Goal: Transaction & Acquisition: Purchase product/service

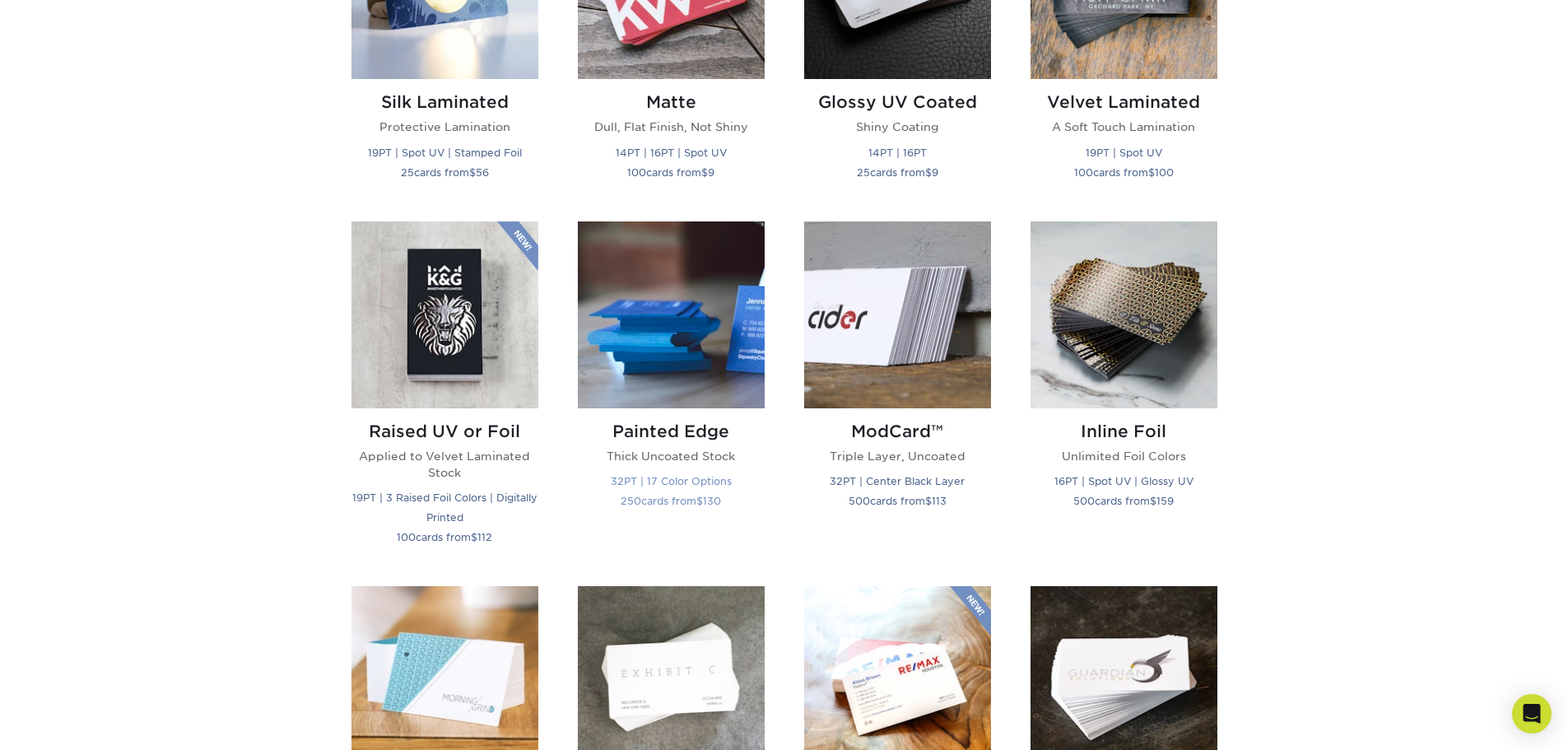
scroll to position [905, 0]
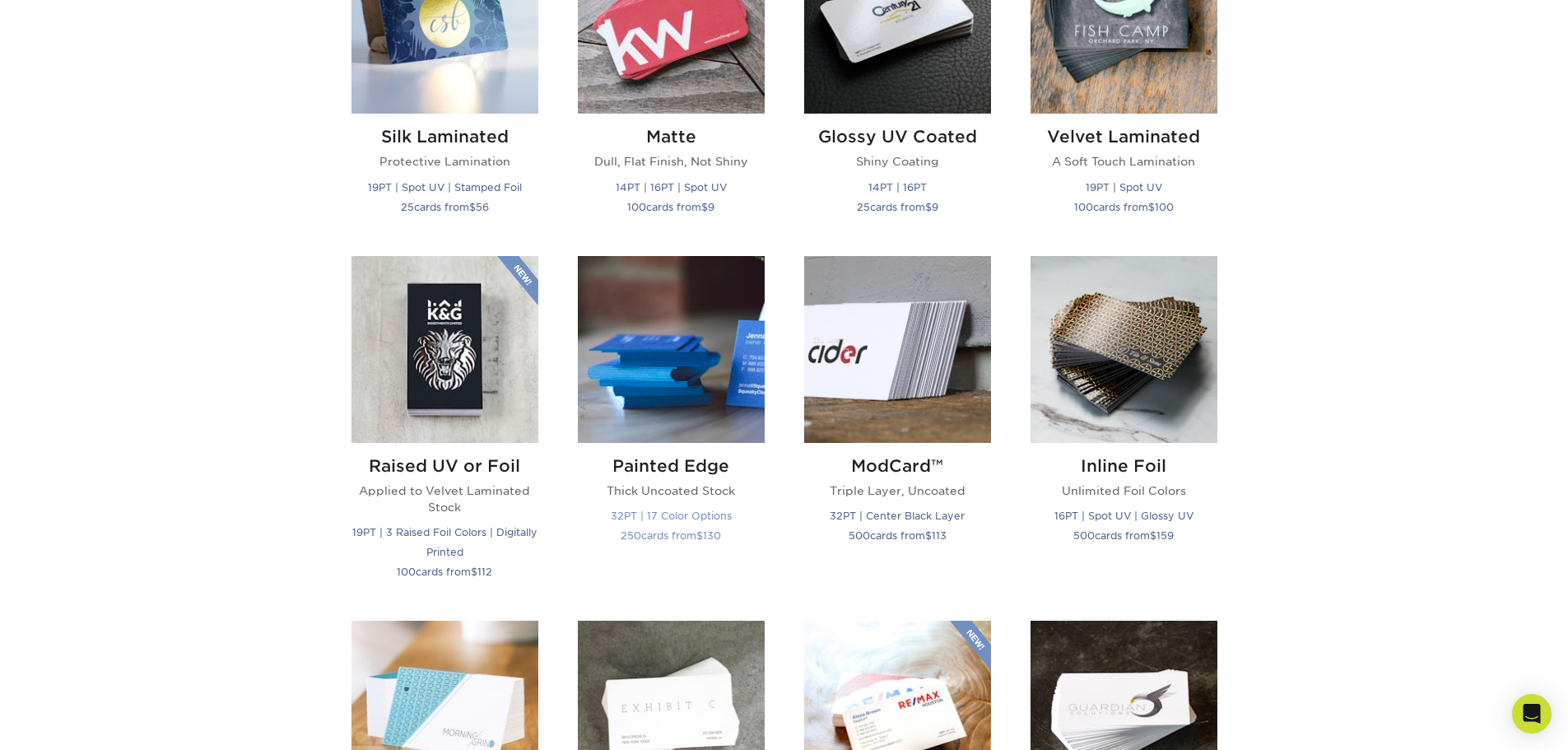
click at [700, 361] on img at bounding box center [671, 349] width 187 height 187
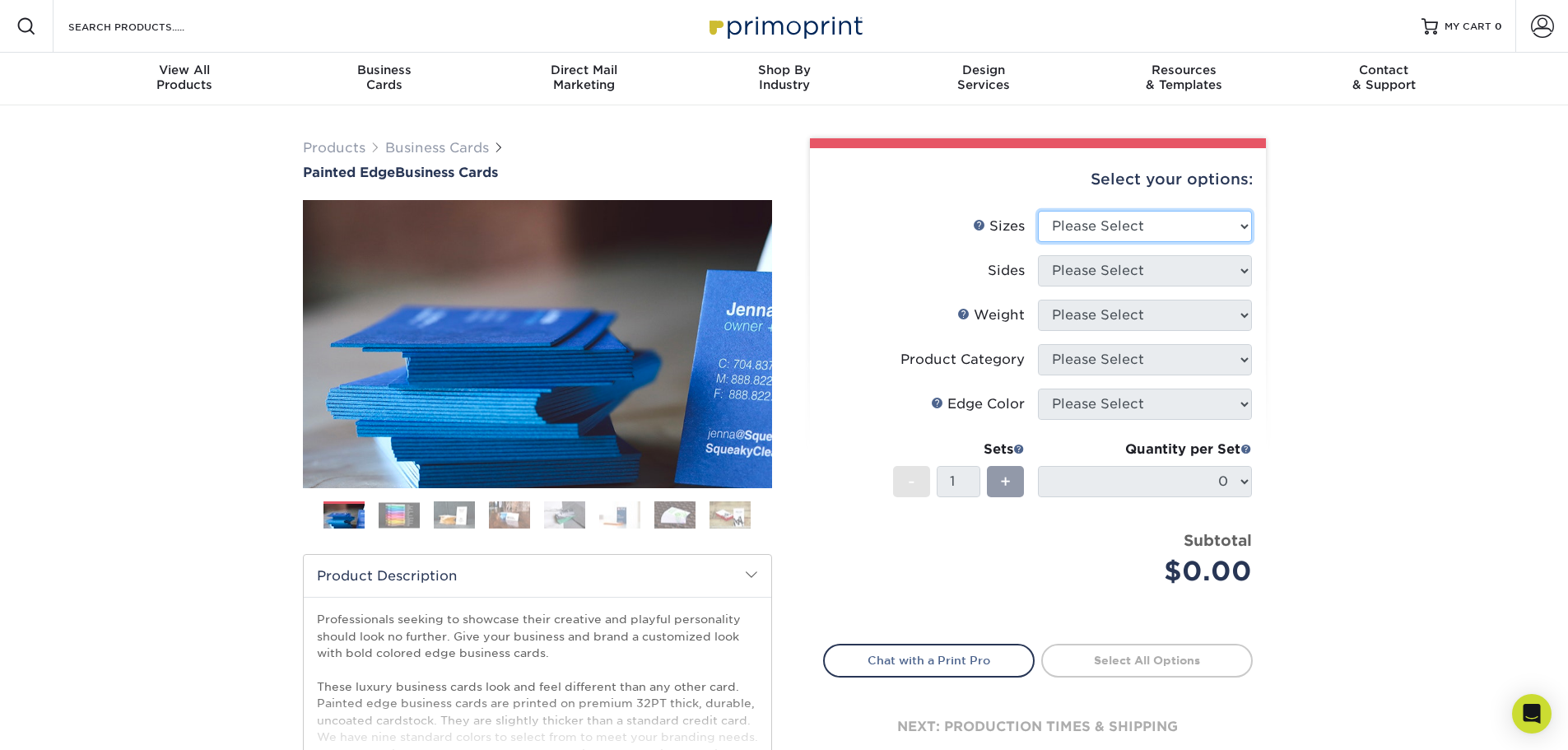
click at [1107, 238] on select "Please Select 2" x 3.5" - Standard 2.125" x 3.375" - European 2.5" x 2.5" - Squ…" at bounding box center [1145, 226] width 214 height 31
select select "2.00x3.50"
click at [1038, 211] on select "Please Select 2" x 3.5" - Standard 2.125" x 3.375" - European 2.5" x 2.5" - Squ…" at bounding box center [1145, 226] width 214 height 31
click at [400, 517] on img at bounding box center [399, 515] width 42 height 26
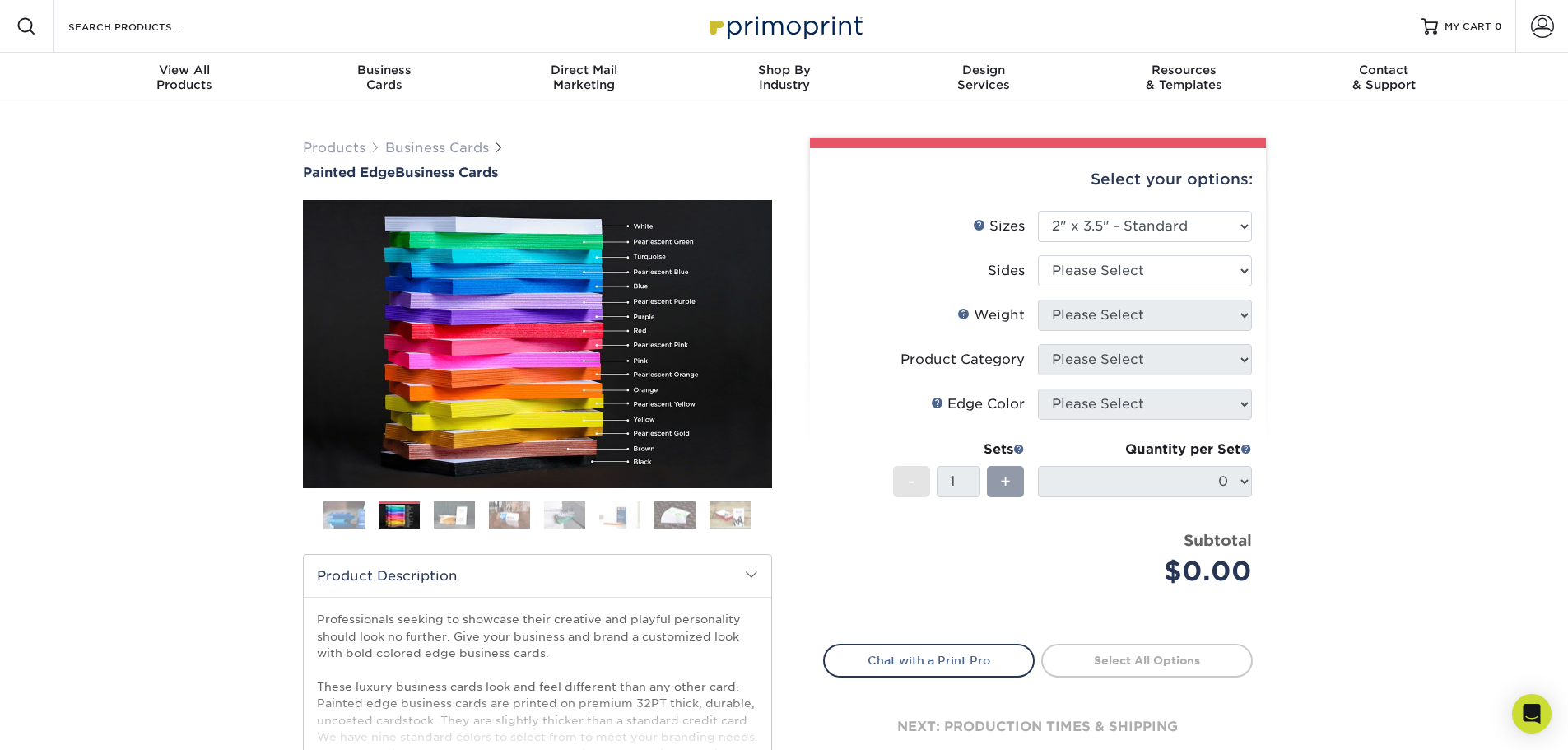
click at [467, 513] on img at bounding box center [454, 514] width 42 height 29
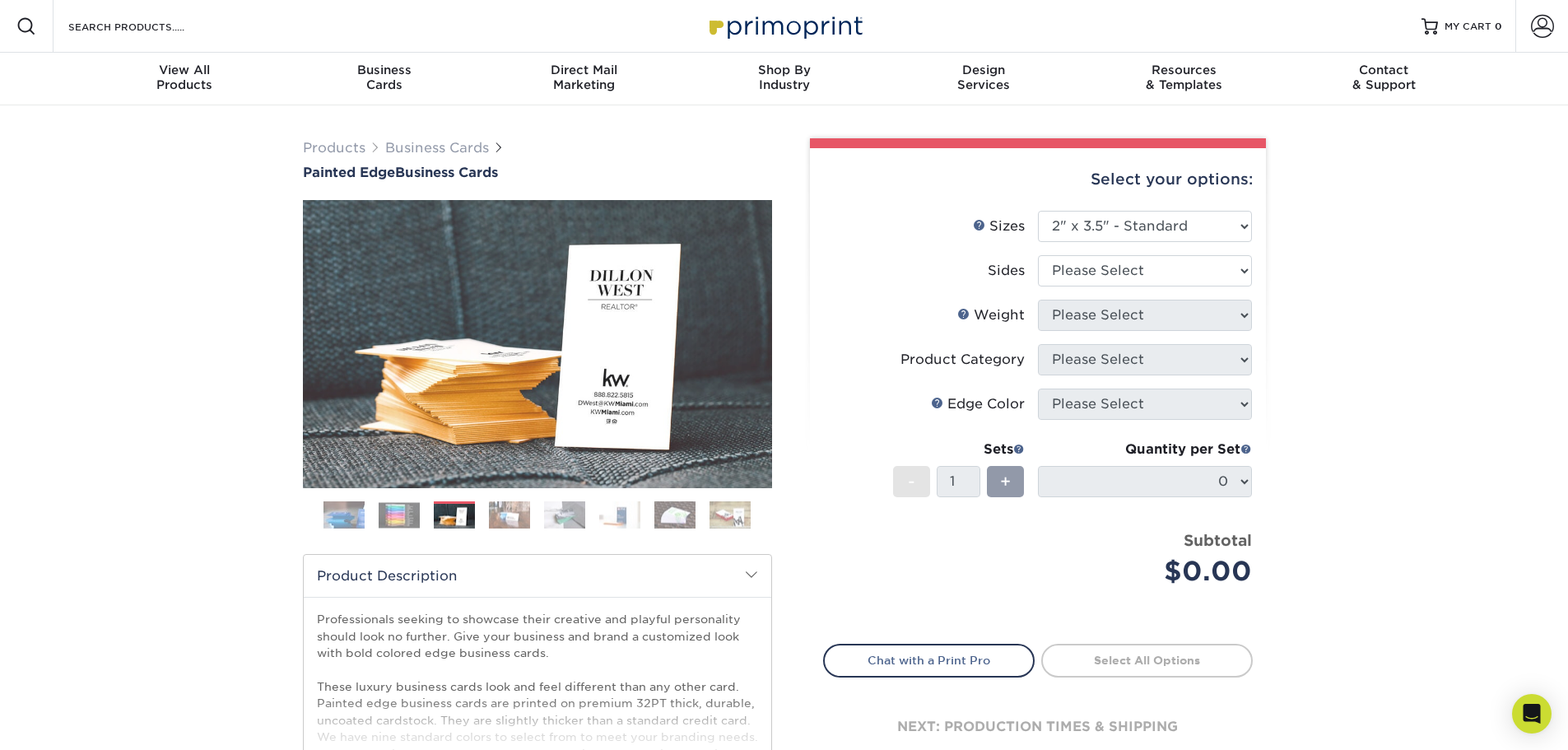
click at [537, 517] on ol at bounding box center [537, 521] width 469 height 40
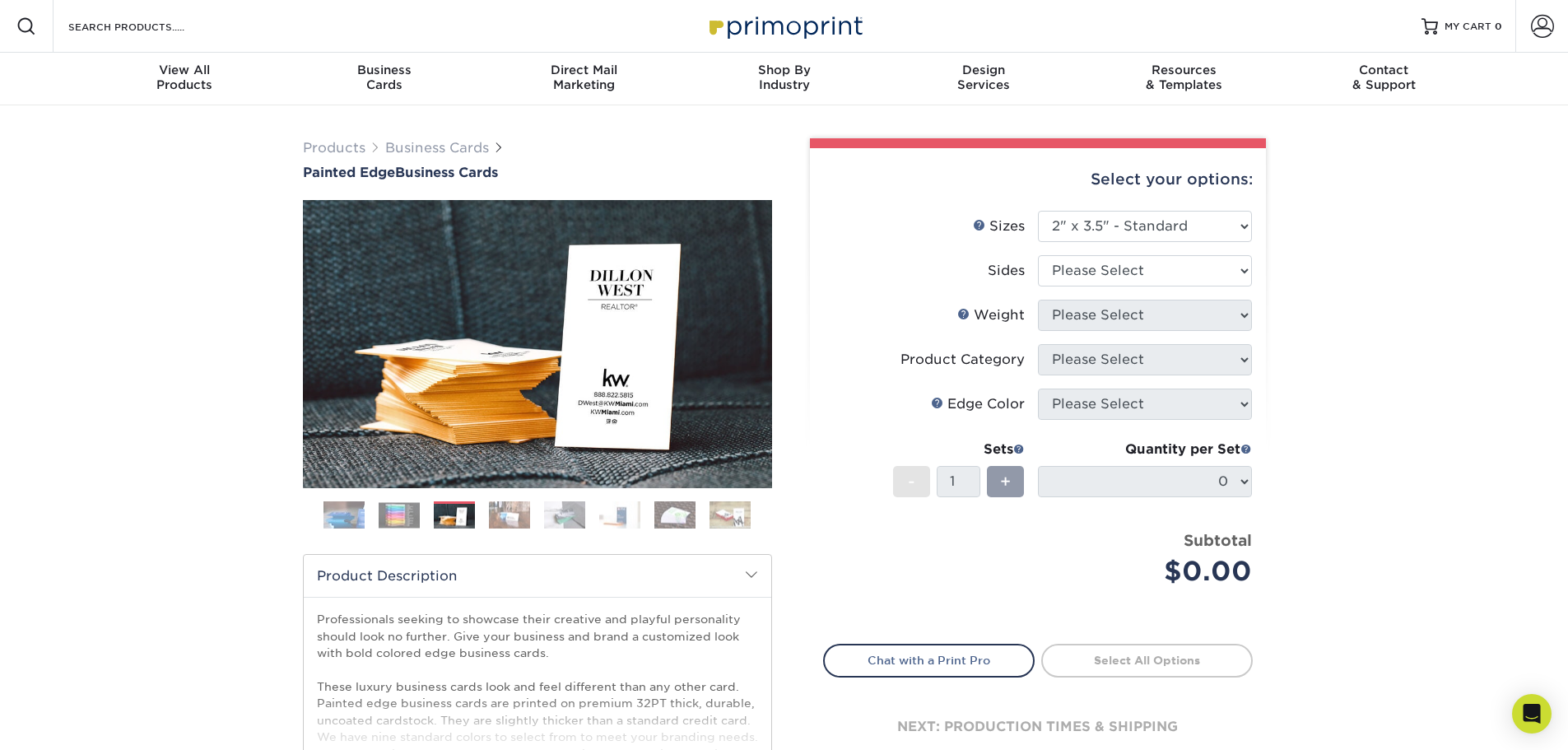
click at [599, 516] on img at bounding box center [620, 514] width 42 height 29
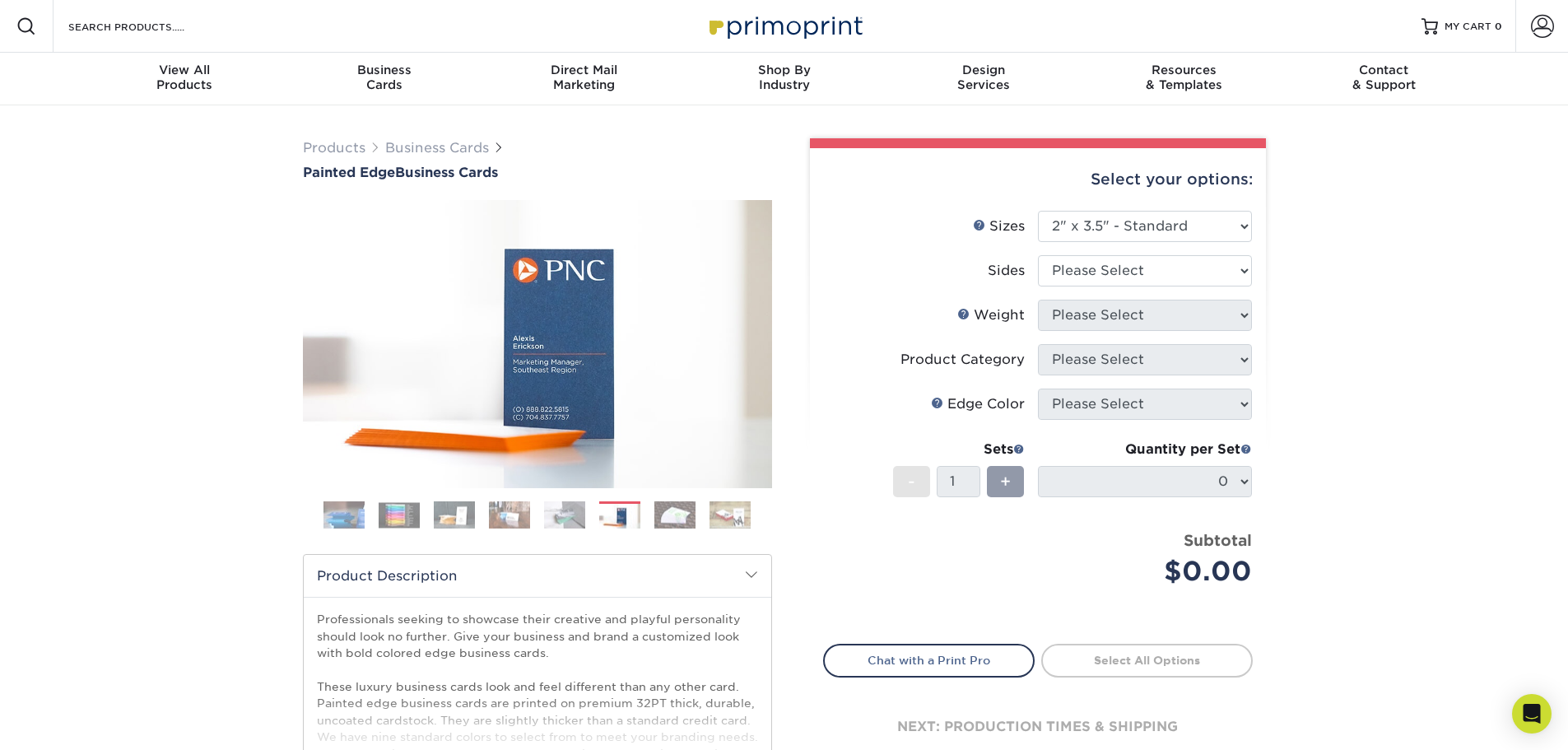
click at [696, 515] on ol at bounding box center [537, 521] width 469 height 40
click at [714, 517] on img at bounding box center [730, 514] width 42 height 29
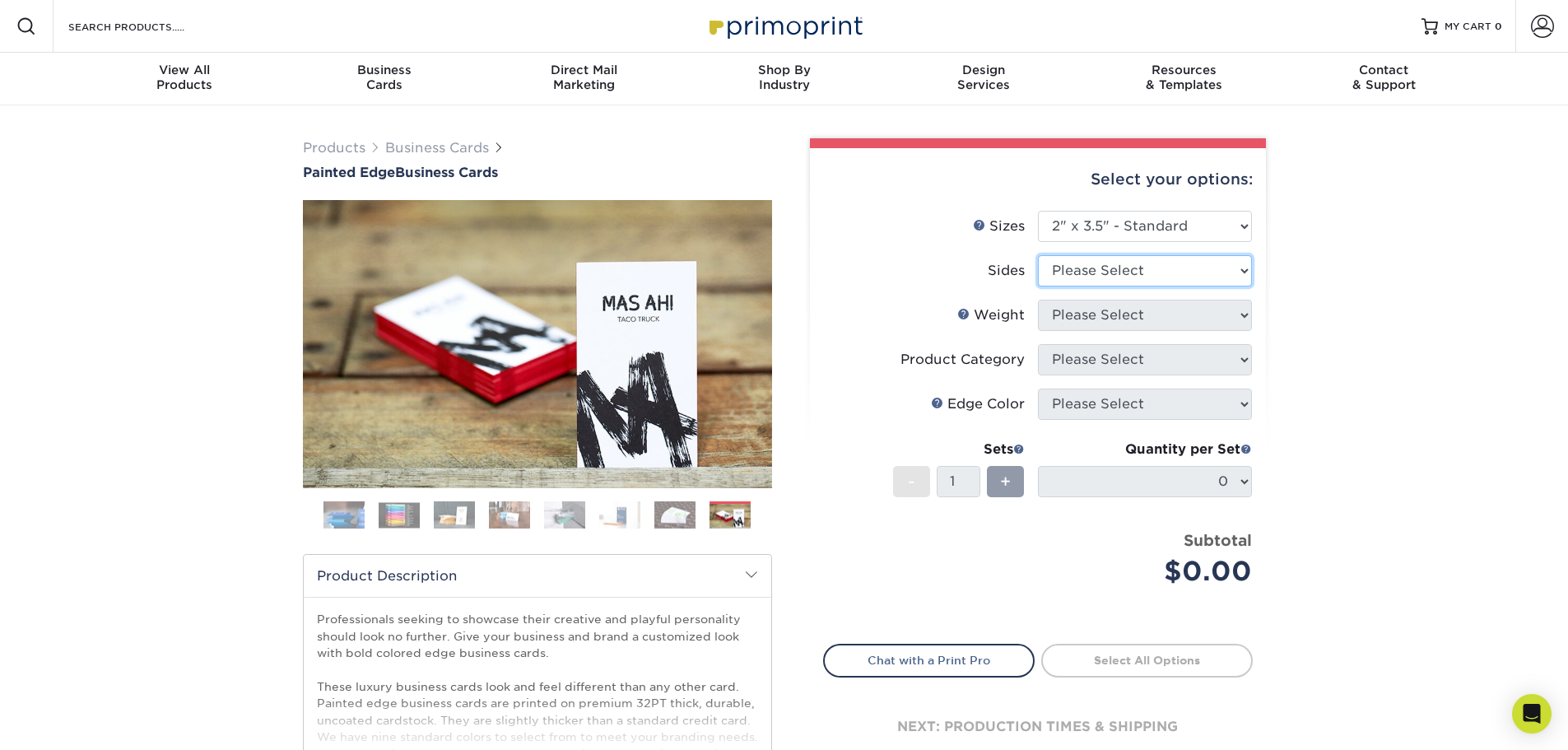
click at [1161, 276] on select "Please Select Print Both Sides Print Front Only" at bounding box center [1145, 271] width 214 height 31
select select "13abbda7-1d64-4f25-8bb2-c179b224825d"
click at [1038, 255] on select "Please Select Print Both Sides Print Front Only" at bounding box center [1145, 271] width 214 height 31
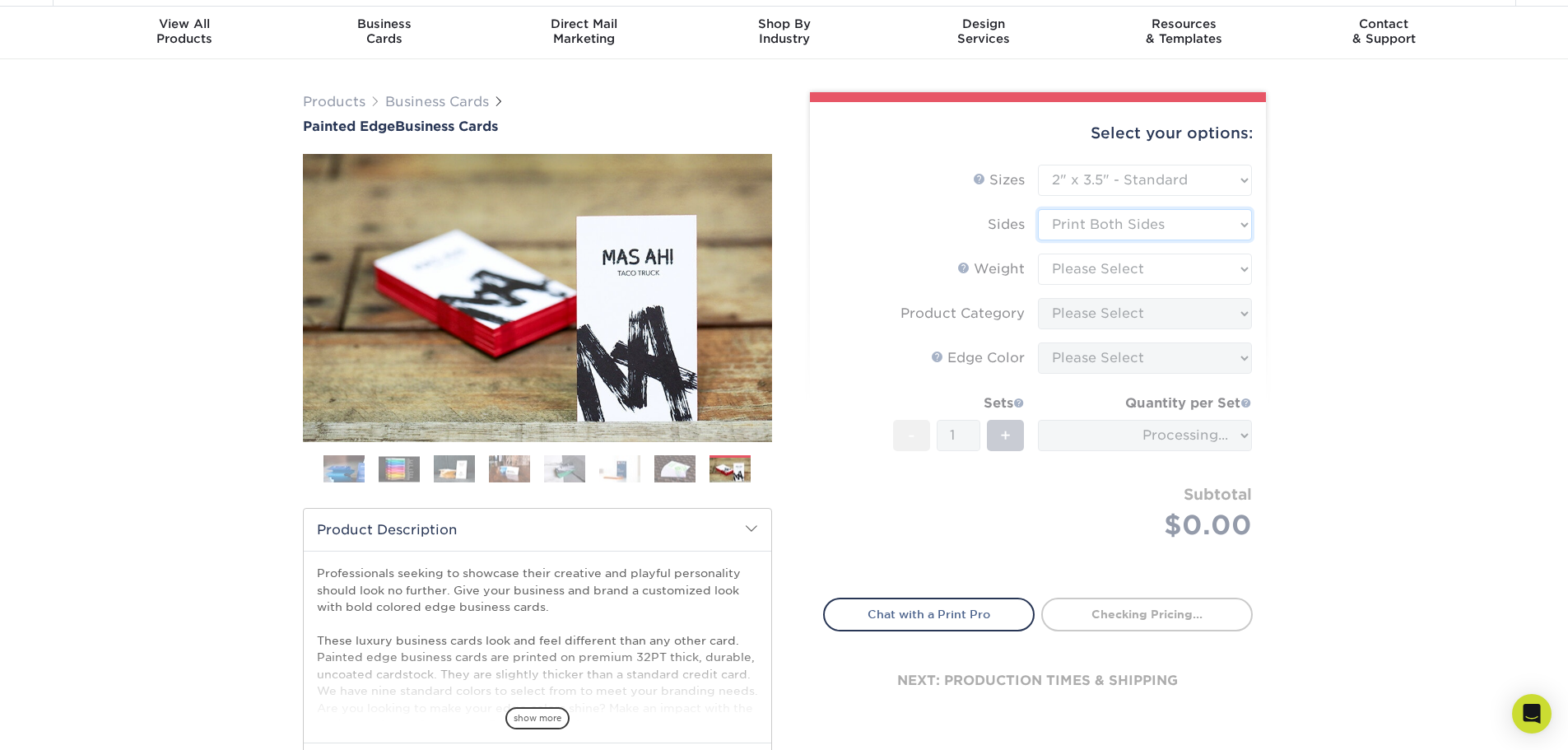
scroll to position [82, 0]
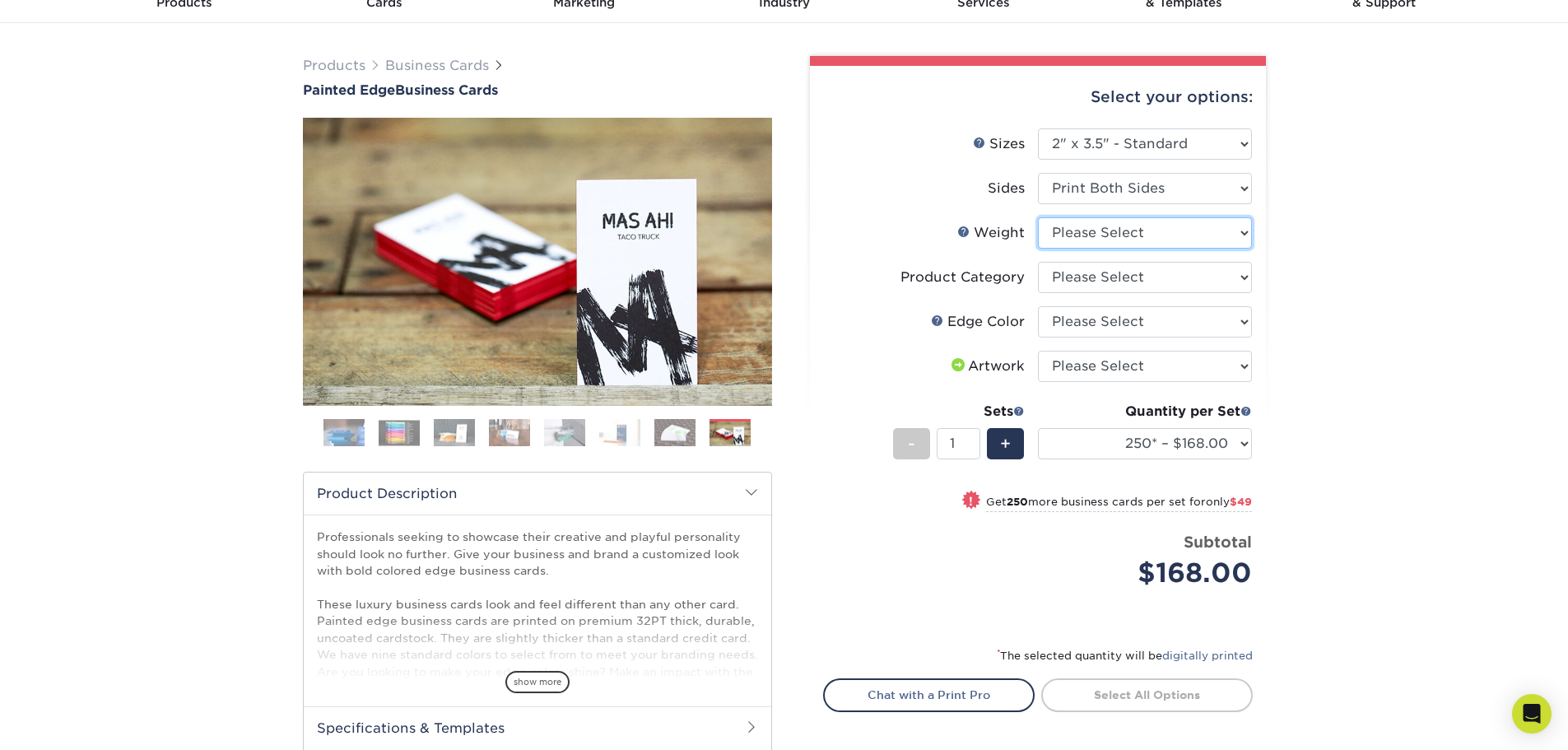
click at [1186, 239] on select "Please Select 32PTUC" at bounding box center [1145, 233] width 214 height 31
select select "32PTUC"
click at [1038, 217] on select "Please Select 32PTUC" at bounding box center [1145, 233] width 214 height 31
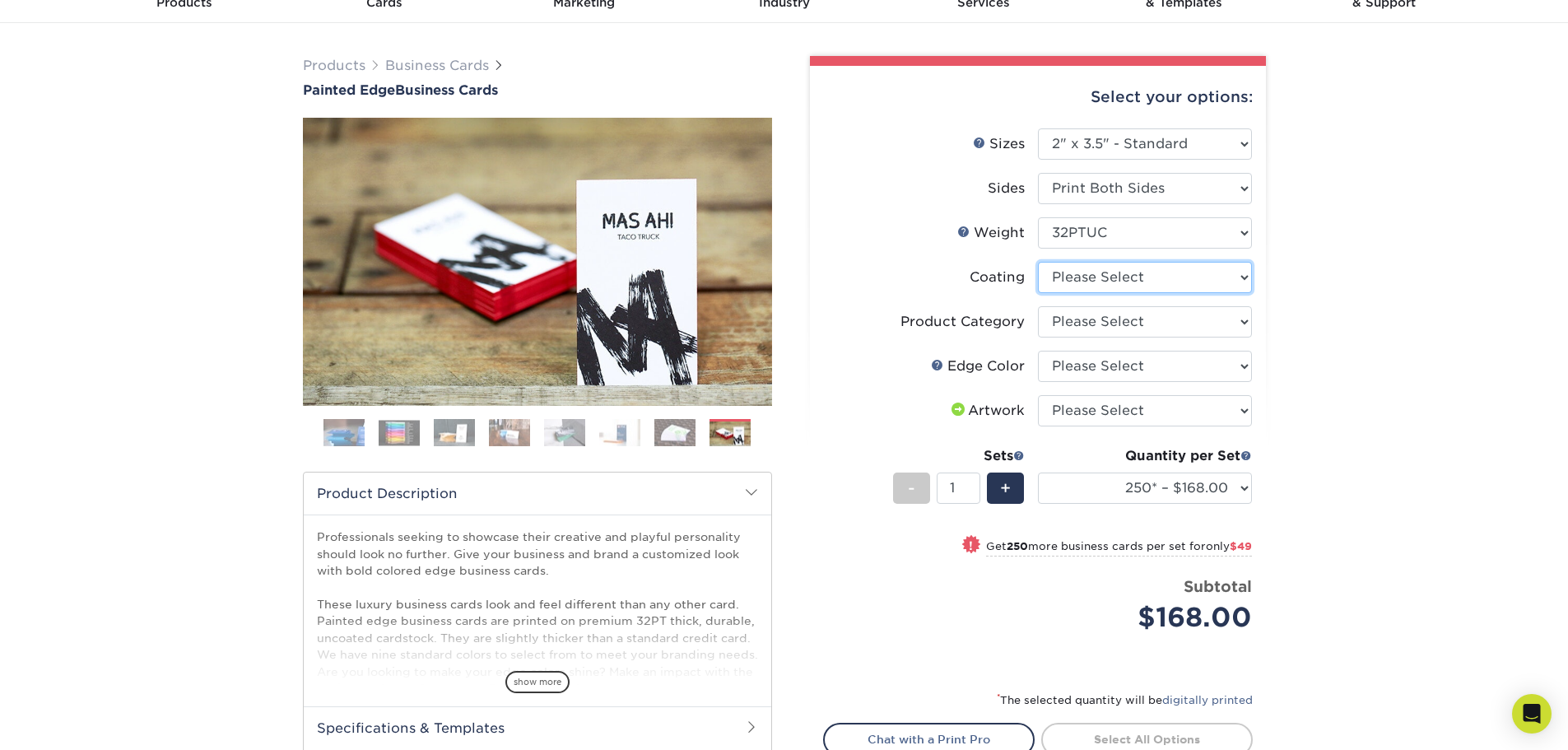
click at [1157, 285] on select at bounding box center [1145, 277] width 214 height 31
click at [1255, 284] on div "Select your options: Sizes Help Sizes Please Select 2" x 3.5" - Standard 2.125"…" at bounding box center [1038, 466] width 456 height 803
click at [1217, 295] on li "Coating" at bounding box center [1037, 284] width 428 height 44
click at [1202, 291] on select at bounding box center [1145, 277] width 214 height 31
select select "3e7618de-abca-4bda-9f97-8b9129e913d8"
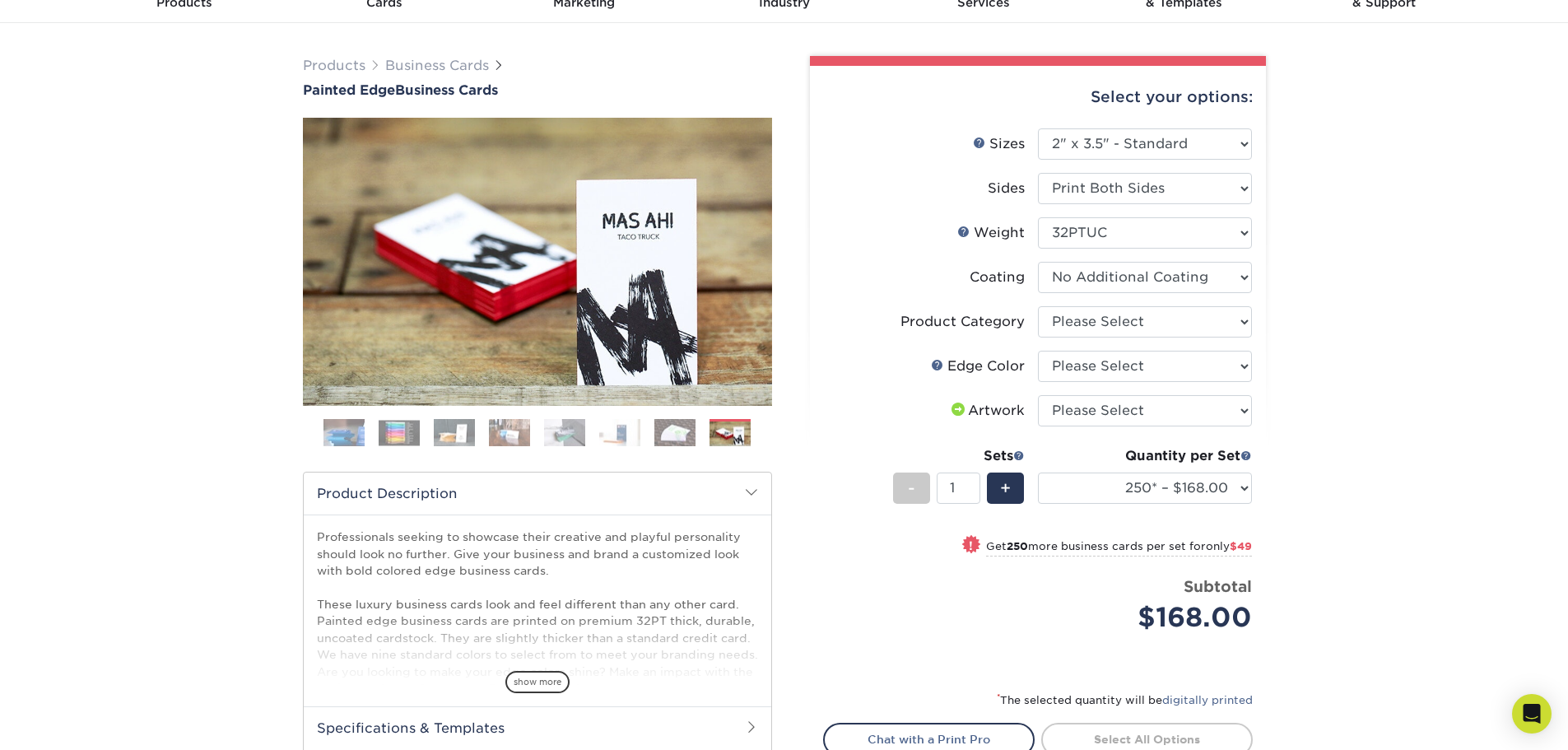
click at [1038, 261] on select at bounding box center [1145, 277] width 214 height 31
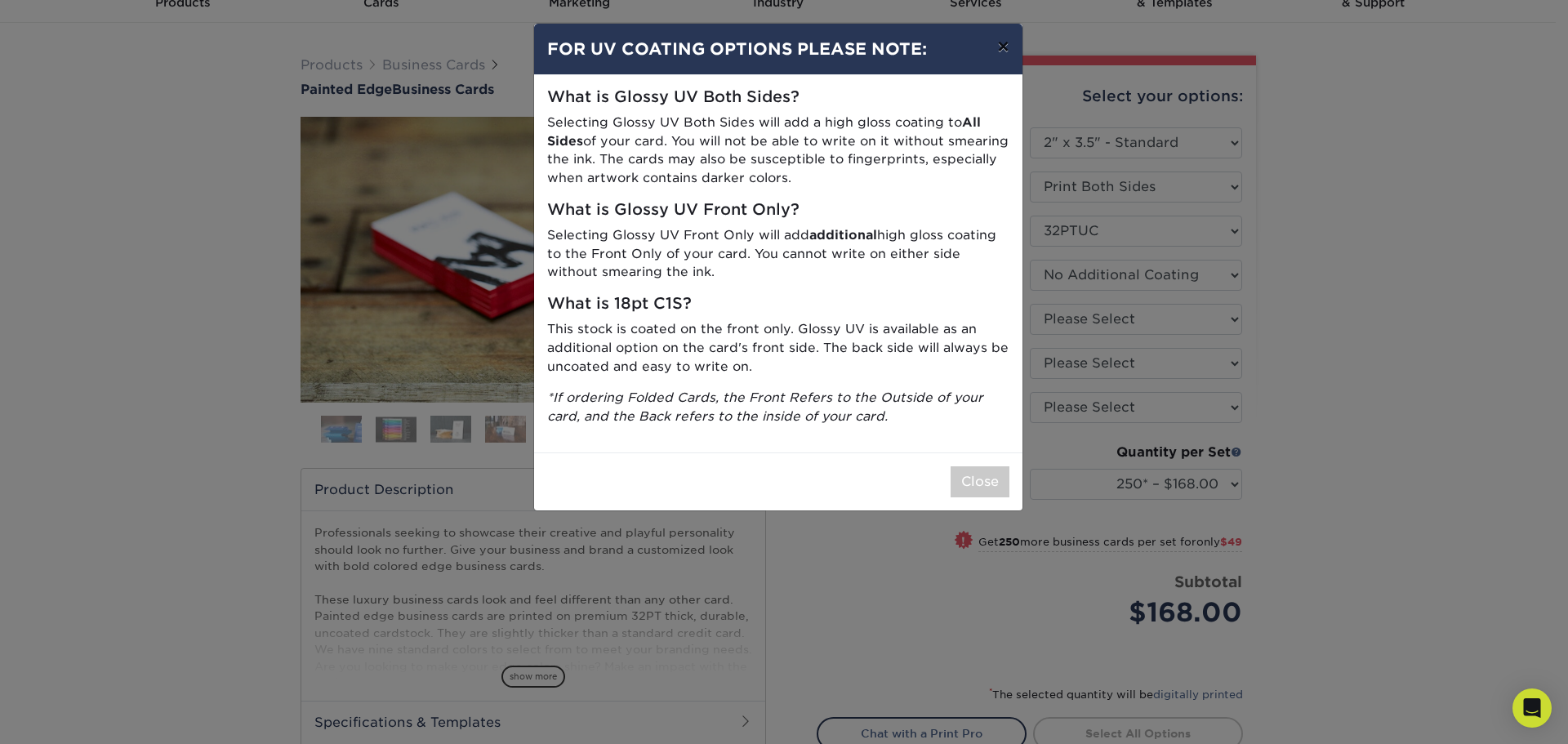
click at [1017, 43] on button "×" at bounding box center [1003, 47] width 38 height 46
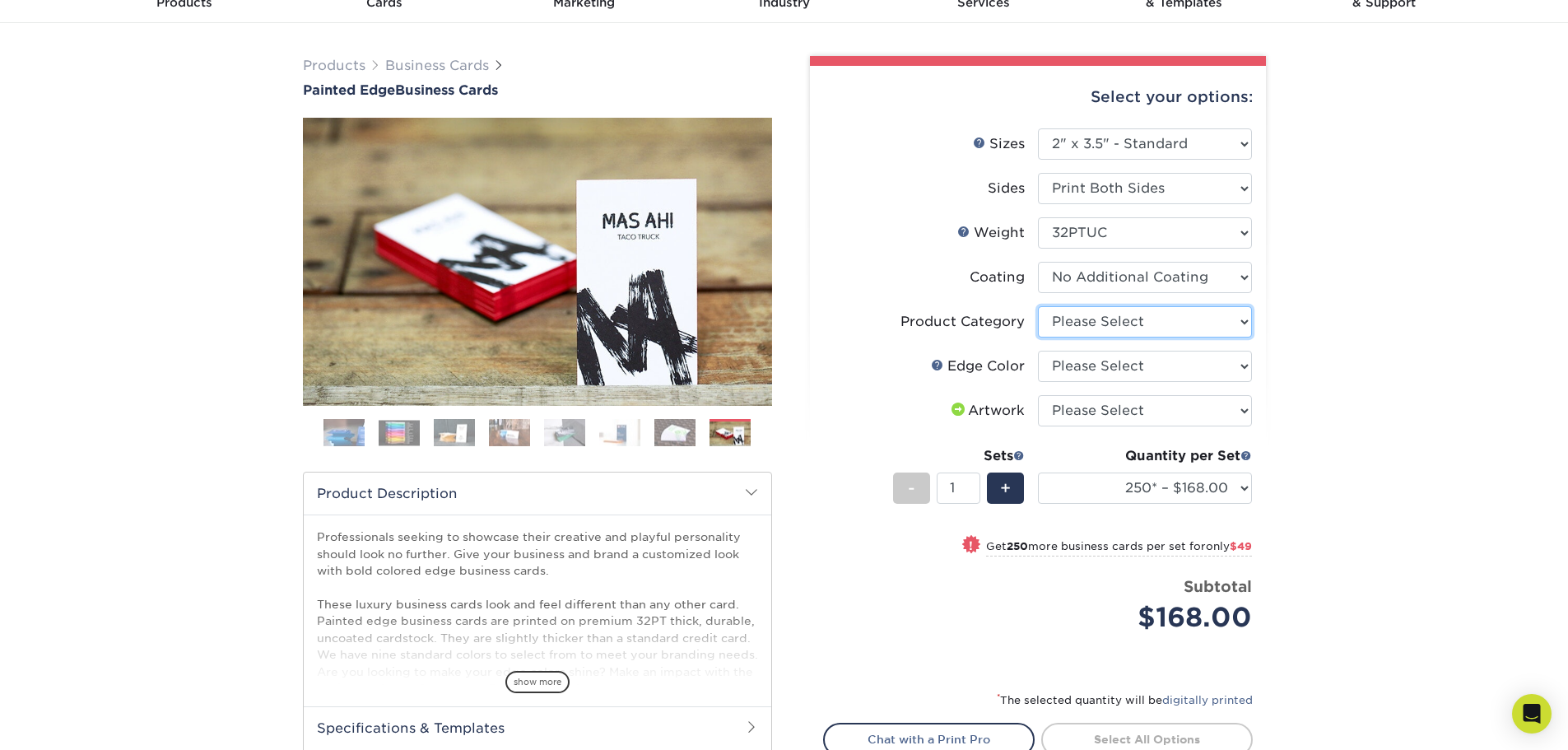
click at [1104, 328] on select "Please Select Business Cards" at bounding box center [1145, 322] width 214 height 31
select select "3b5148f1-0588-4f88-a218-97bcfdce65c1"
click at [1038, 307] on select "Please Select Business Cards" at bounding box center [1145, 322] width 214 height 31
click at [1118, 364] on select "Please Select Charcoal Black Brown Blue Pearlescent Blue Pearlescent Gold Pearl…" at bounding box center [1145, 367] width 214 height 31
select select "34794e23-ba15-445e-813c-341542a5462f"
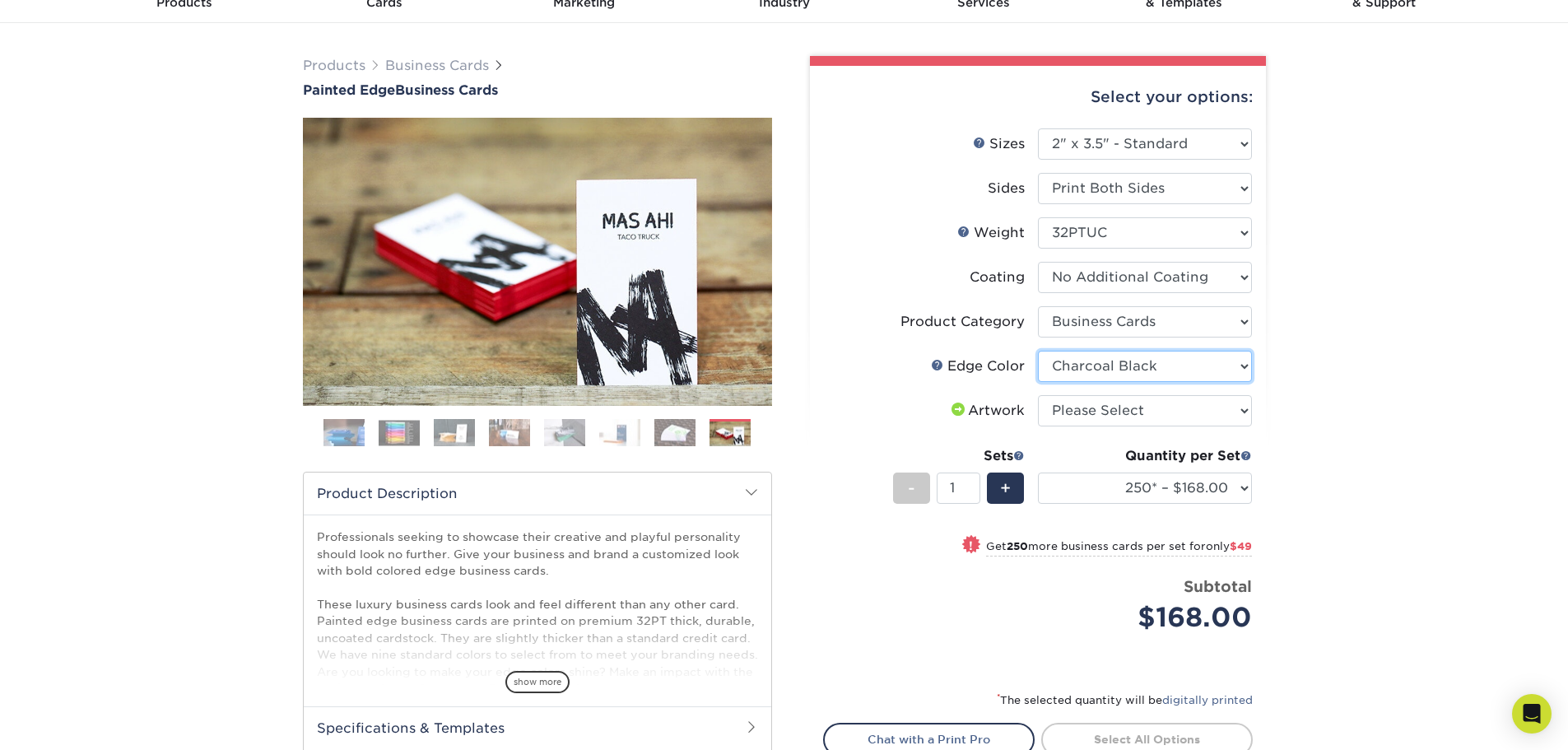
click at [1038, 351] on select "Please Select Charcoal Black Brown Blue Pearlescent Blue Pearlescent Gold Pearl…" at bounding box center [1145, 367] width 214 height 31
click at [1171, 404] on select "Please Select I will upload files I need a design - $100" at bounding box center [1145, 411] width 214 height 31
select select "upload"
click at [1038, 395] on select "Please Select I will upload files I need a design - $100" at bounding box center [1145, 411] width 214 height 31
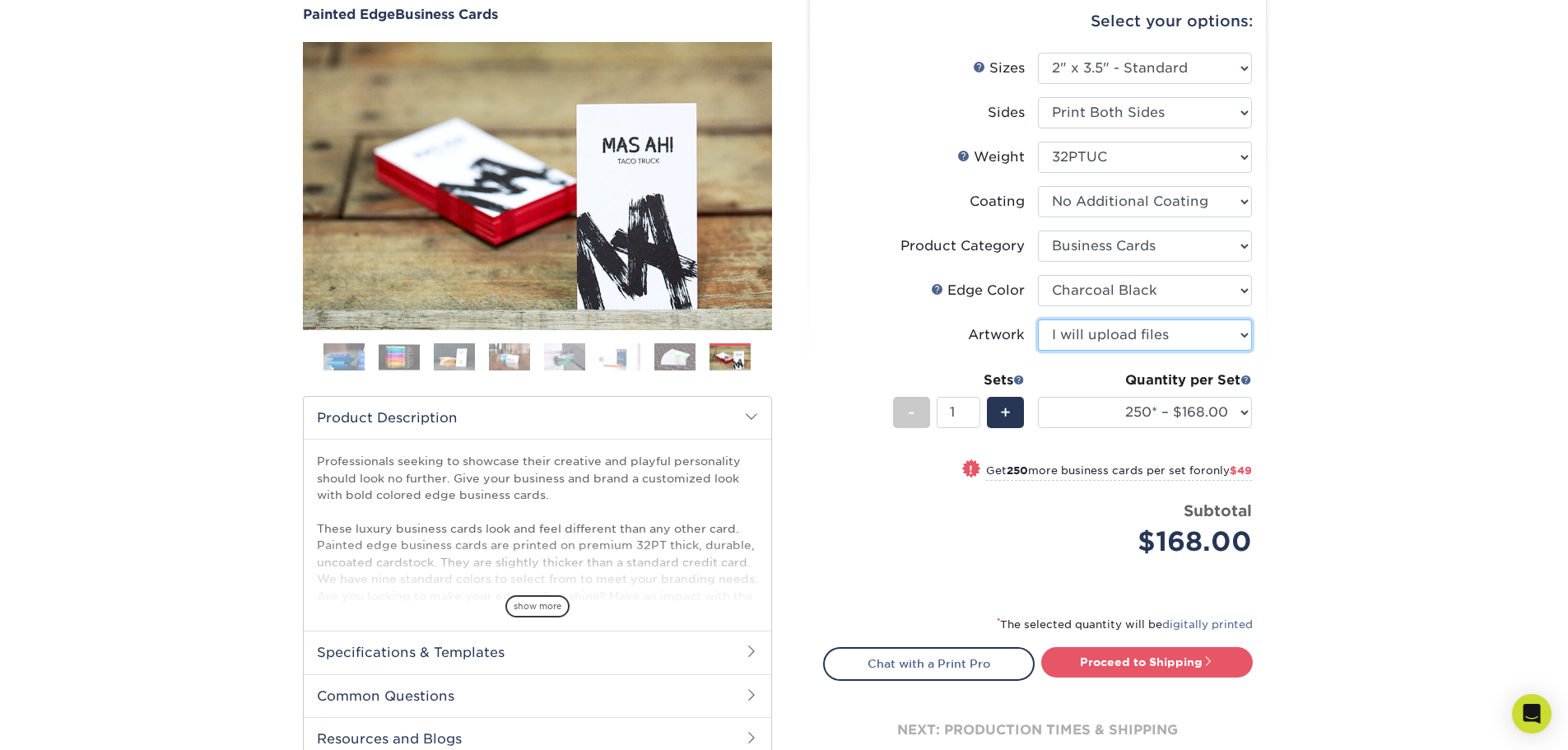
scroll to position [164, 0]
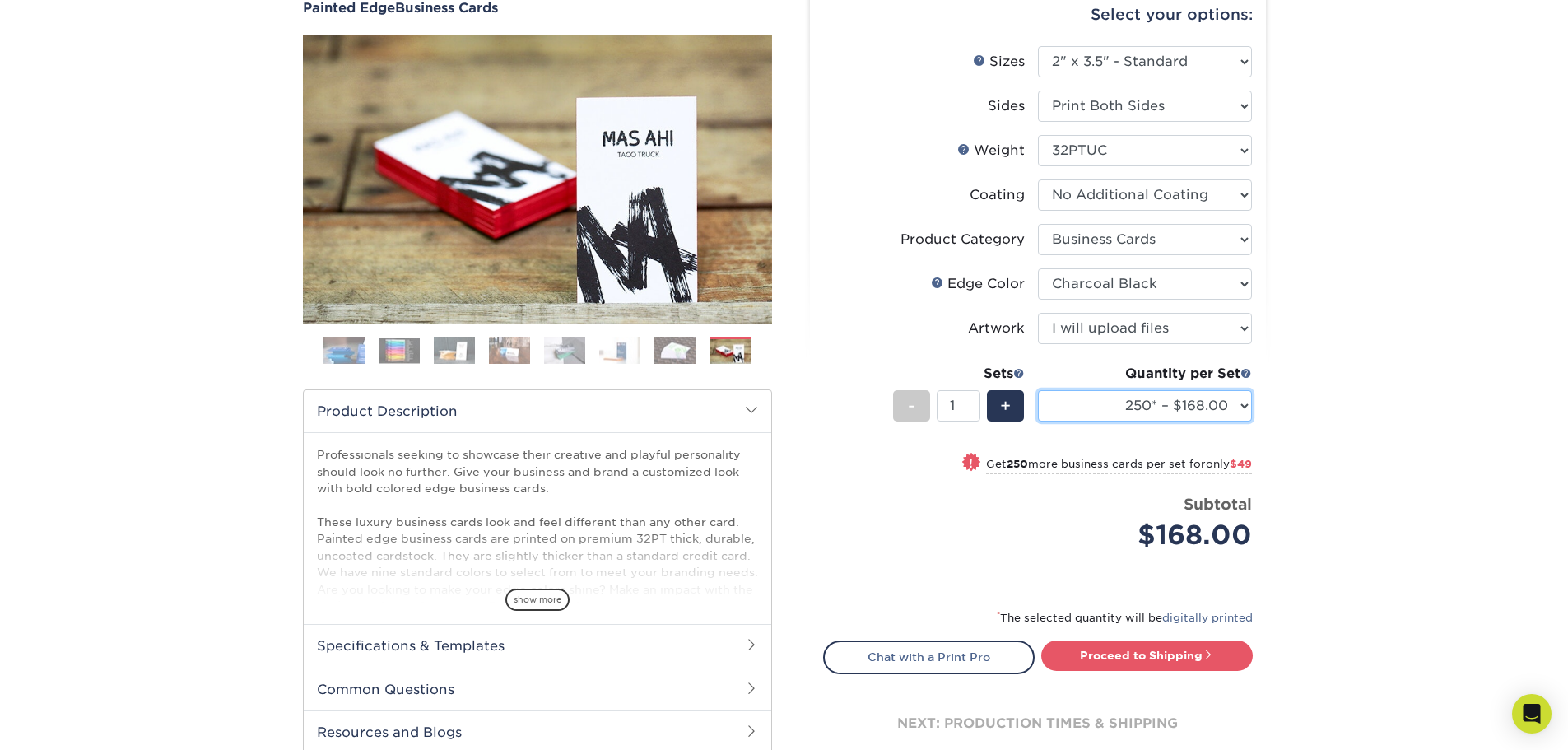
click at [1209, 407] on select "250* – $168.00 500* – $217.00 1000* – $339.00" at bounding box center [1145, 405] width 214 height 31
click at [1228, 412] on select "250* – $168.00 500* – $217.00 1000* – $339.00" at bounding box center [1145, 405] width 214 height 31
click at [1298, 437] on div "Products Business Cards Painted Edge Business Cards Previous Next" at bounding box center [784, 386] width 1568 height 891
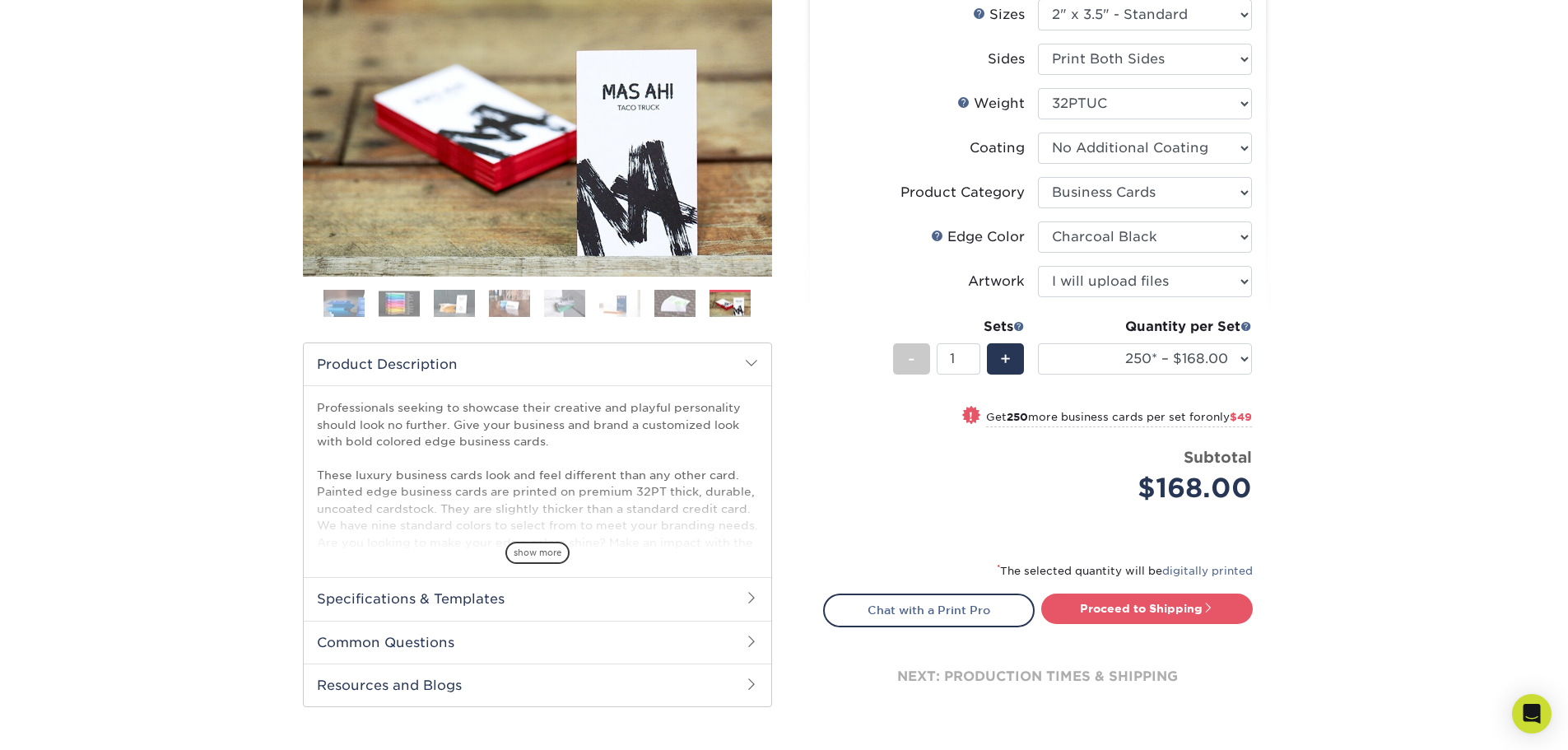
scroll to position [247, 0]
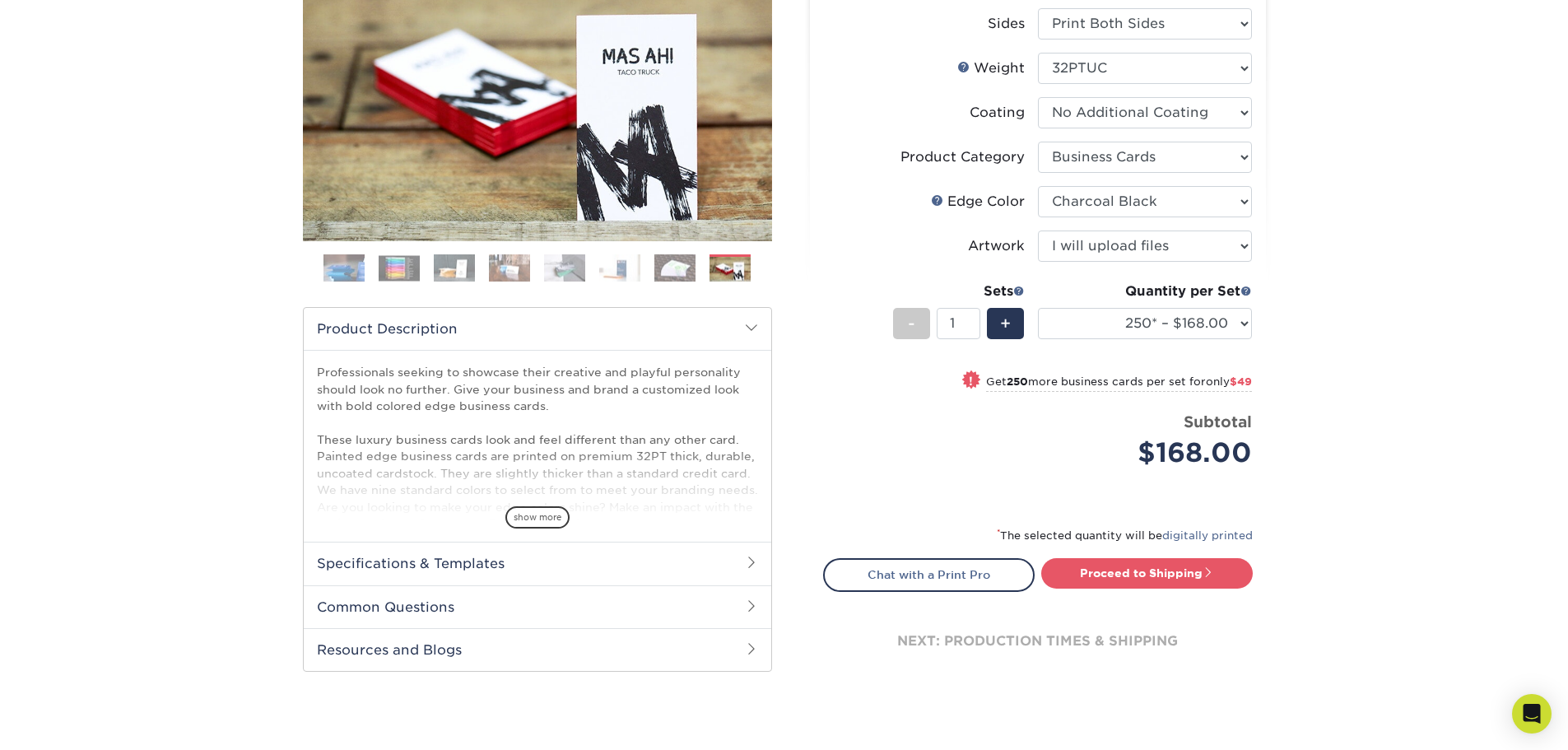
click at [511, 266] on img at bounding box center [509, 267] width 42 height 29
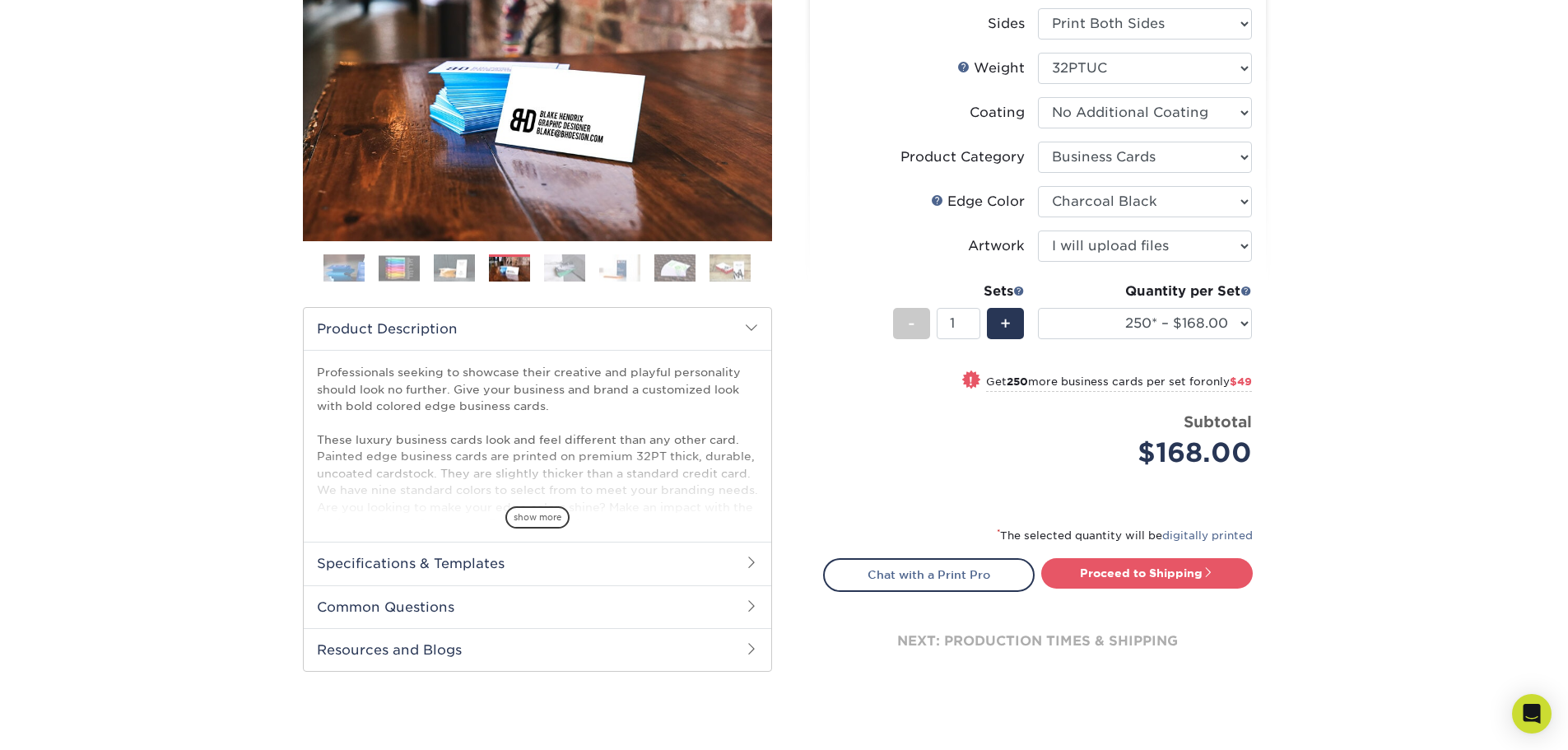
click at [571, 272] on img at bounding box center [564, 267] width 42 height 29
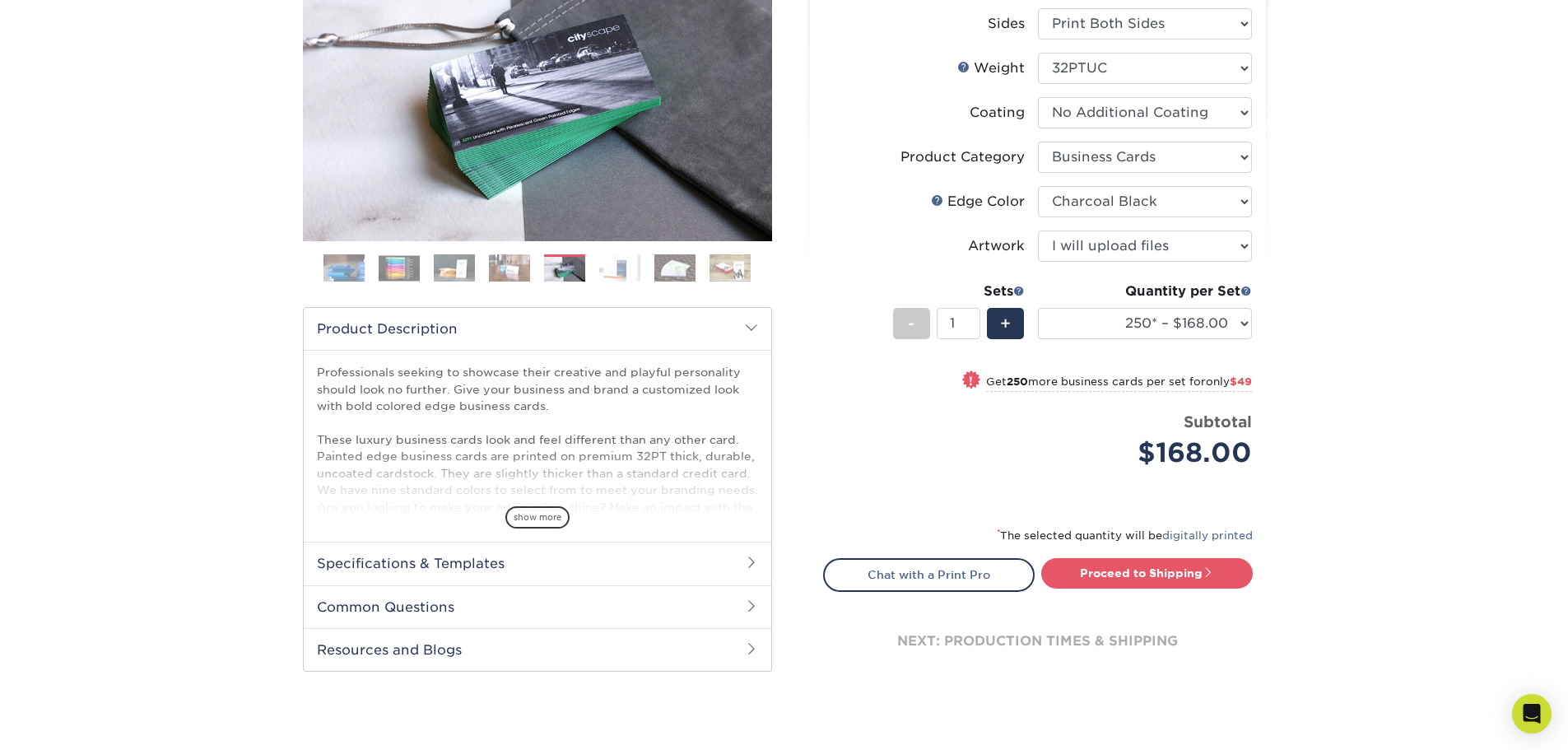
click at [649, 263] on ol at bounding box center [537, 273] width 469 height 40
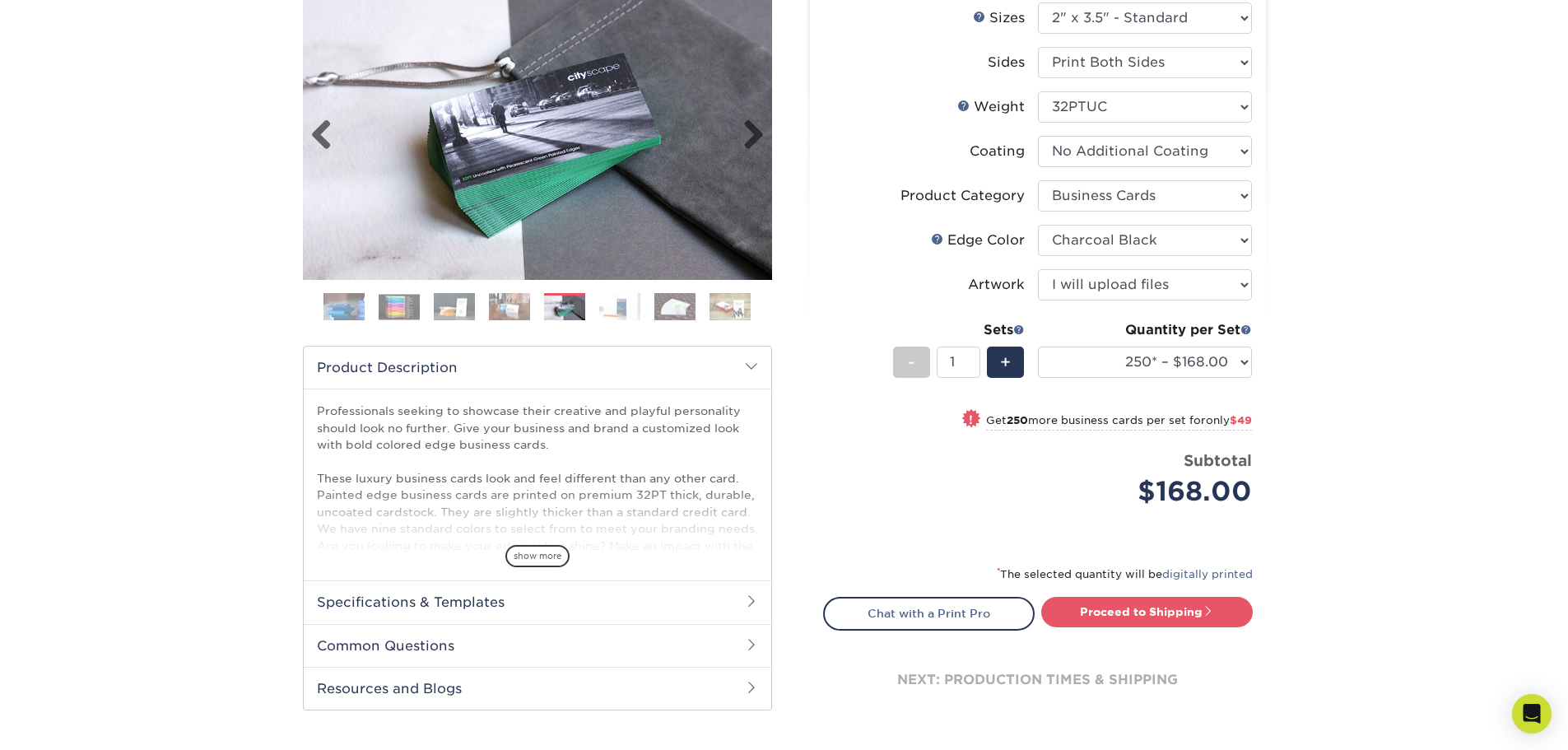
scroll to position [164, 0]
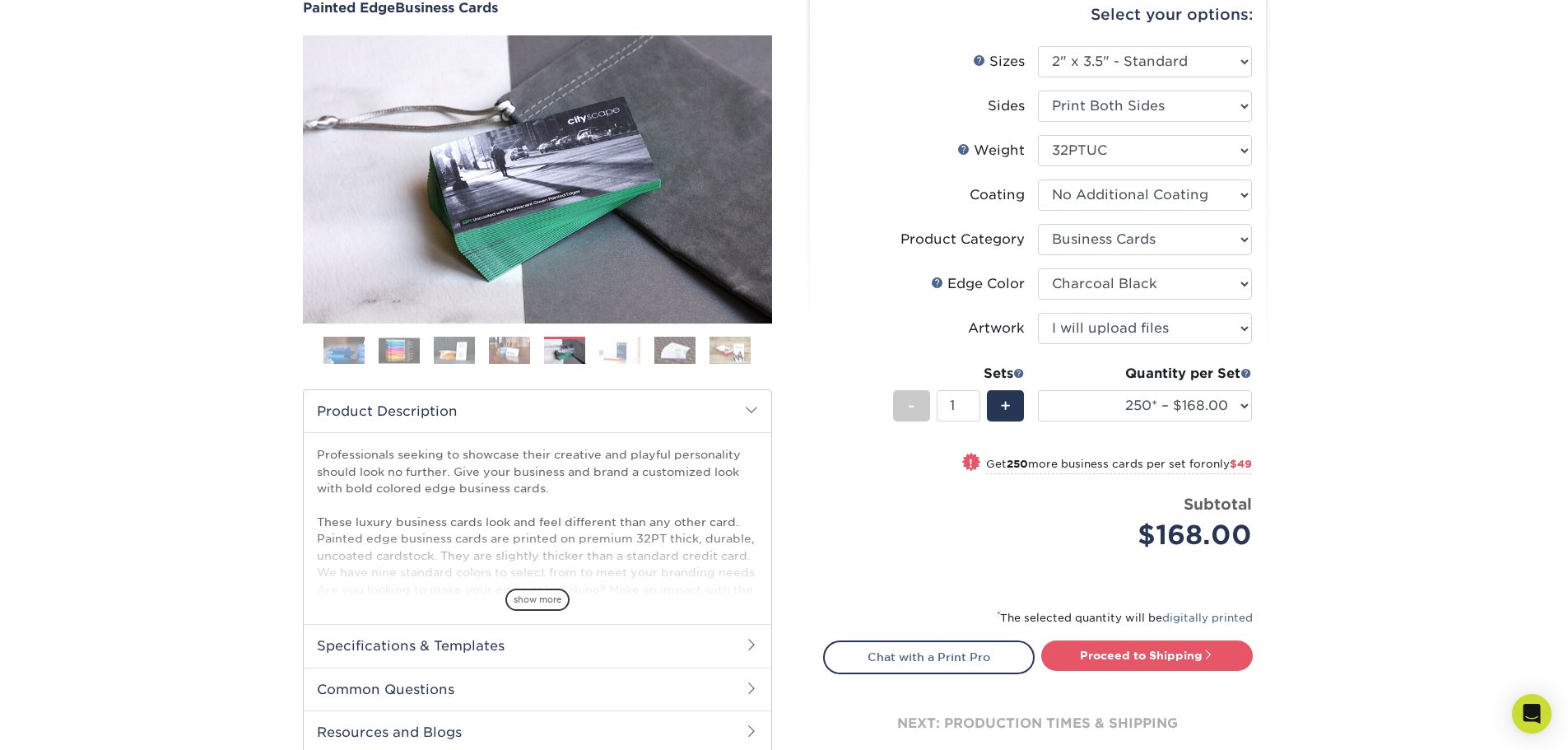
click at [697, 346] on ol at bounding box center [537, 357] width 469 height 40
click at [718, 346] on img at bounding box center [730, 350] width 42 height 29
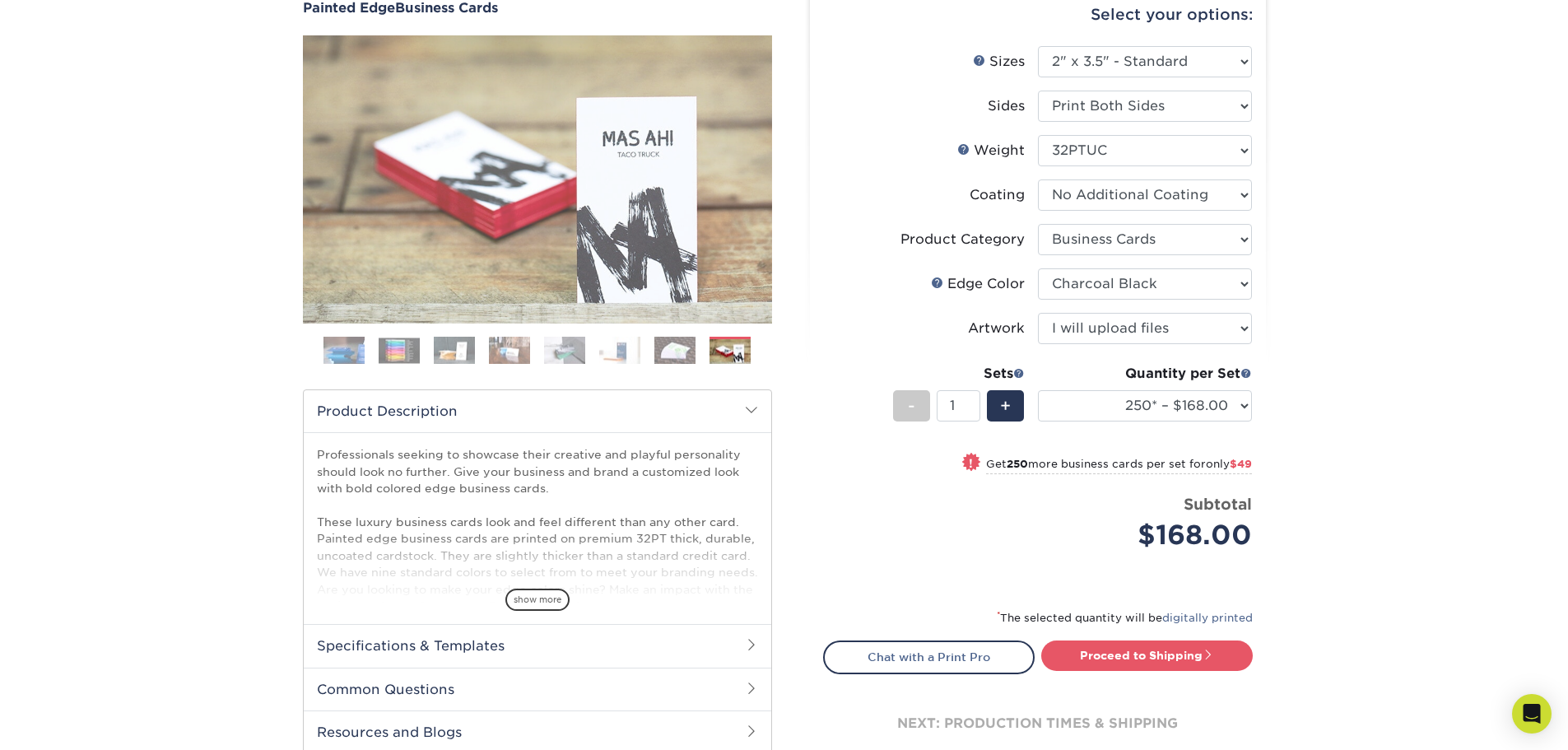
drag, startPoint x: 677, startPoint y: 357, endPoint x: 690, endPoint y: 359, distance: 13.2
click at [678, 357] on img at bounding box center [675, 350] width 42 height 29
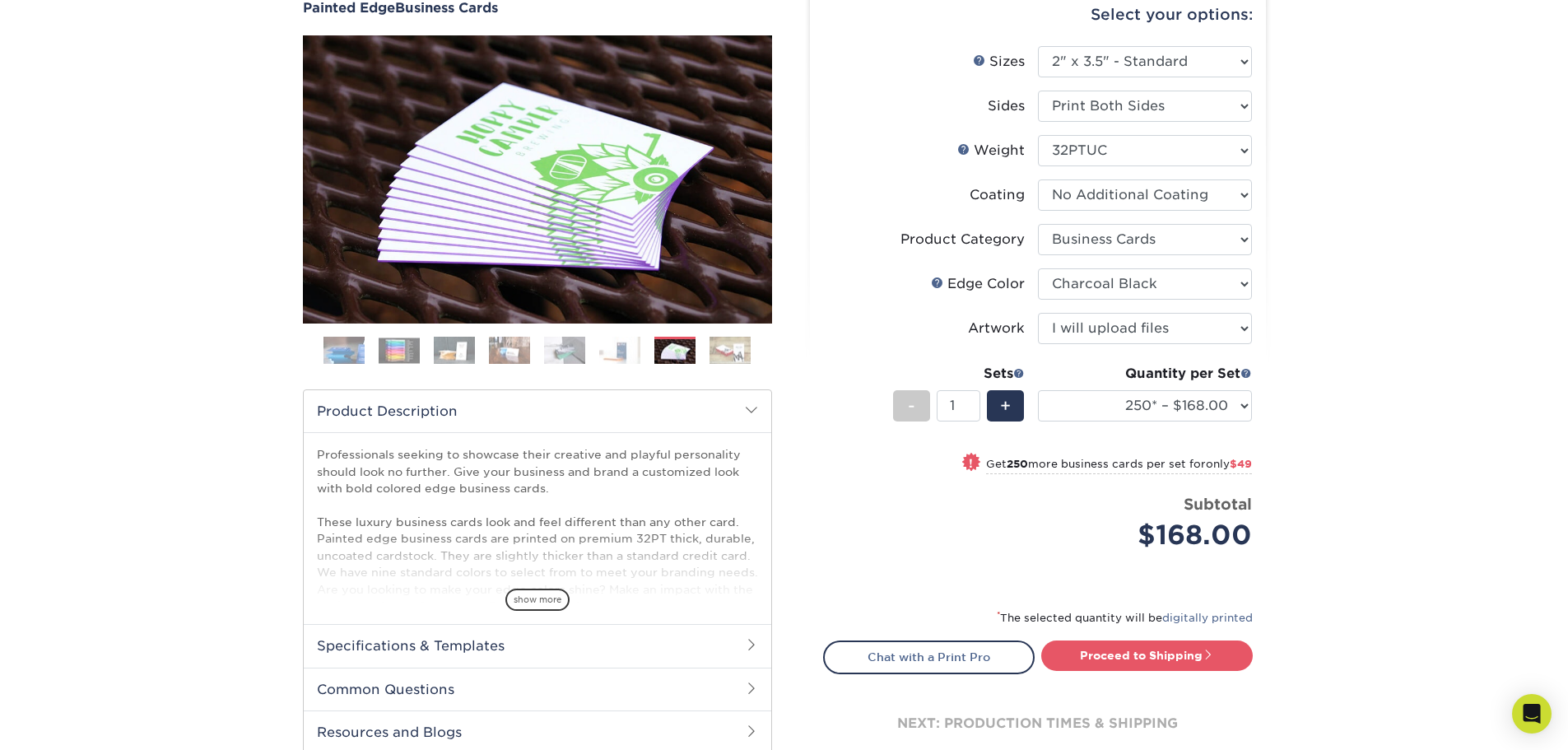
click at [669, 354] on img at bounding box center [675, 351] width 42 height 29
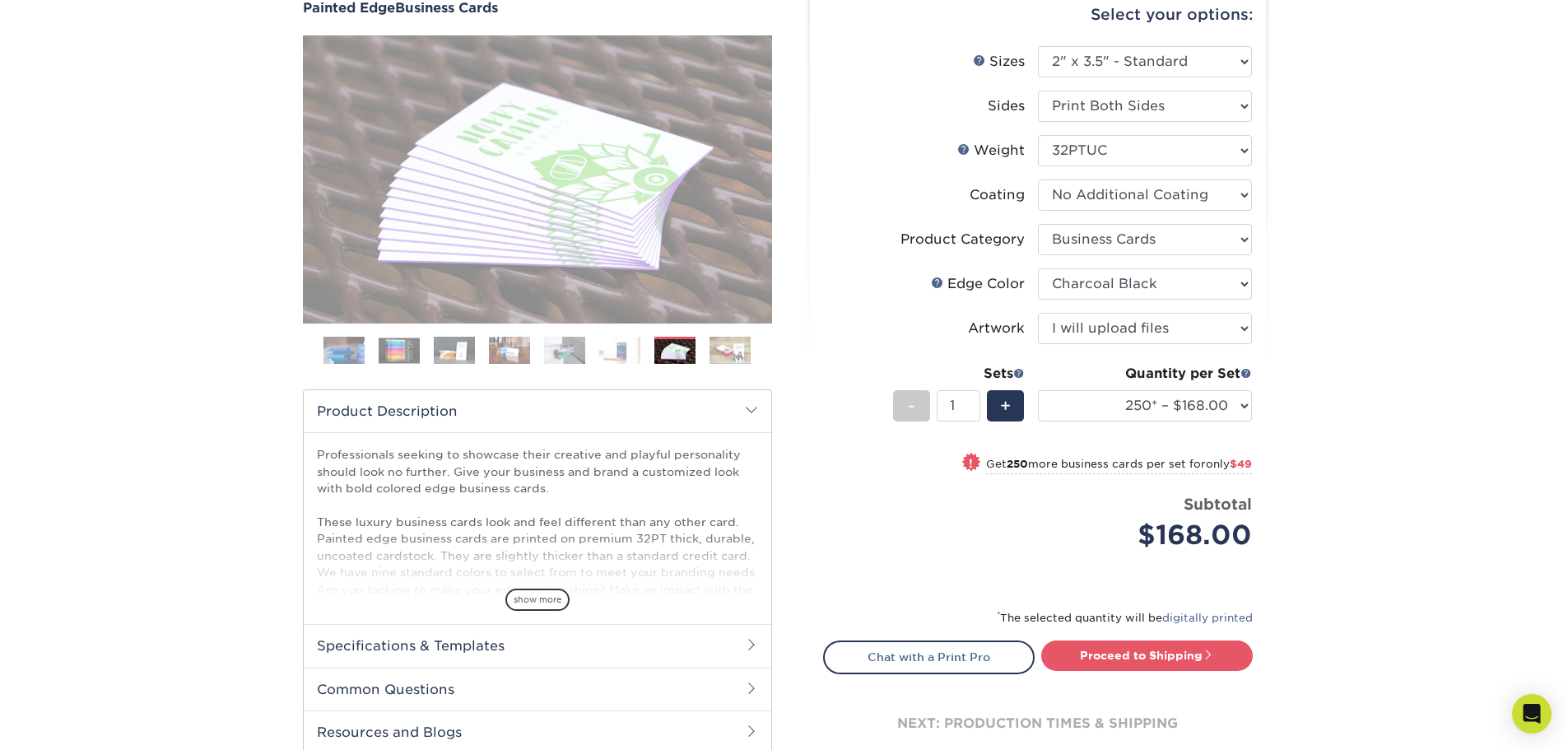
click at [579, 352] on img at bounding box center [564, 350] width 42 height 29
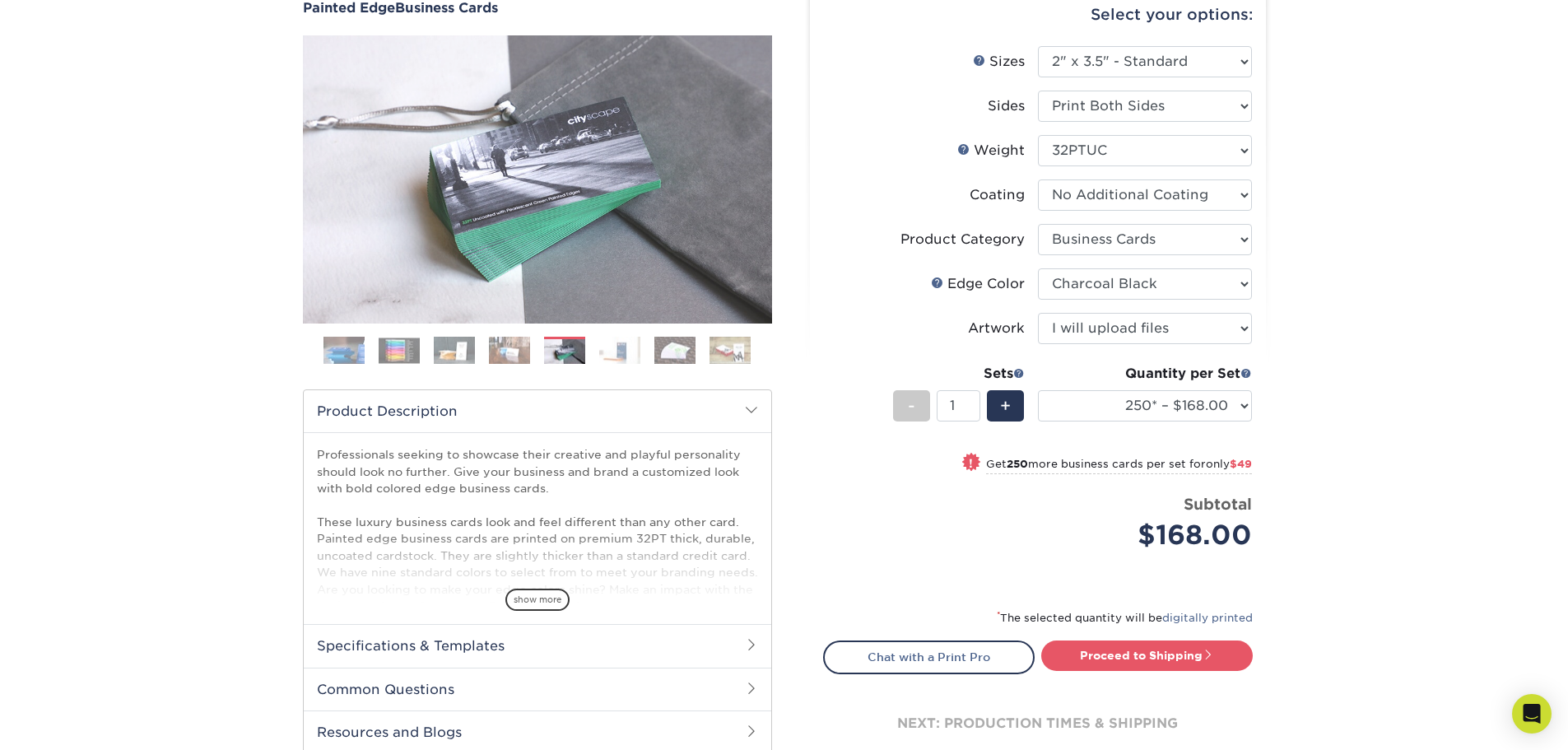
click at [494, 345] on img at bounding box center [509, 350] width 42 height 29
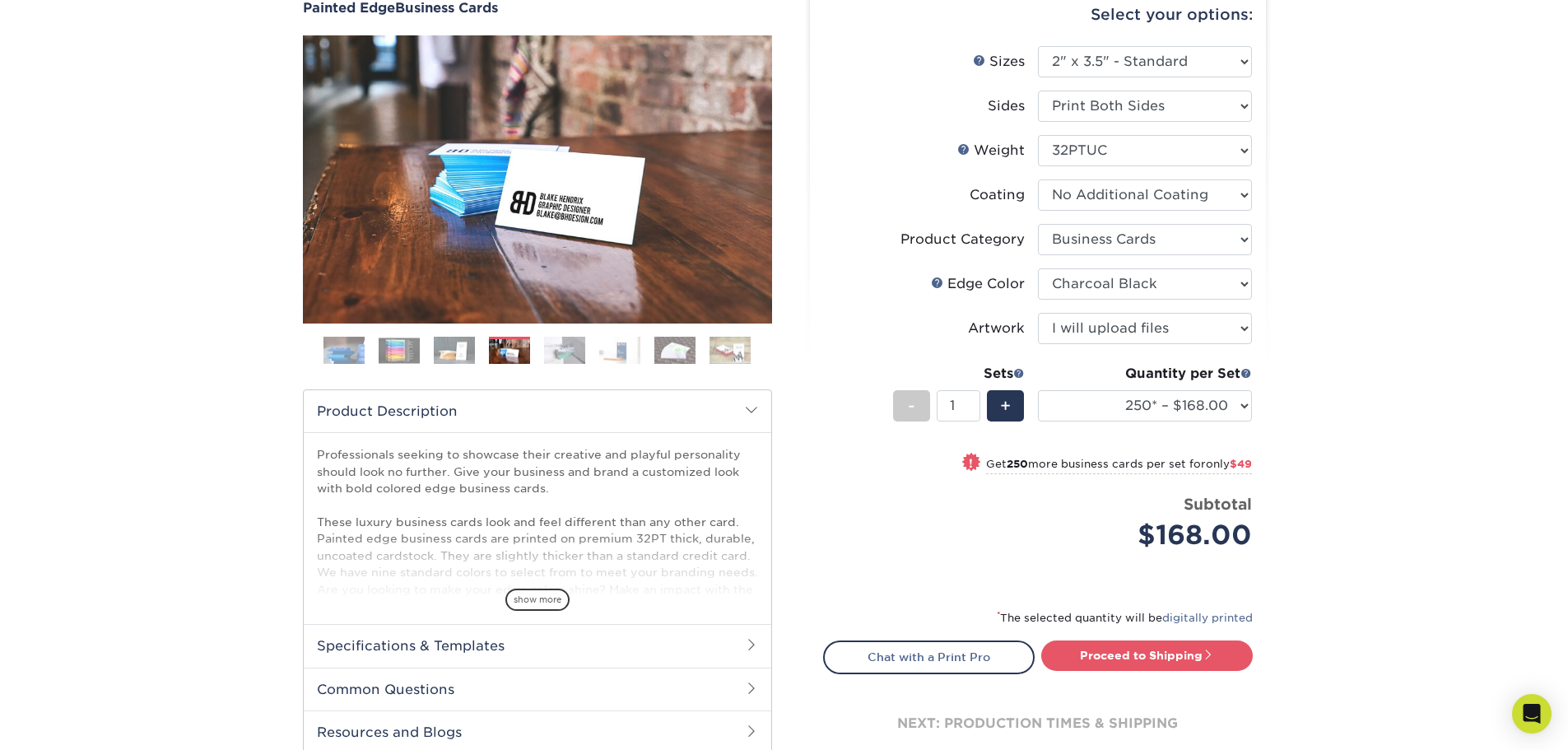
click at [348, 345] on img at bounding box center [344, 350] width 42 height 42
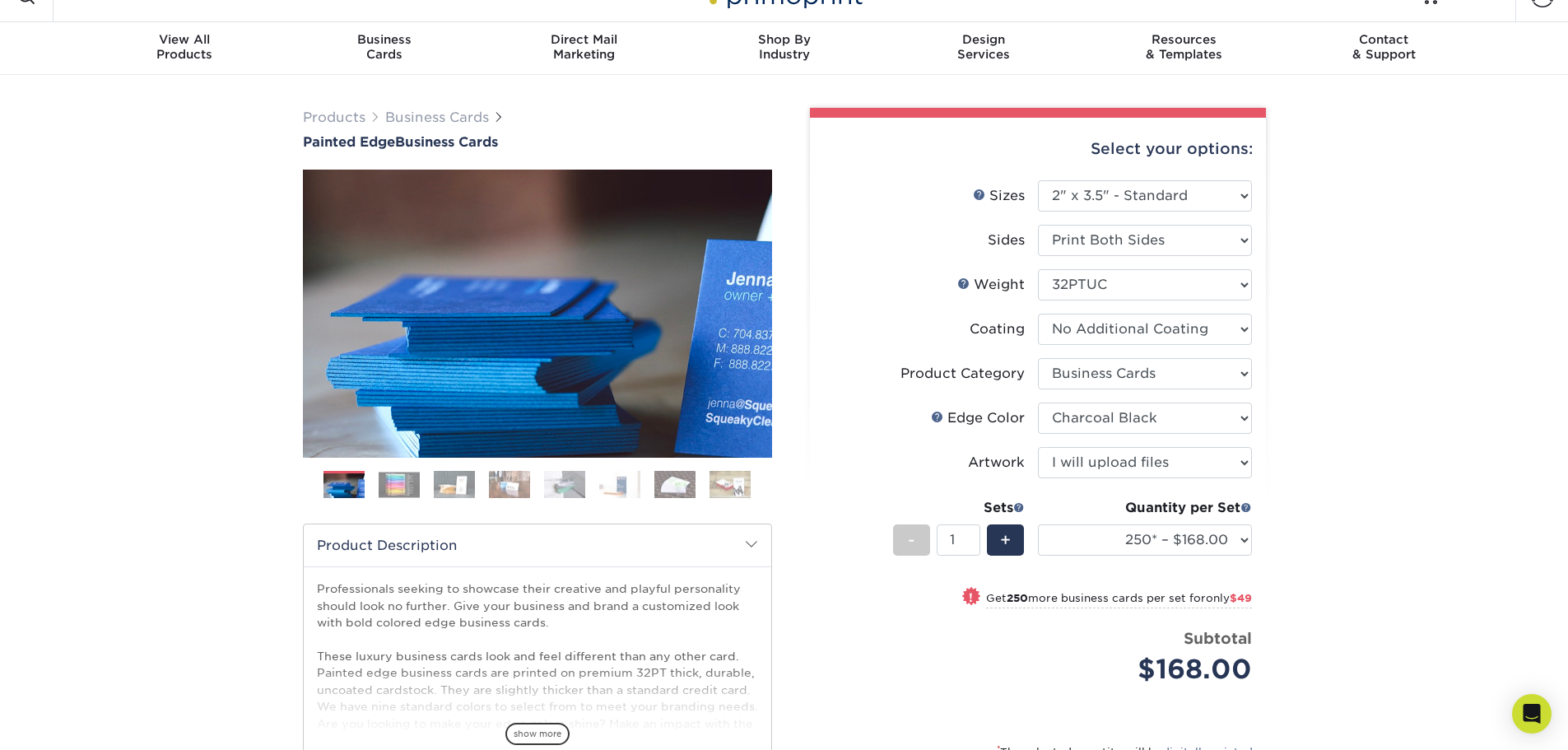
scroll to position [0, 0]
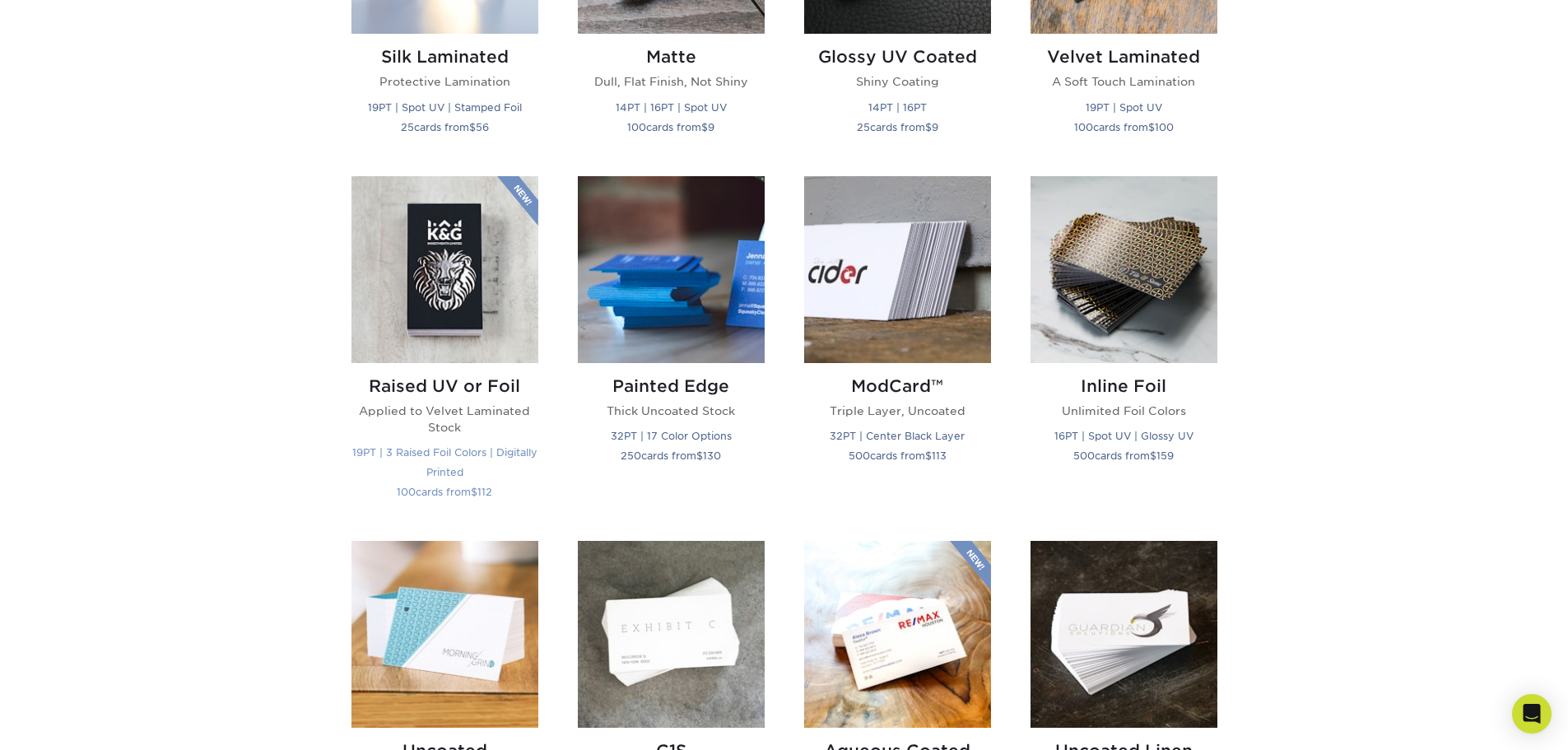
scroll to position [987, 0]
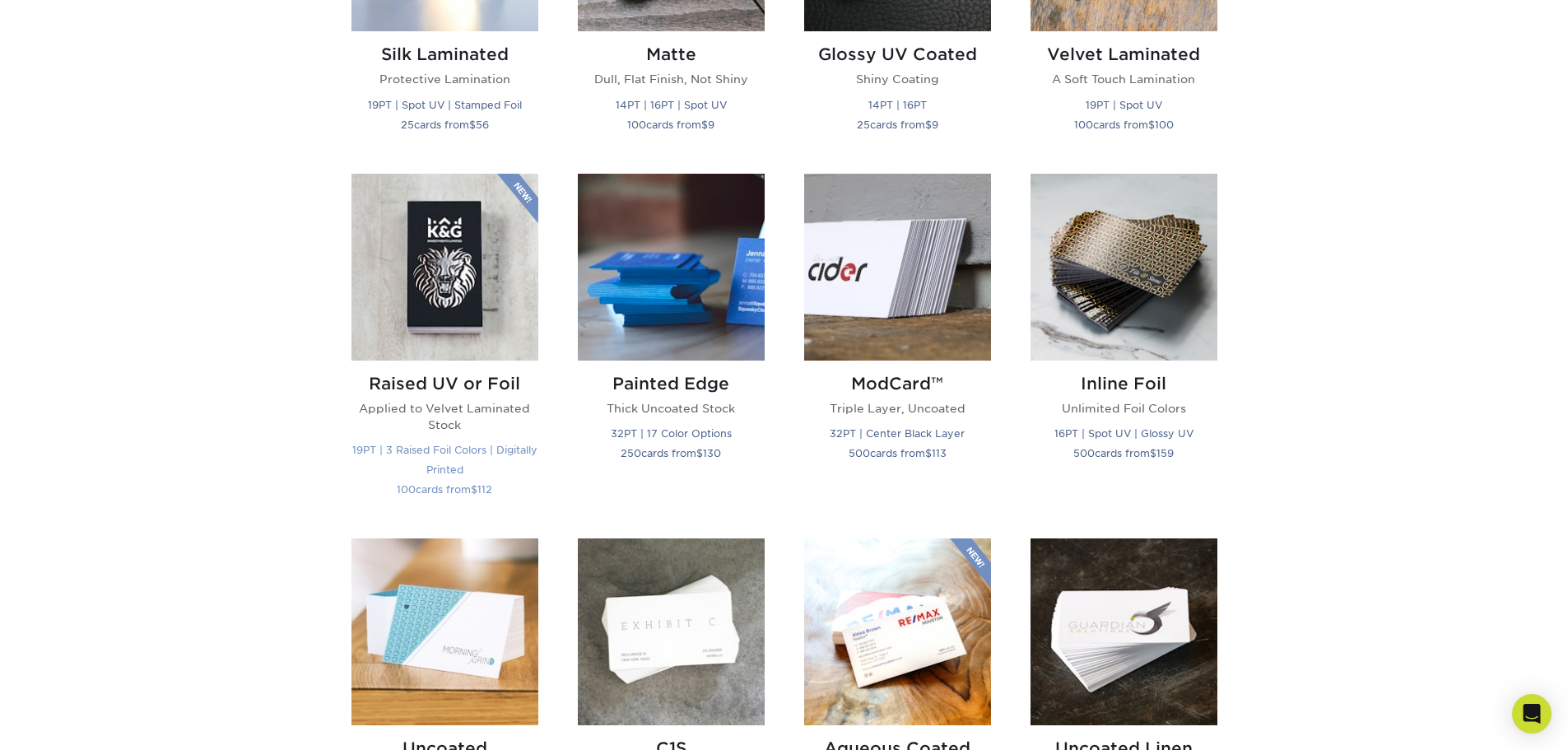
click at [499, 336] on img at bounding box center [445, 267] width 187 height 187
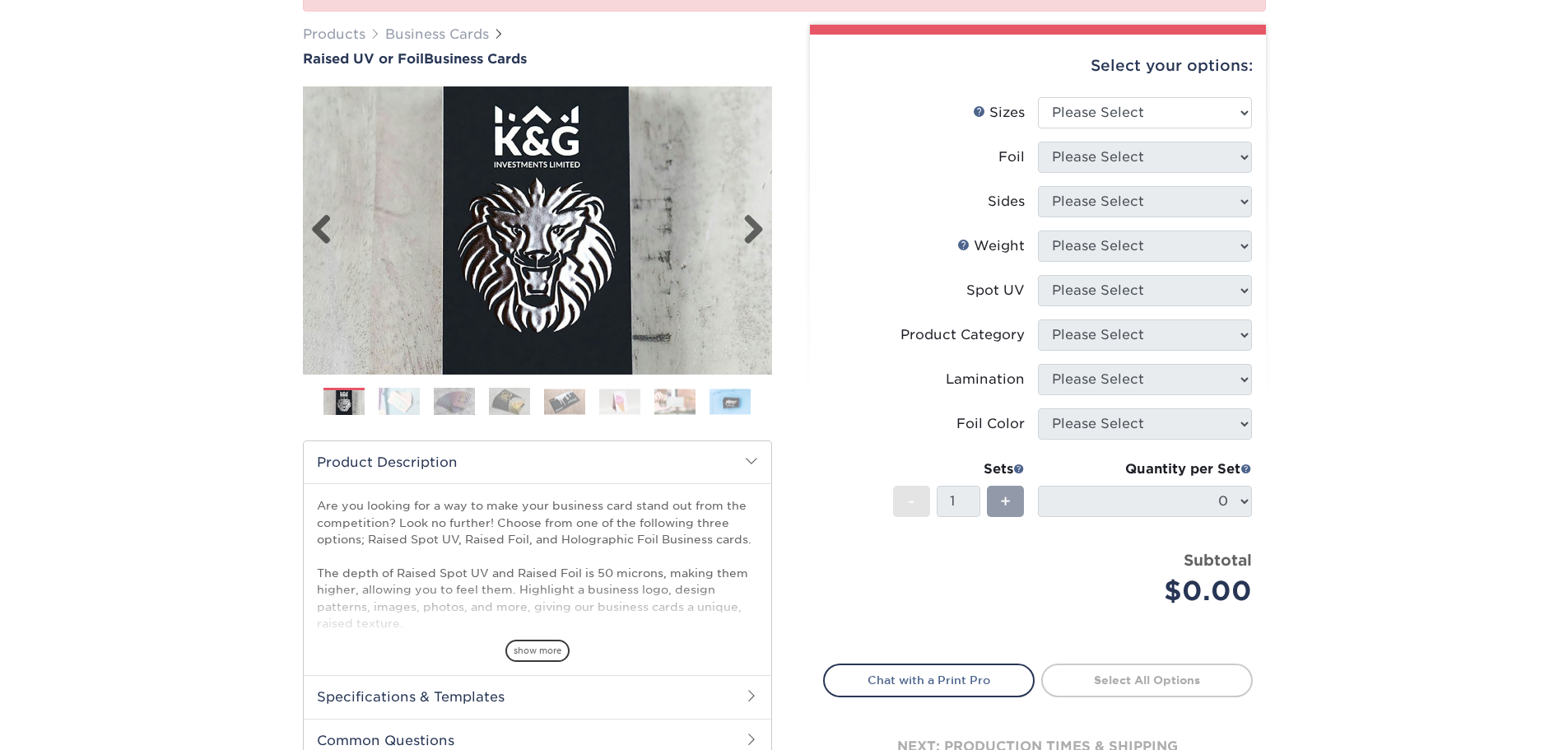
scroll to position [247, 0]
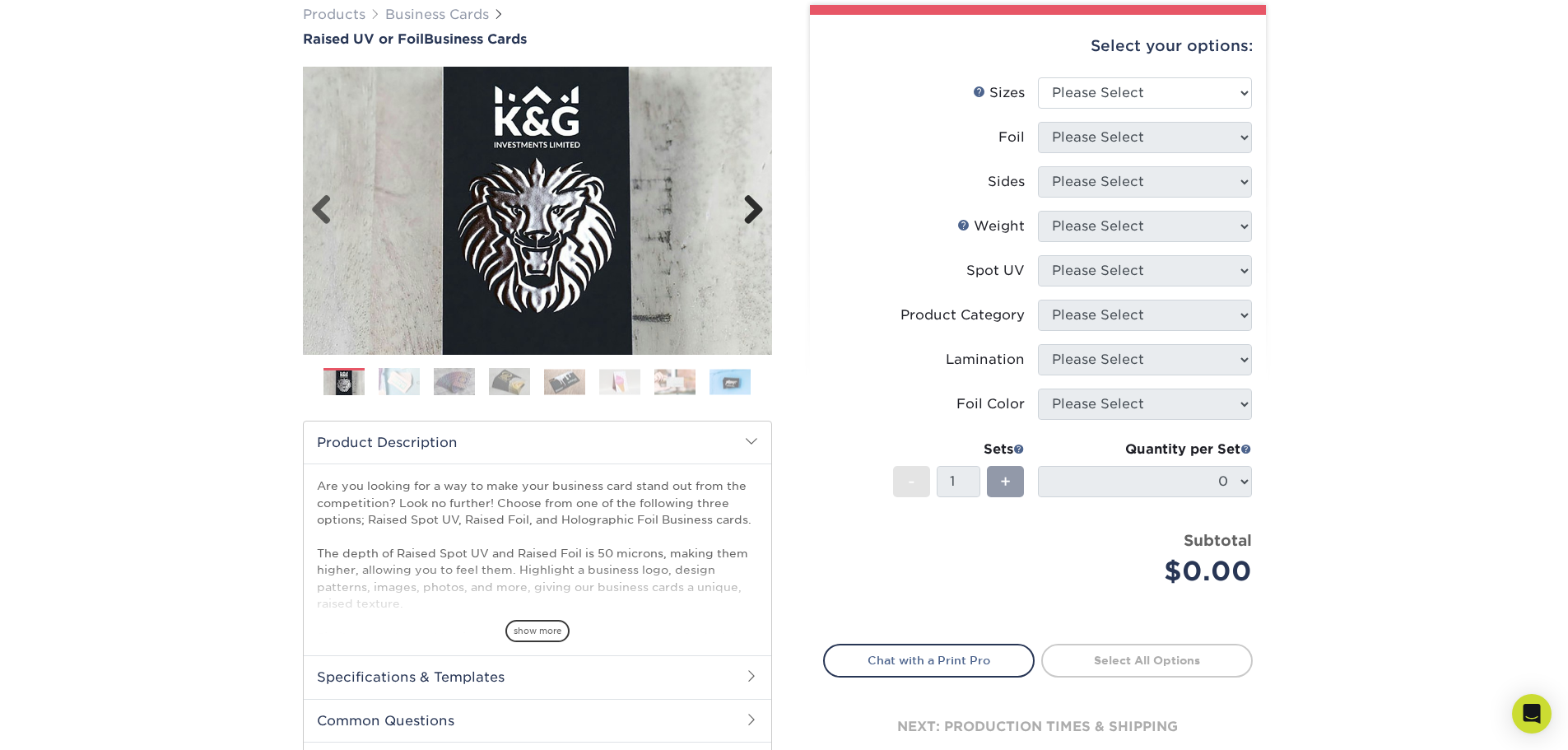
click at [754, 212] on link "Next" at bounding box center [747, 211] width 33 height 33
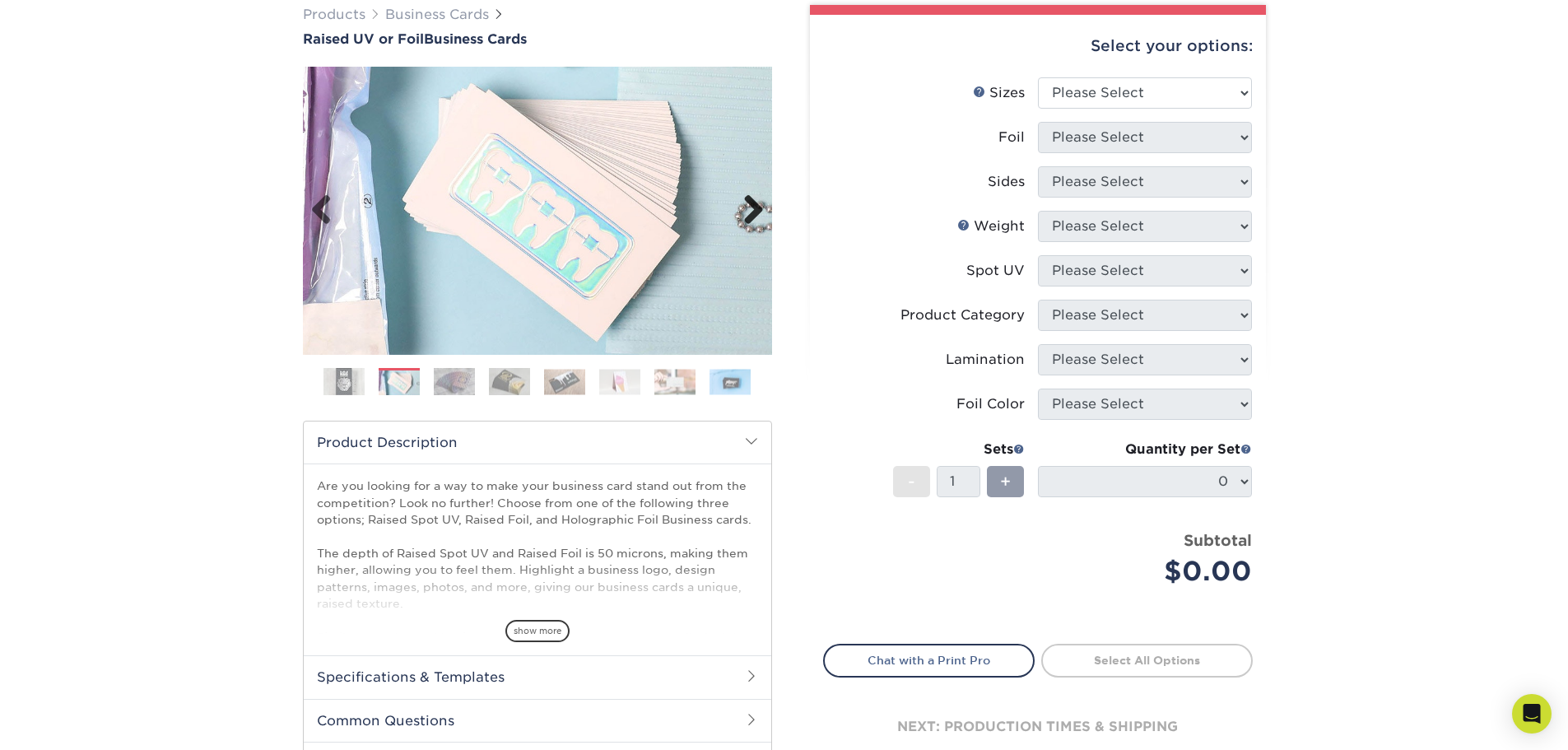
click at [754, 212] on link "Next" at bounding box center [747, 211] width 33 height 33
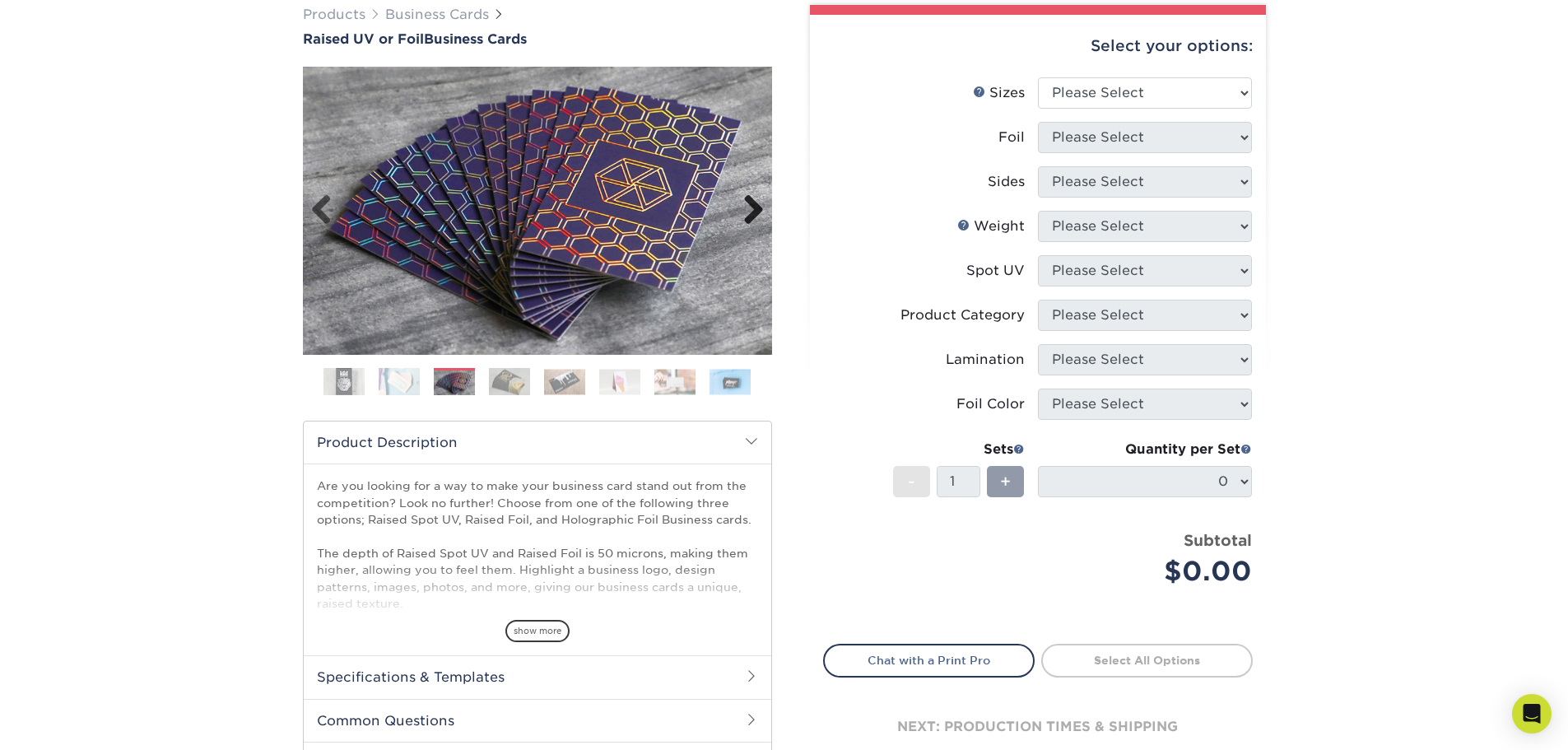
click at [753, 212] on link "Next" at bounding box center [747, 211] width 33 height 33
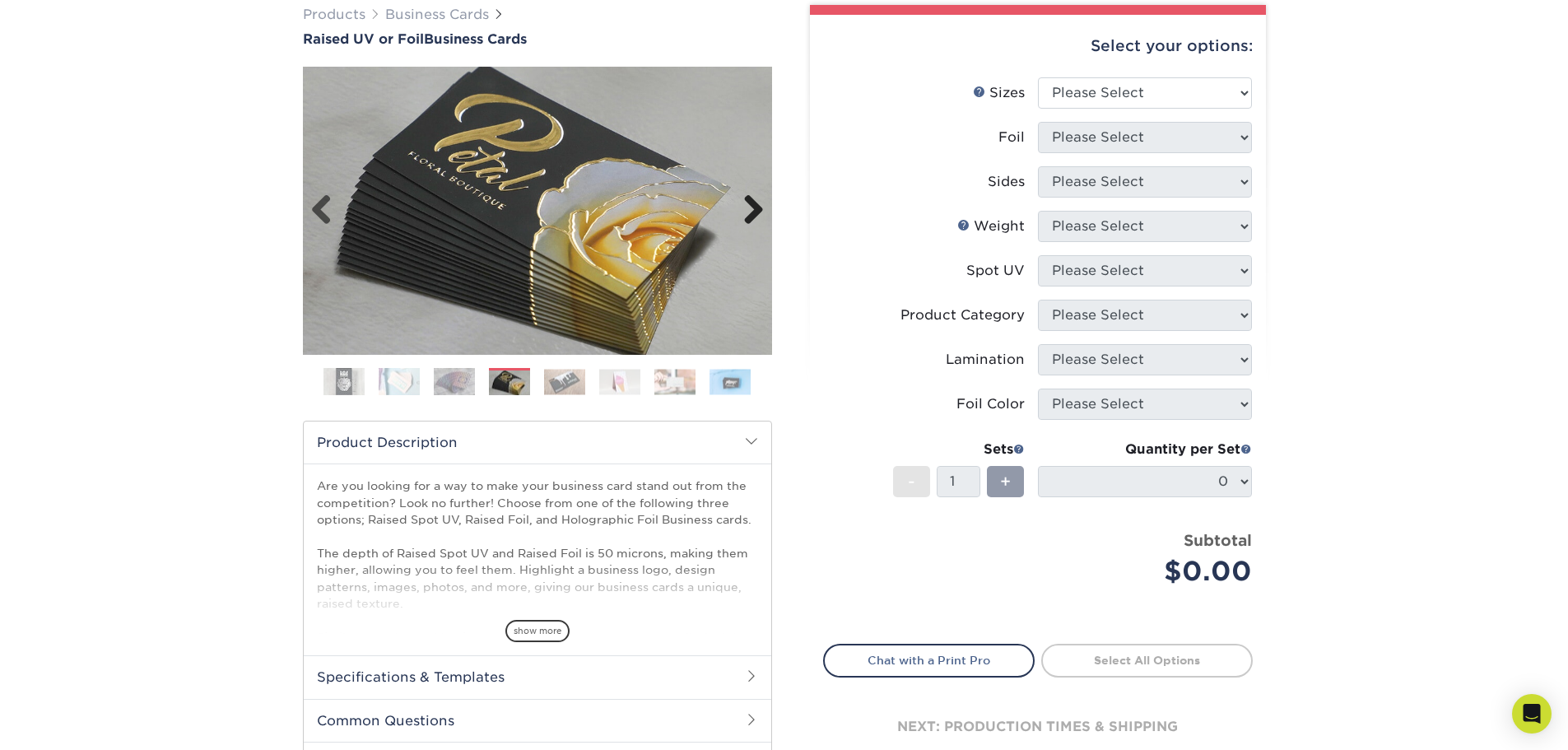
click at [753, 212] on link "Next" at bounding box center [747, 211] width 33 height 33
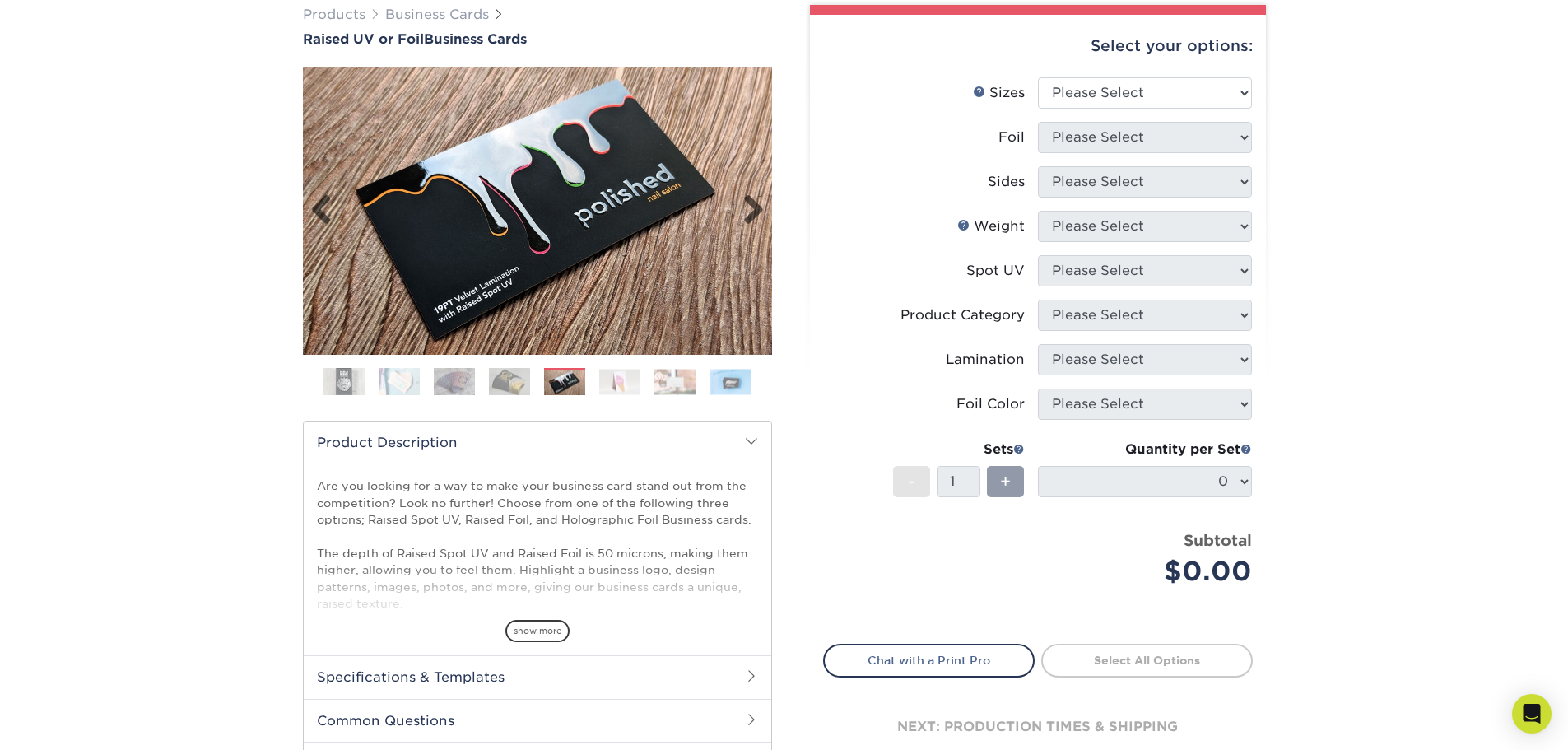
click at [355, 215] on img at bounding box center [537, 211] width 469 height 288
click at [316, 219] on link "Previous" at bounding box center [328, 211] width 33 height 33
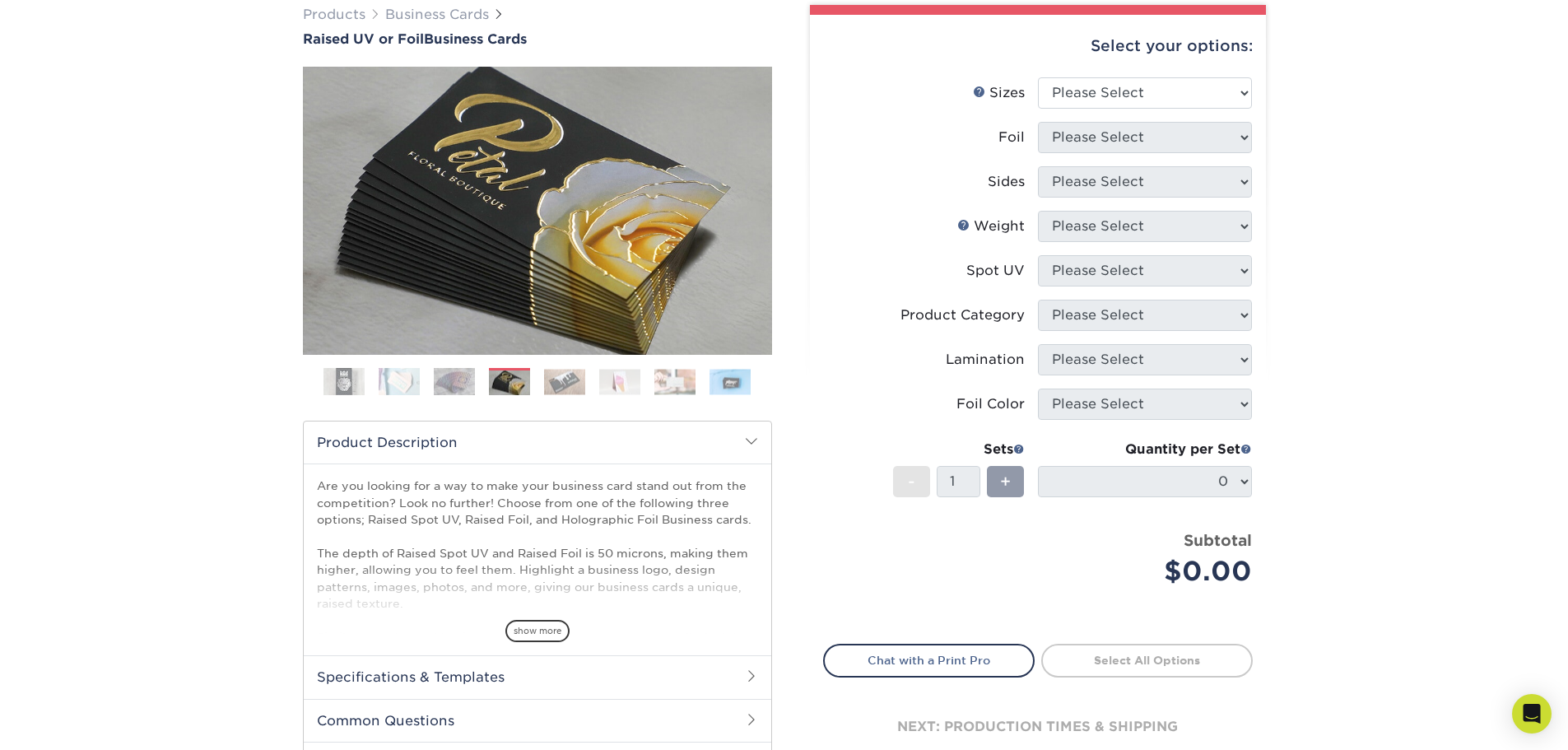
click at [632, 385] on img at bounding box center [620, 381] width 42 height 26
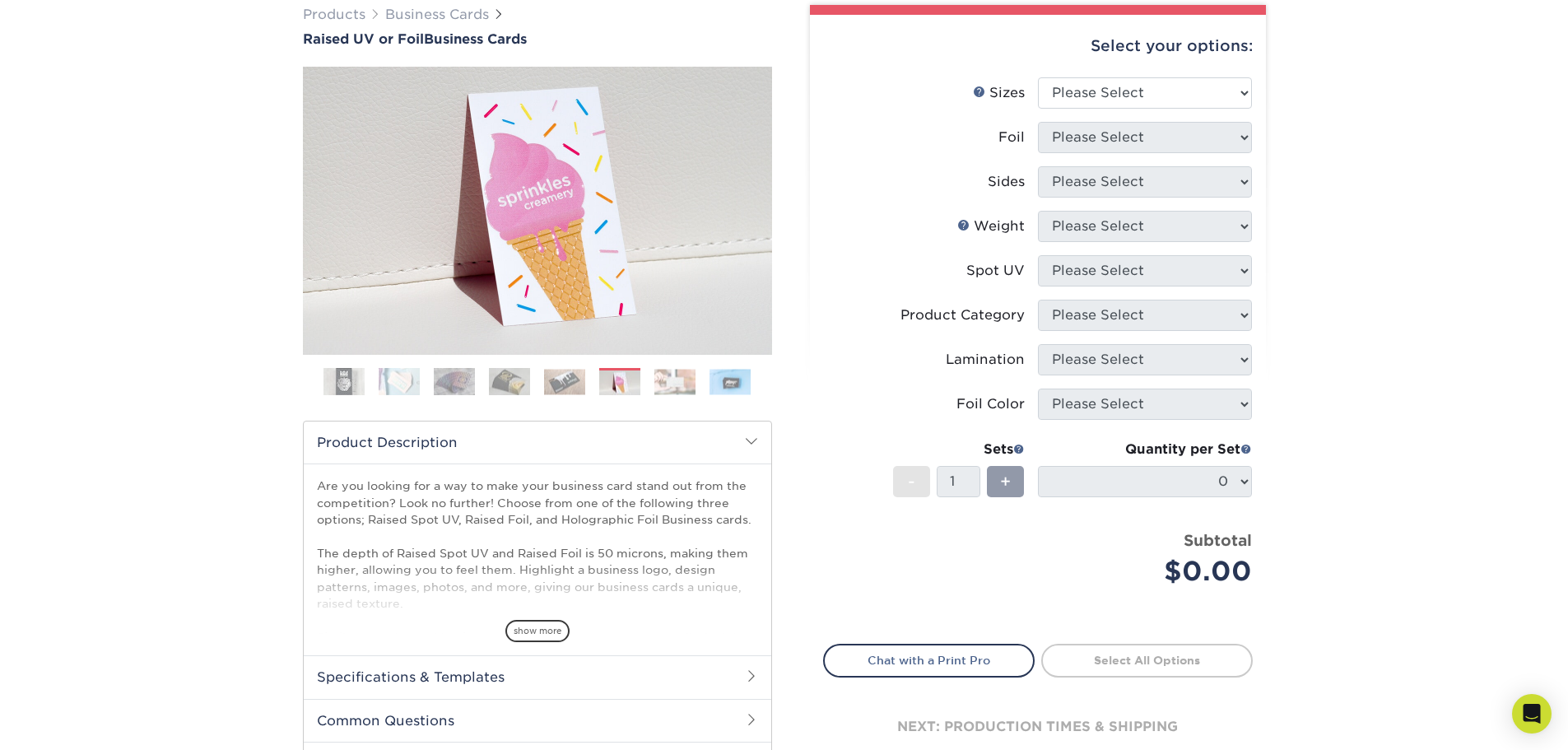
click at [522, 379] on img at bounding box center [509, 381] width 42 height 29
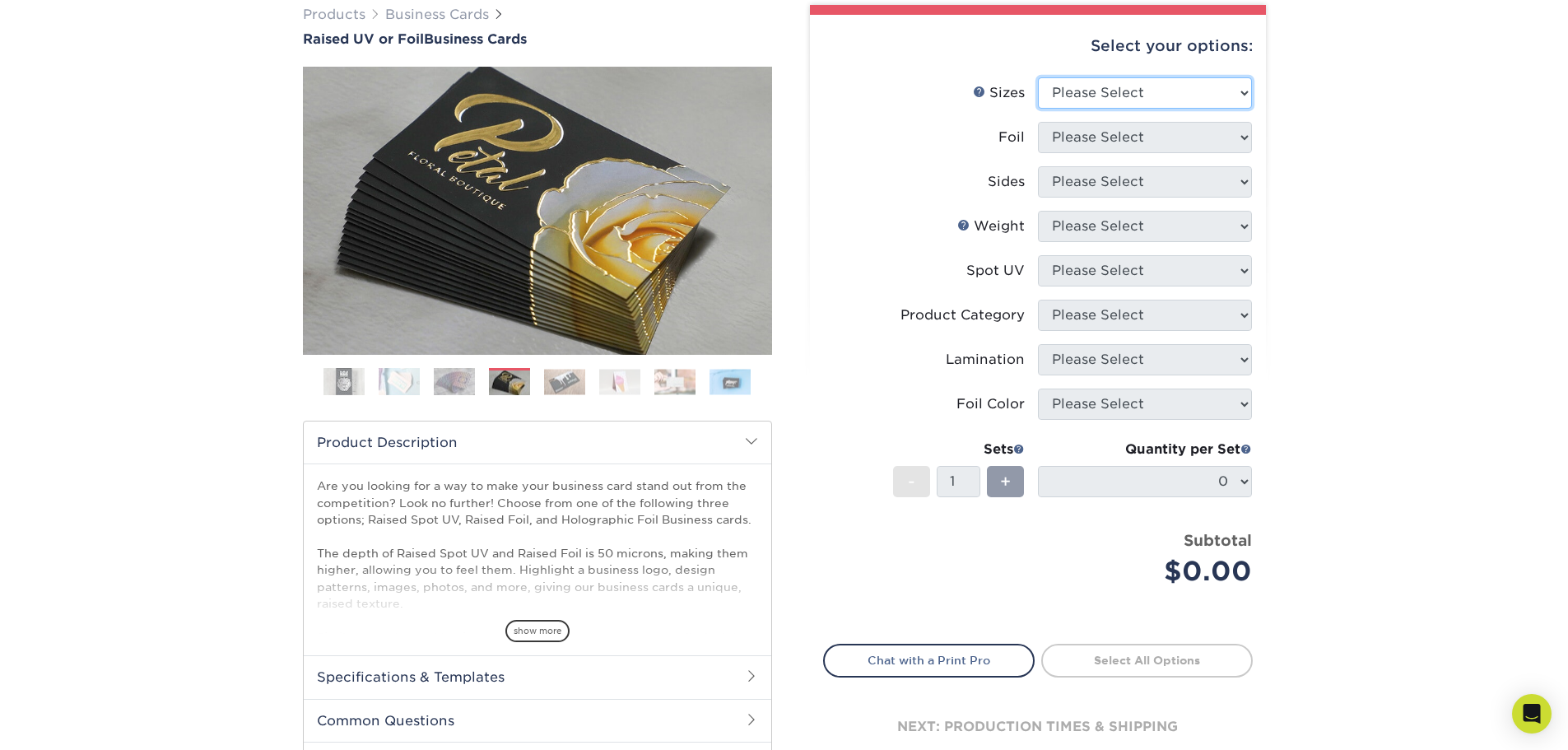
click at [1222, 94] on select "Please Select 2" x 3.5" - Standard" at bounding box center [1145, 93] width 214 height 31
select select "2.00x3.50"
click at [1038, 78] on select "Please Select 2" x 3.5" - Standard" at bounding box center [1145, 93] width 214 height 31
click at [1162, 139] on select "Please Select No Yes" at bounding box center [1145, 138] width 214 height 31
select select "1"
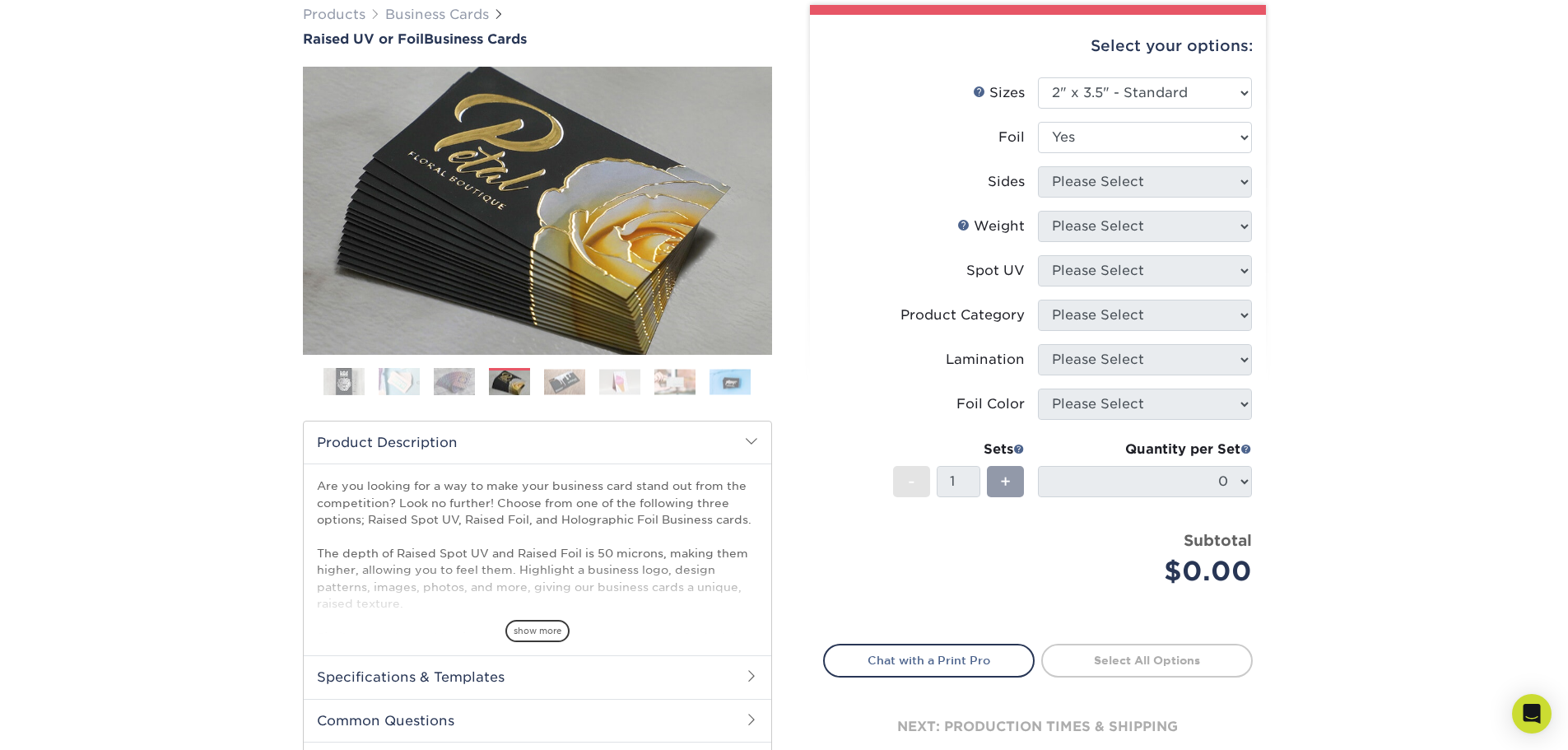
click at [1038, 122] on select "Please Select No Yes" at bounding box center [1145, 138] width 214 height 31
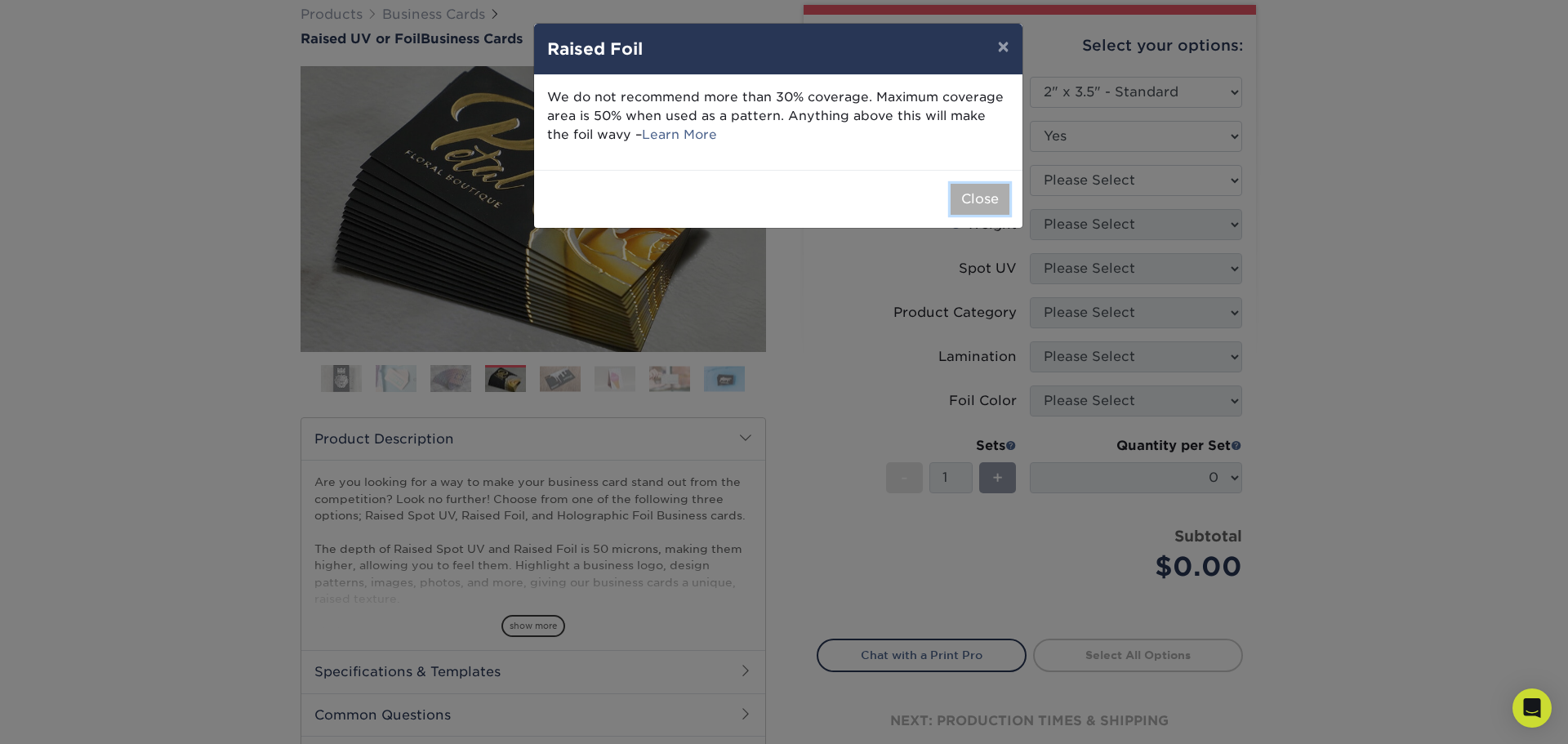
click at [991, 196] on button "Close" at bounding box center [980, 200] width 59 height 31
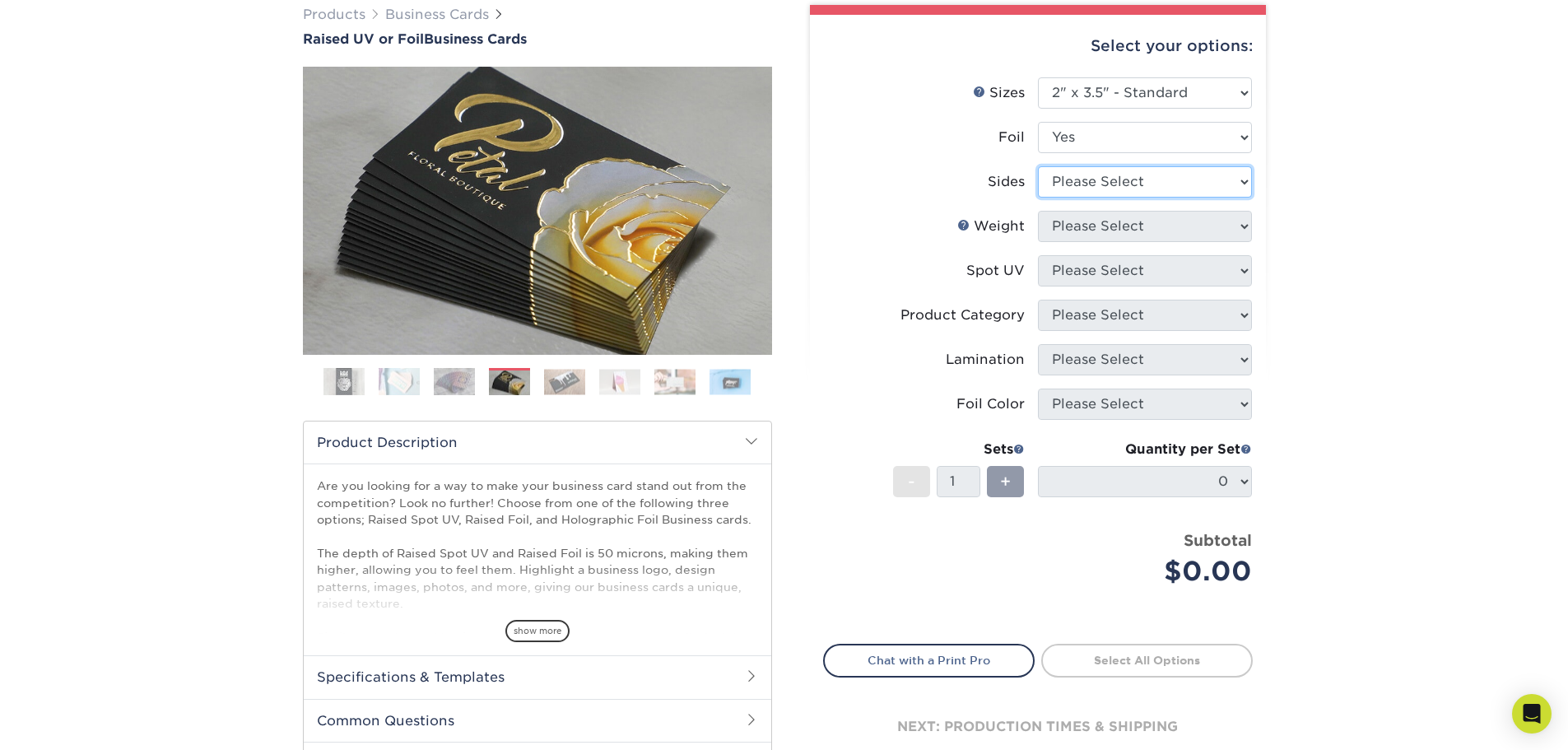
click at [1117, 196] on select "Please Select Print Both Sides - Foil Both Sides Print Both Sides - Foil Front …" at bounding box center [1145, 182] width 214 height 31
select select "34527644-b4fd-4ffb-9092-1318eefcd9d9"
click at [1038, 166] on select "Please Select Print Both Sides - Foil Both Sides Print Both Sides - Foil Front …" at bounding box center [1145, 182] width 214 height 31
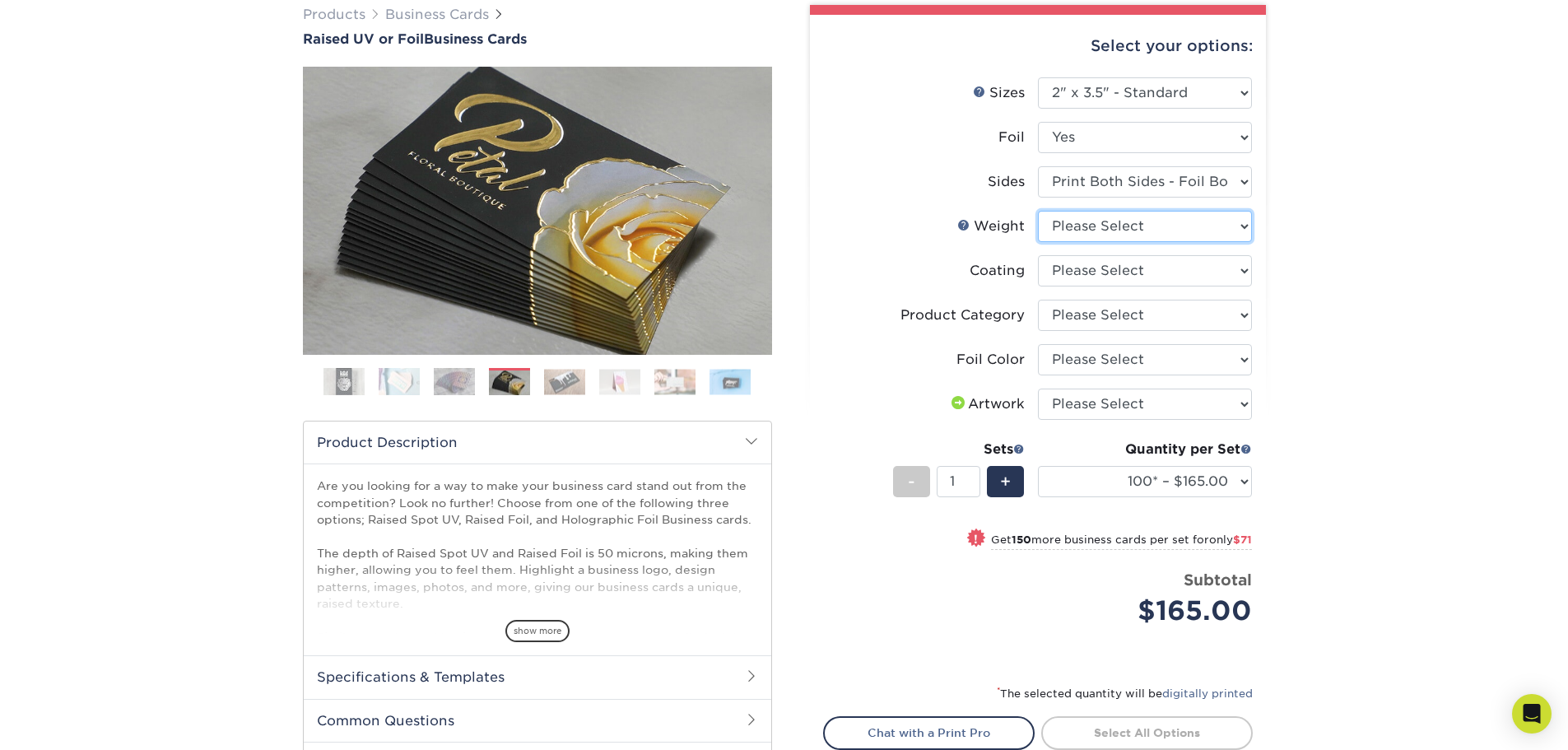
click at [1138, 230] on select "Please Select 16PT" at bounding box center [1145, 226] width 214 height 31
select select "16PT"
click at [1038, 211] on select "Please Select 16PT" at bounding box center [1145, 226] width 214 height 31
click at [1162, 269] on select at bounding box center [1145, 271] width 214 height 31
select select "3e7618de-abca-4bda-9f97-8b9129e913d8"
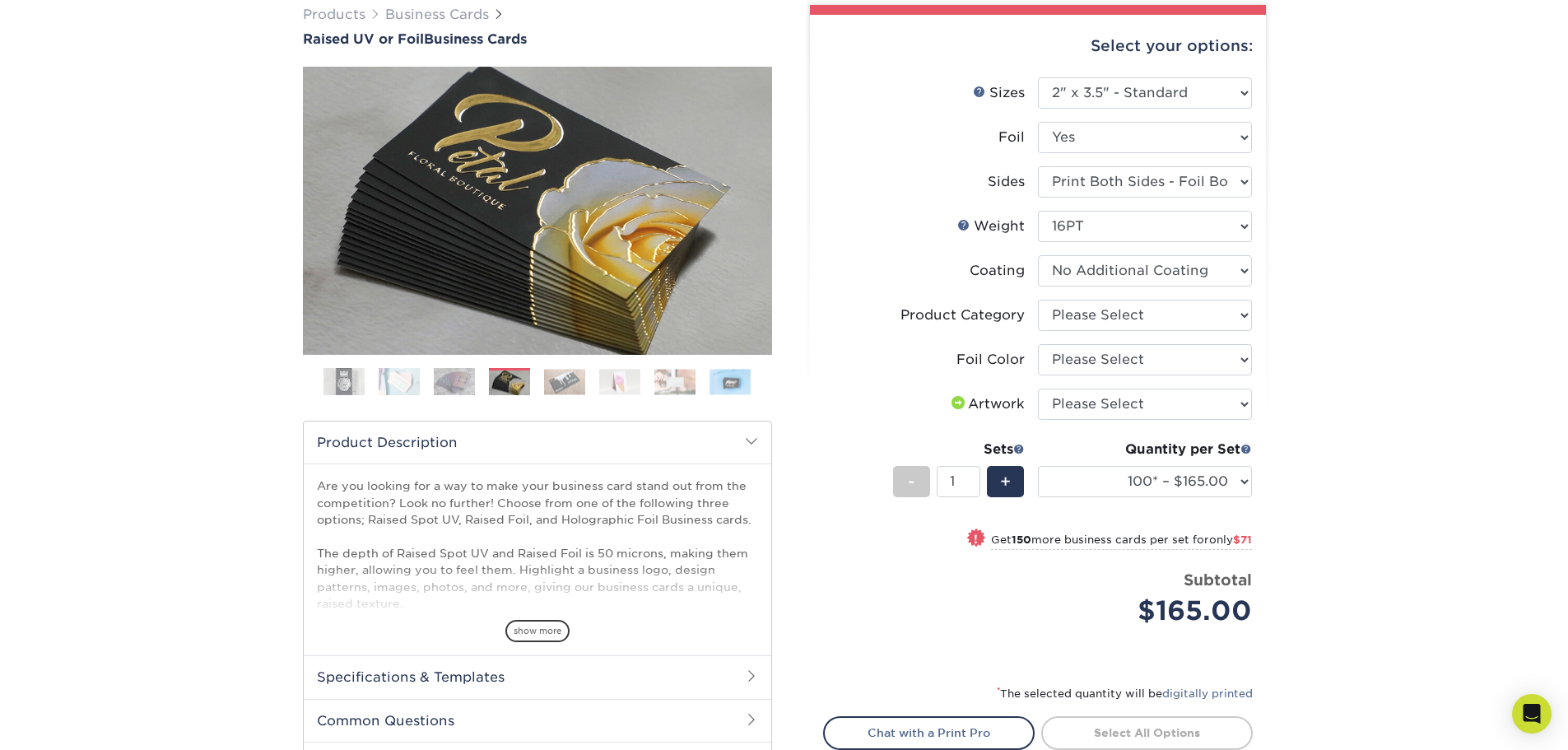
click at [1038, 255] on select at bounding box center [1145, 271] width 214 height 31
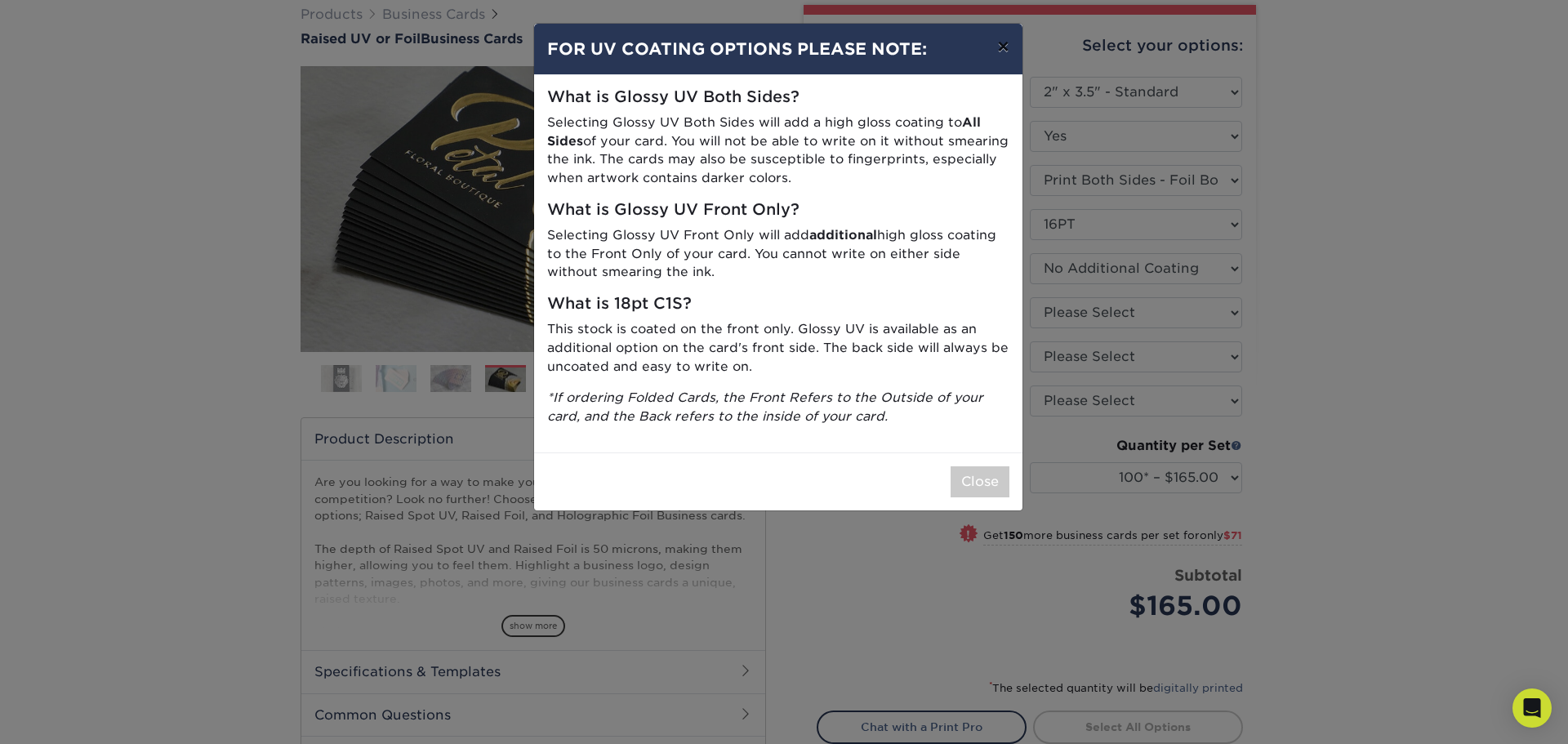
drag, startPoint x: 1002, startPoint y: 40, endPoint x: 1038, endPoint y: 92, distance: 63.2
click at [1002, 39] on button "×" at bounding box center [1003, 47] width 38 height 46
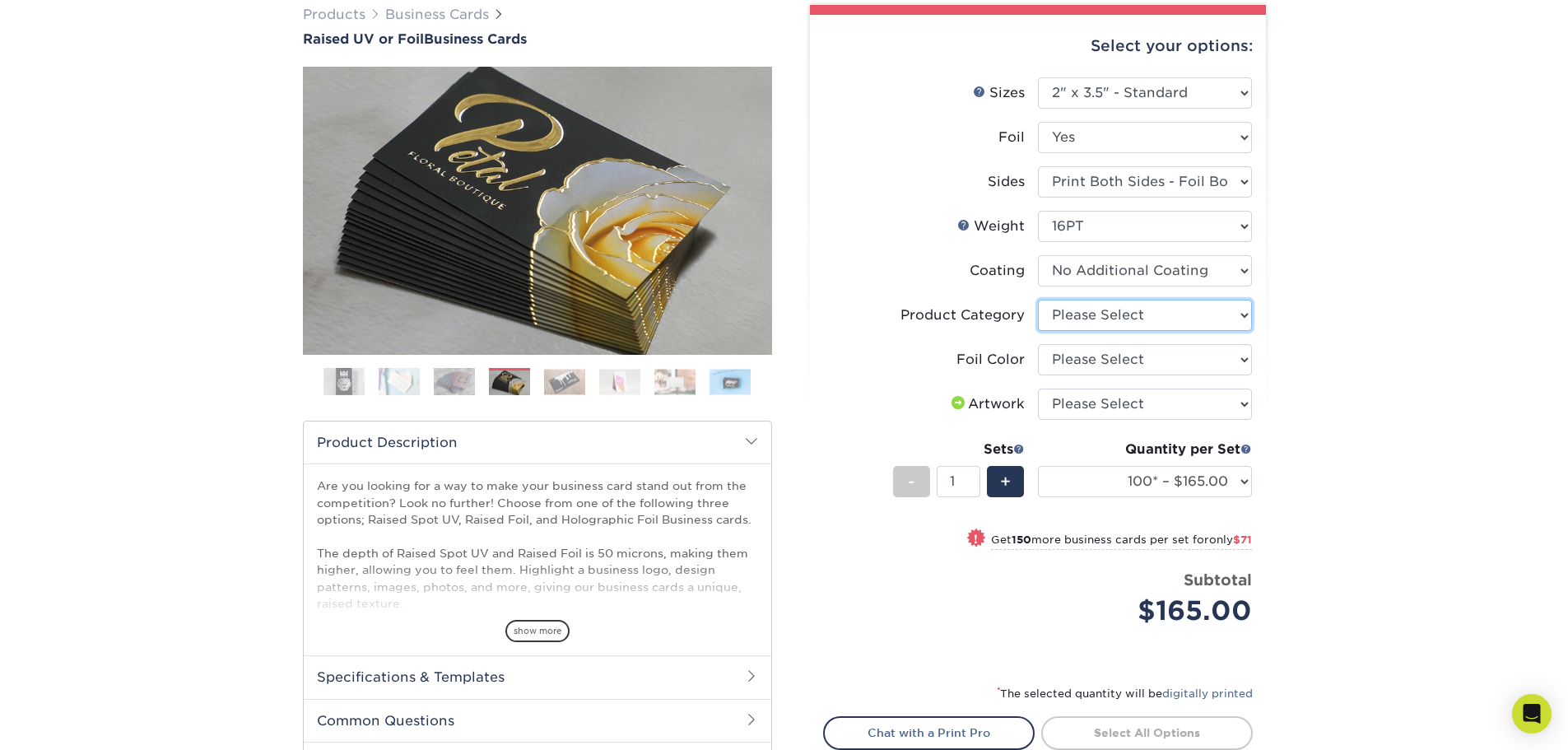
click at [1196, 314] on select "Please Select Business Cards" at bounding box center [1145, 315] width 214 height 31
select select "3b5148f1-0588-4f88-a218-97bcfdce65c1"
click at [1038, 299] on select "Please Select Business Cards" at bounding box center [1145, 315] width 214 height 31
click at [1151, 367] on select "Please Select Silver Foil Gold Foil Holographic Foil" at bounding box center [1145, 360] width 214 height 31
select select "a834dd52-fe06-4ed6-9a86-5bd3c2d02515"
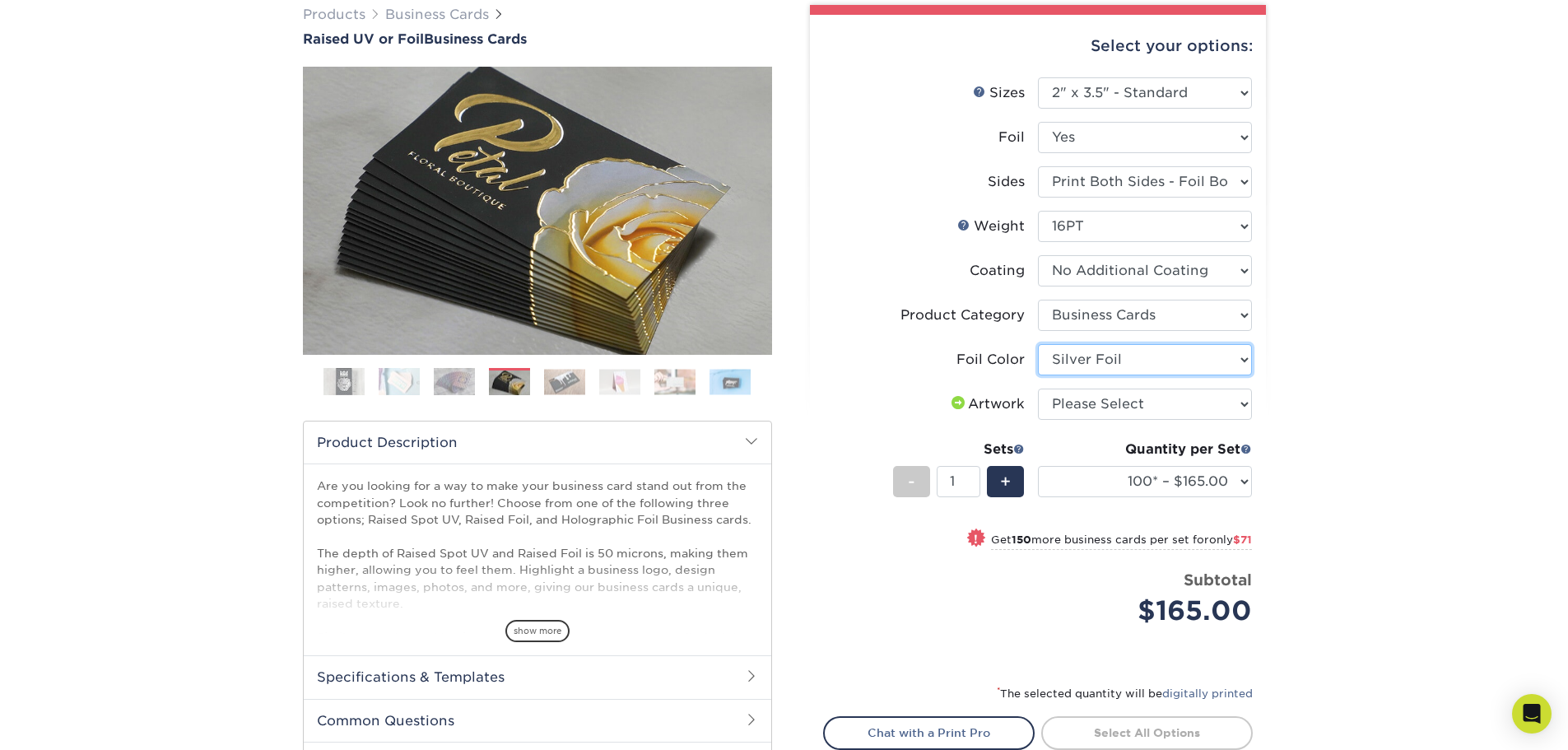
click at [1038, 345] on select "Please Select Silver Foil Gold Foil Holographic Foil" at bounding box center [1145, 360] width 214 height 31
click at [1140, 413] on select "Please Select I will upload files I need a design - $100" at bounding box center [1145, 405] width 214 height 31
select select "upload"
click at [1038, 389] on select "Please Select I will upload files I need a design - $100" at bounding box center [1145, 405] width 214 height 31
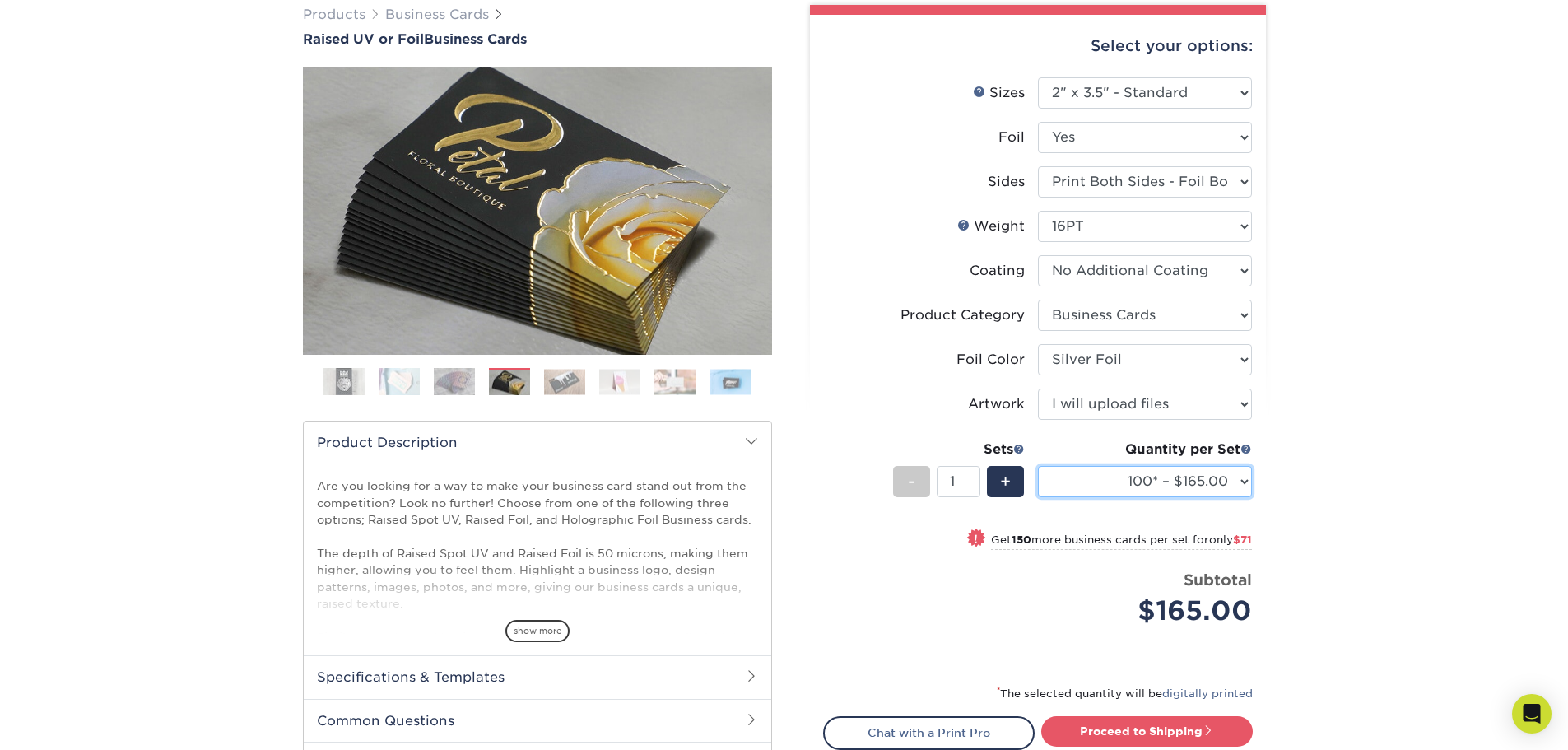
click at [1116, 472] on select "100* – $165.00 250* – $236.00 500* – $319.00" at bounding box center [1145, 481] width 214 height 31
select select "250* – $236.00"
click at [1038, 466] on select "100* – $165.00 250* – $236.00 500* – $319.00" at bounding box center [1145, 481] width 214 height 31
drag, startPoint x: 483, startPoint y: 381, endPoint x: 545, endPoint y: 382, distance: 62.0
click at [489, 381] on ol at bounding box center [537, 387] width 469 height 40
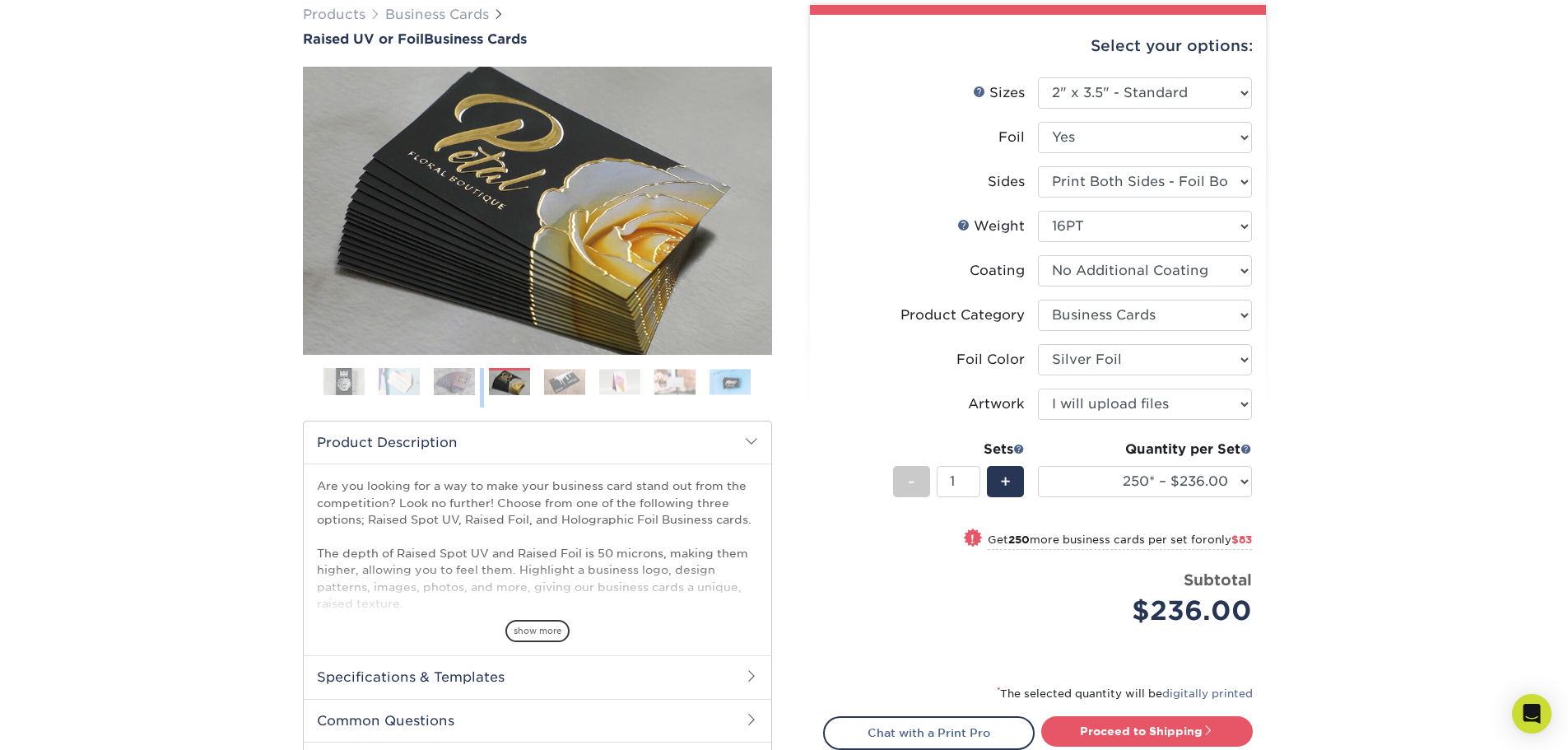
click at [571, 384] on img at bounding box center [564, 381] width 42 height 26
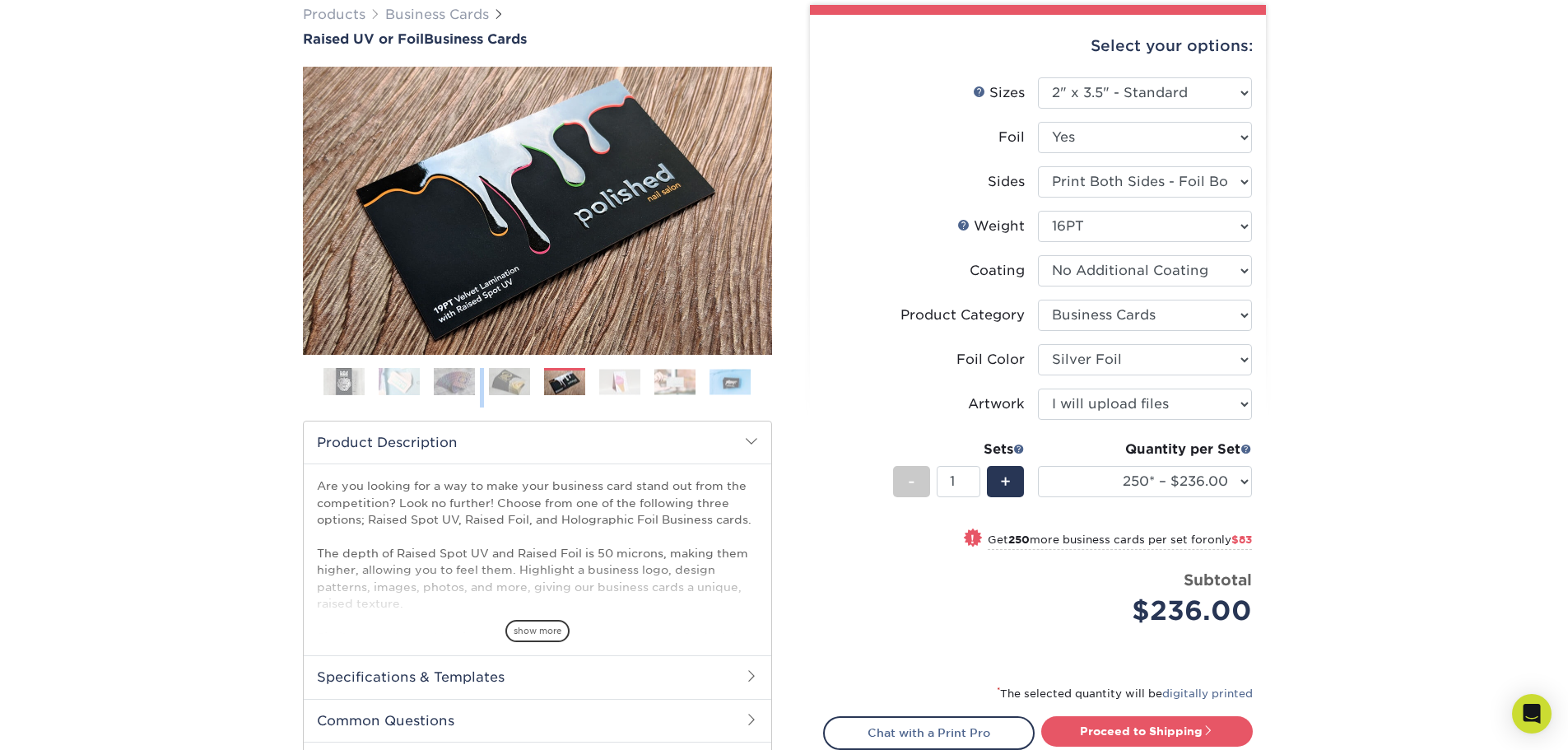
click at [407, 384] on img at bounding box center [399, 381] width 42 height 29
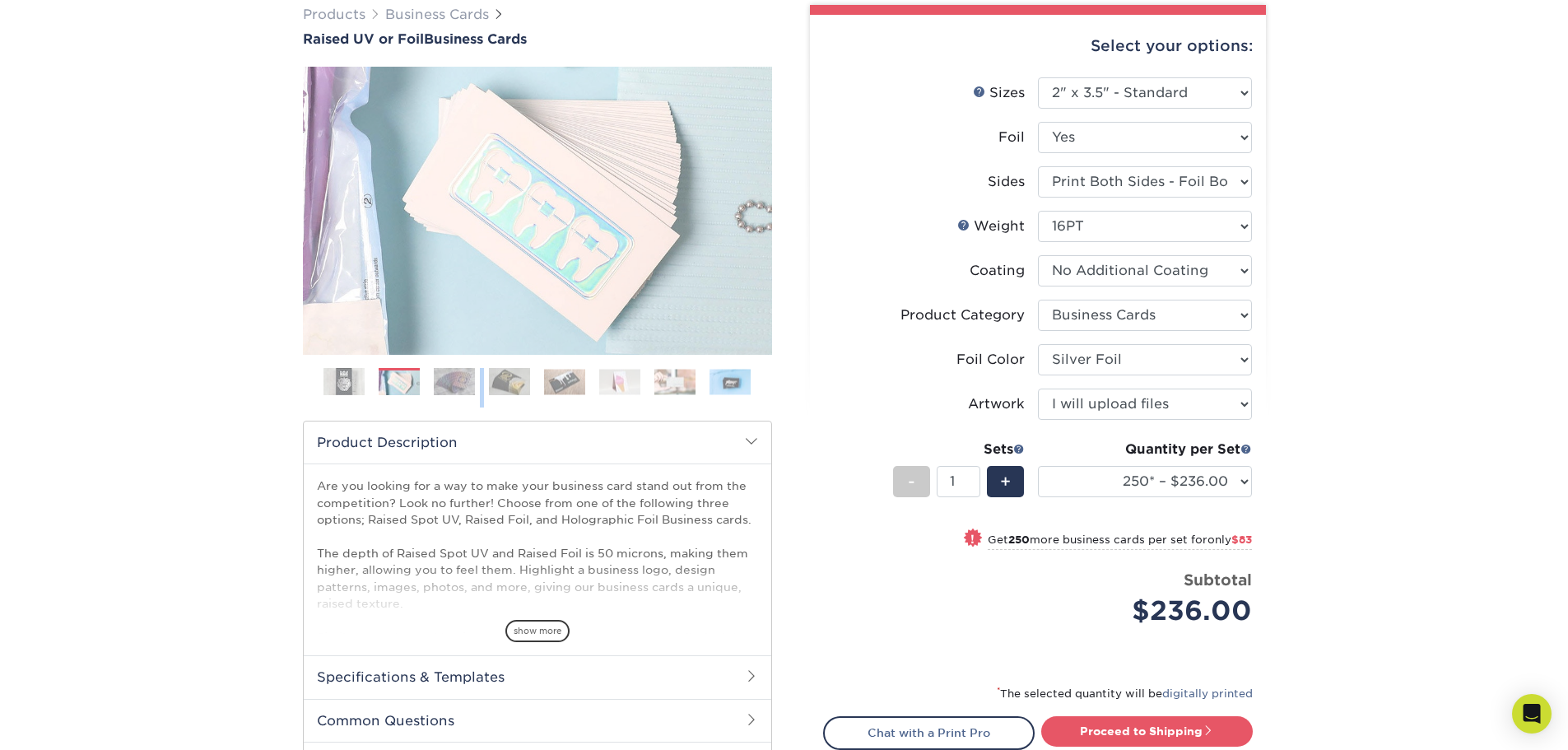
click at [445, 377] on img at bounding box center [454, 381] width 42 height 29
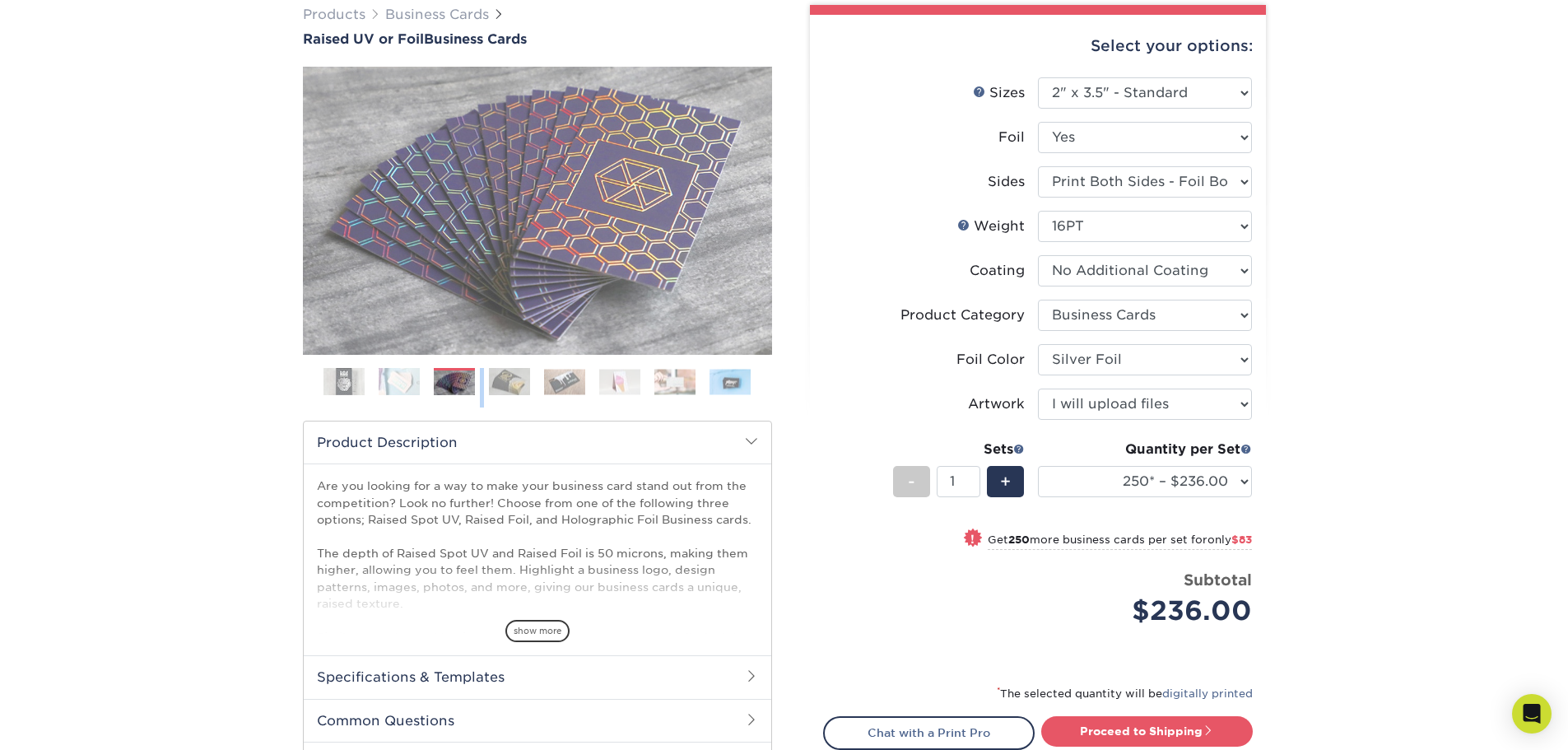
click at [624, 390] on img at bounding box center [620, 381] width 42 height 26
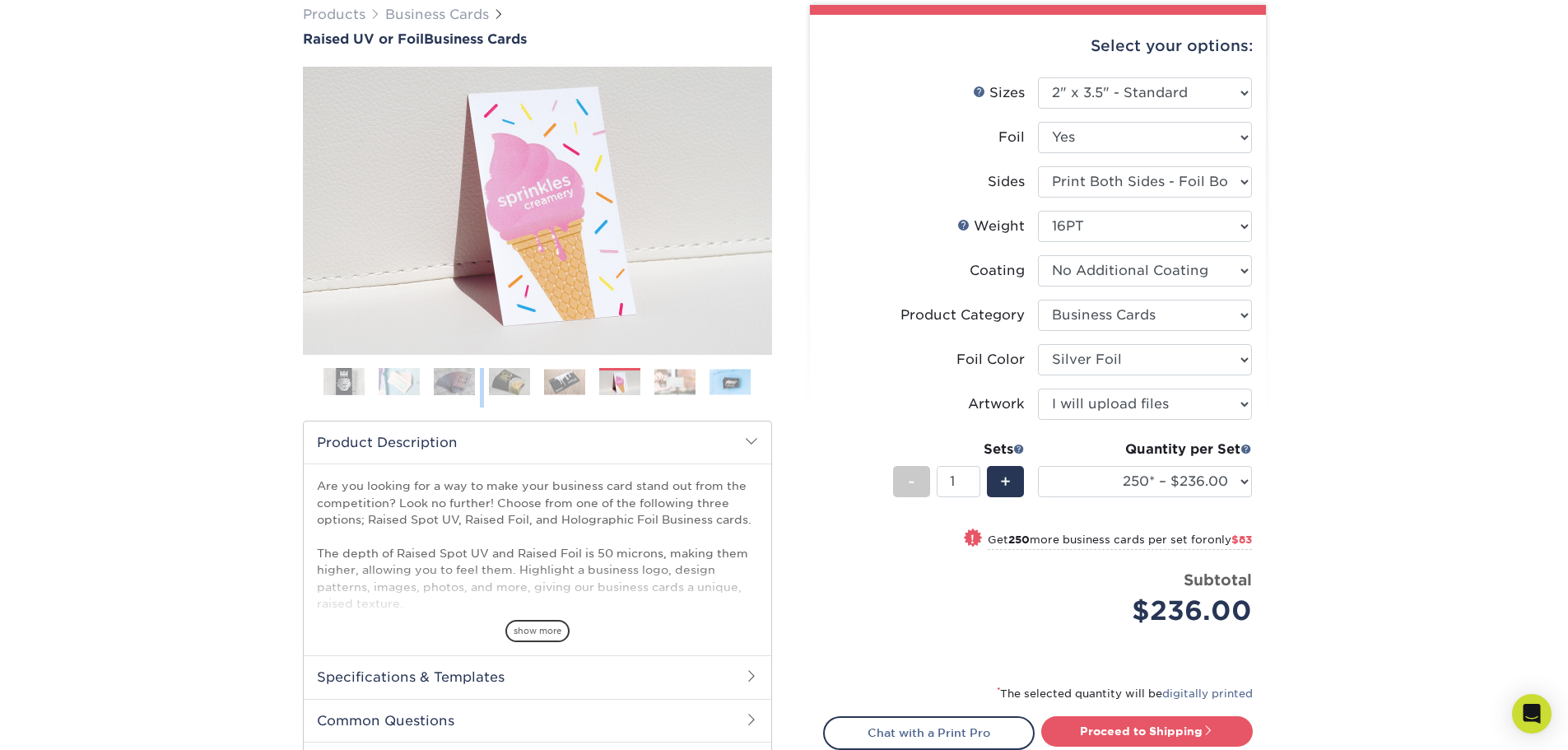
click at [709, 389] on img at bounding box center [730, 381] width 42 height 26
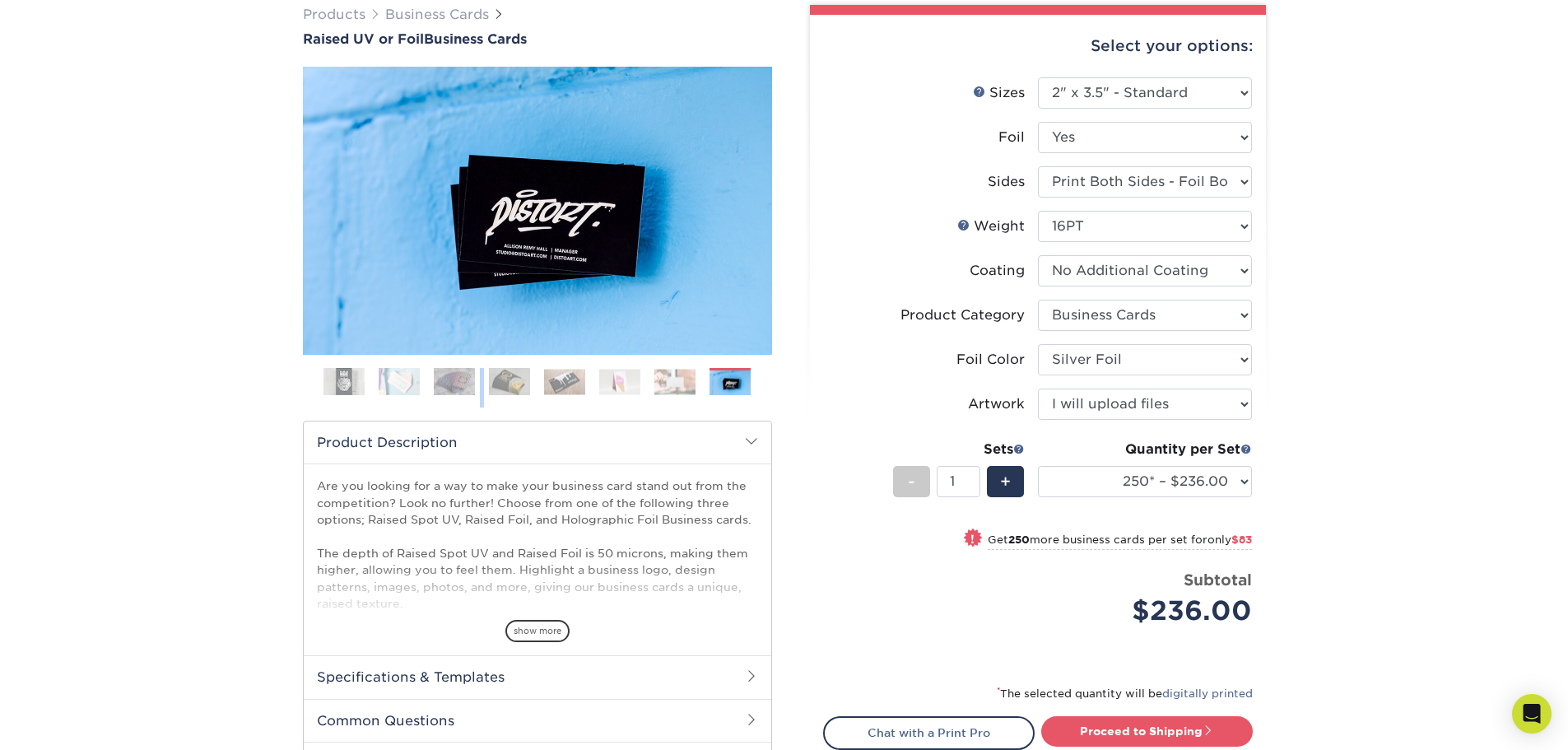
click at [732, 392] on img at bounding box center [730, 383] width 42 height 26
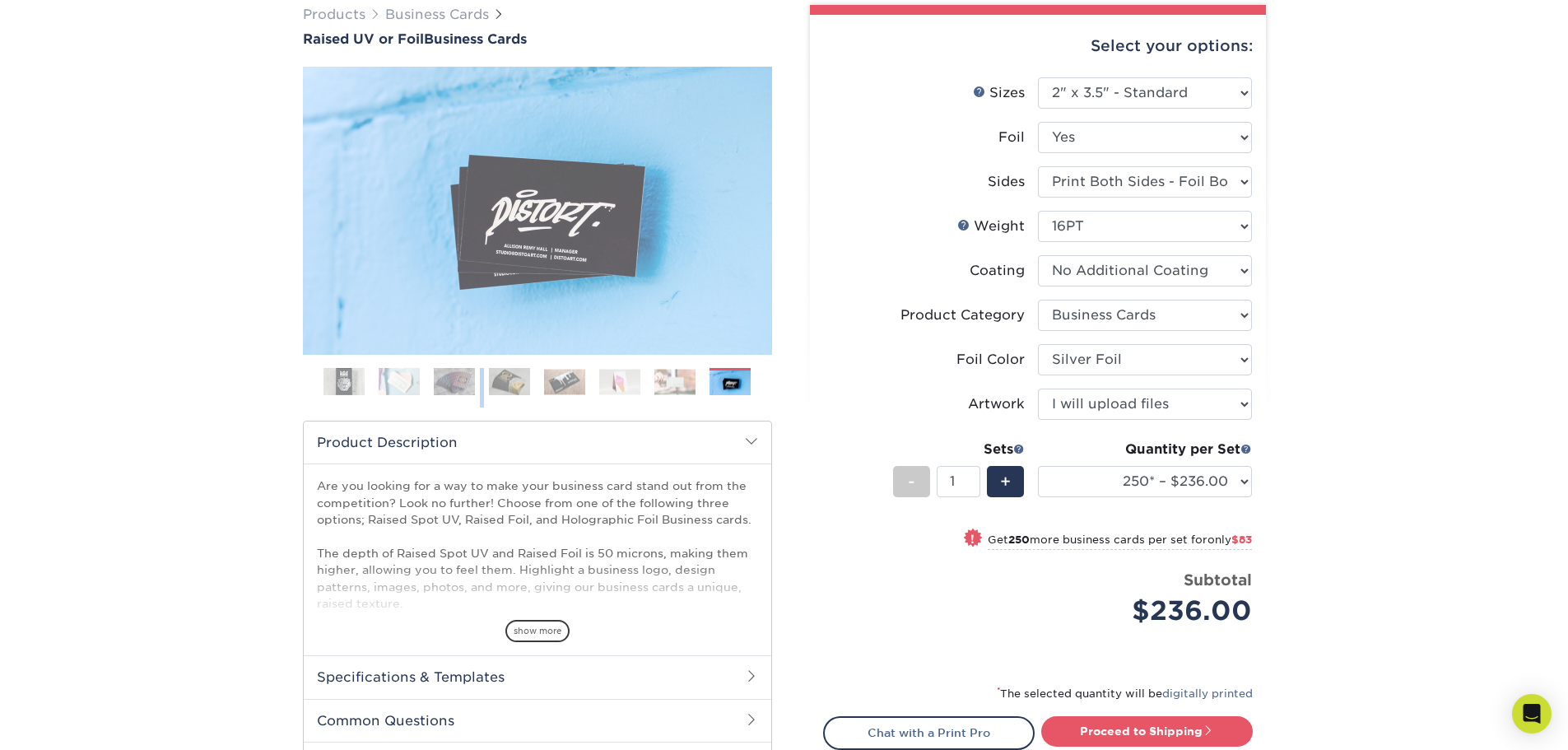
click at [574, 377] on img at bounding box center [564, 381] width 42 height 26
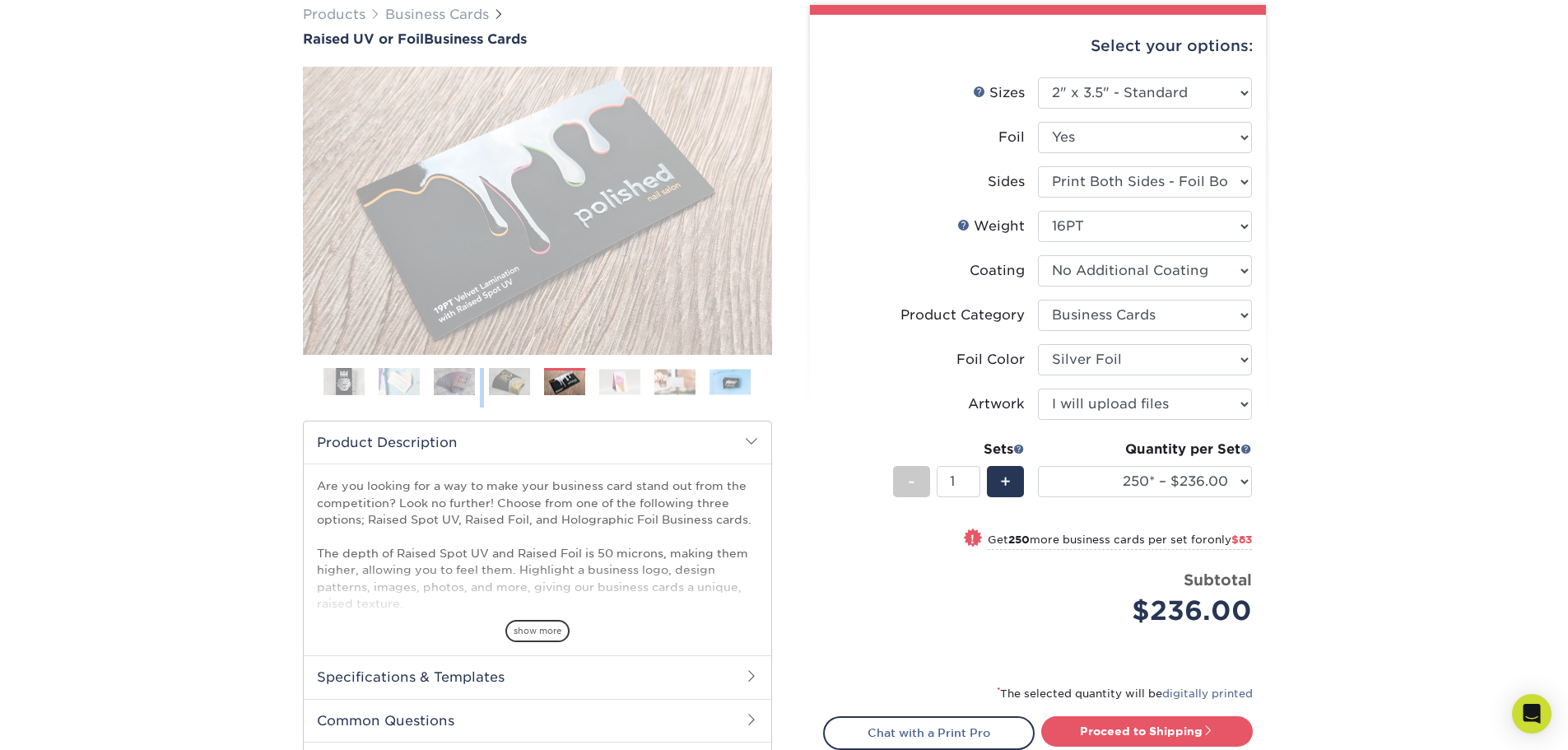
click at [405, 383] on img at bounding box center [399, 381] width 42 height 29
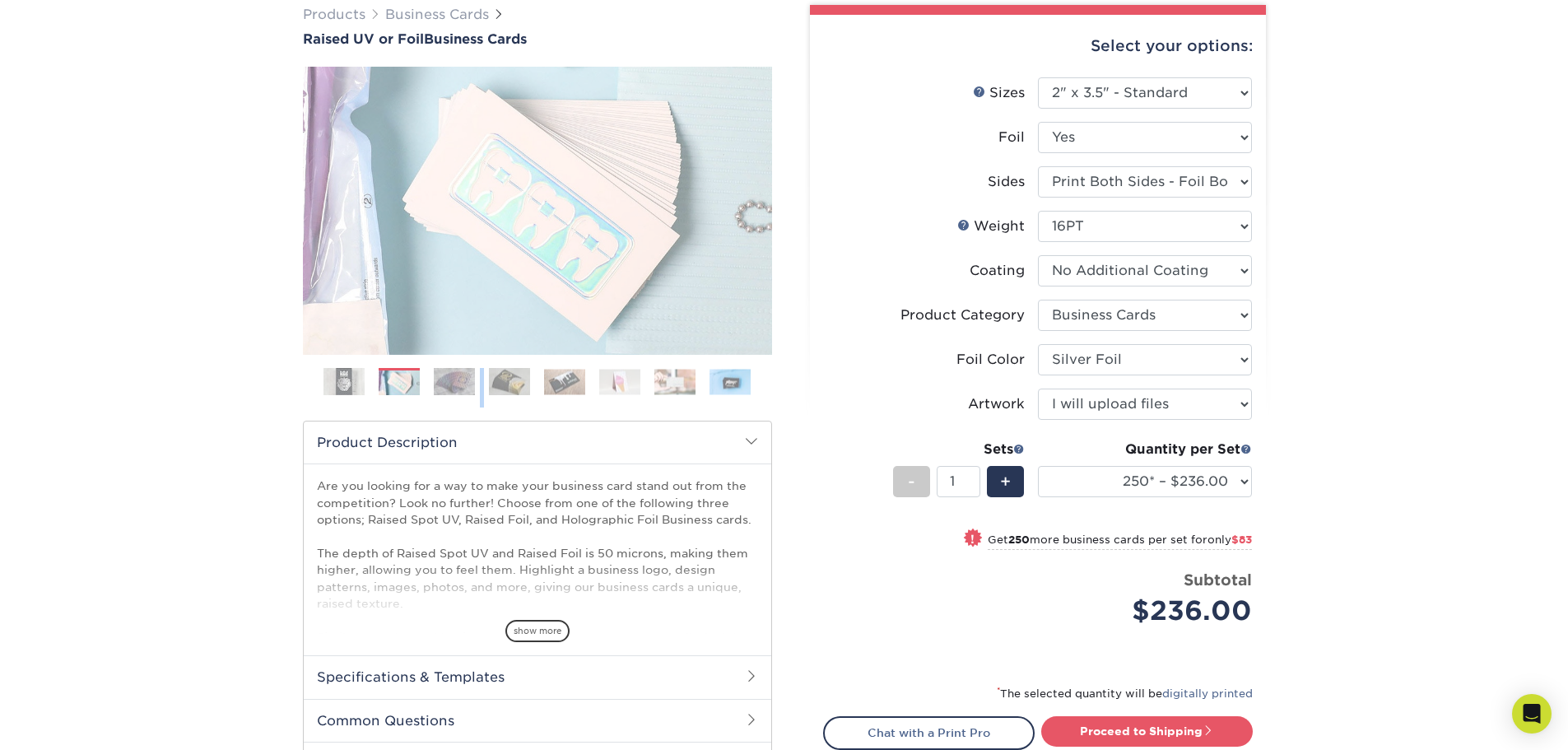
drag, startPoint x: 362, startPoint y: 390, endPoint x: 346, endPoint y: 389, distance: 16.0
click at [361, 390] on img at bounding box center [344, 381] width 42 height 42
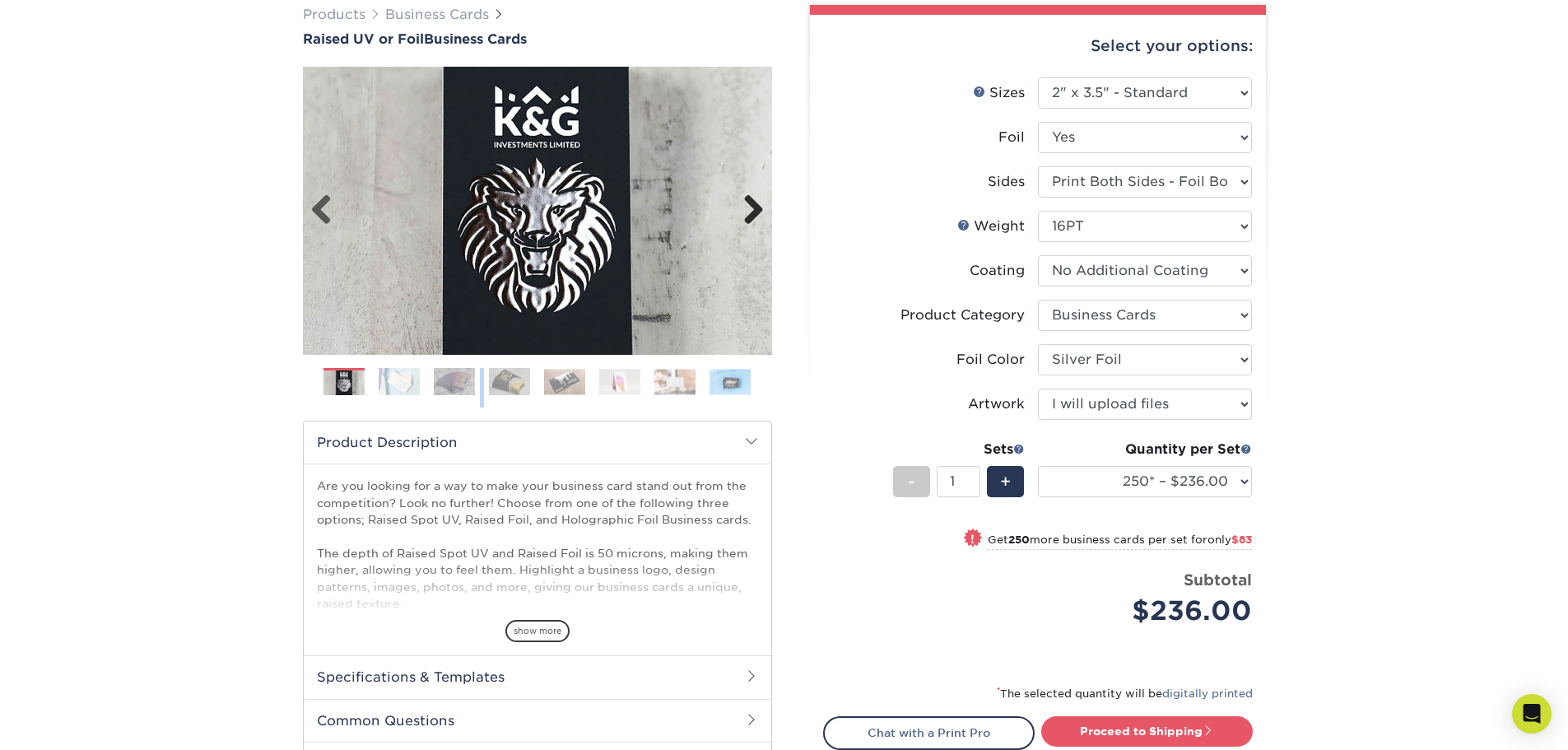
click at [754, 212] on link "Next" at bounding box center [747, 211] width 33 height 33
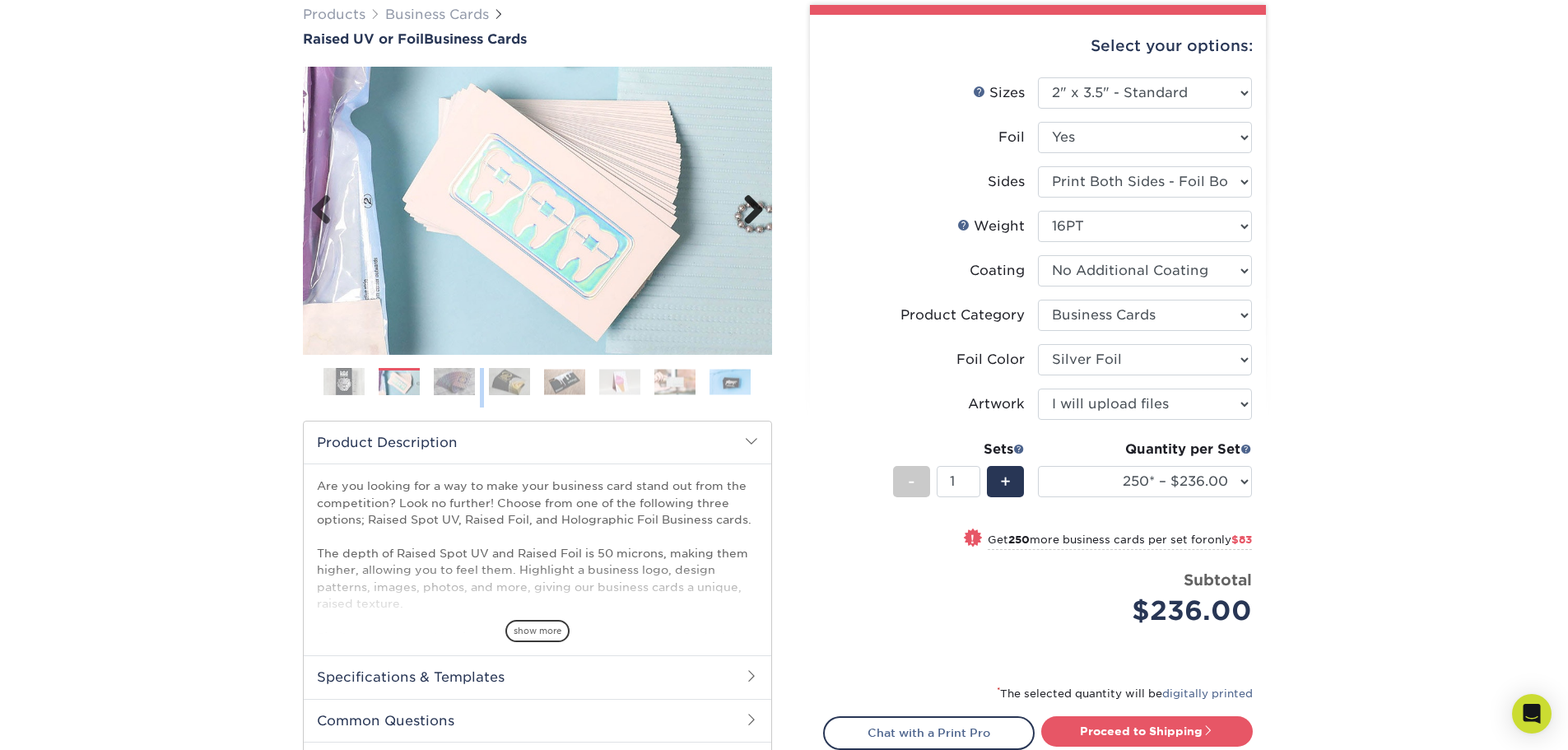
click at [748, 199] on link "Next" at bounding box center [747, 211] width 33 height 33
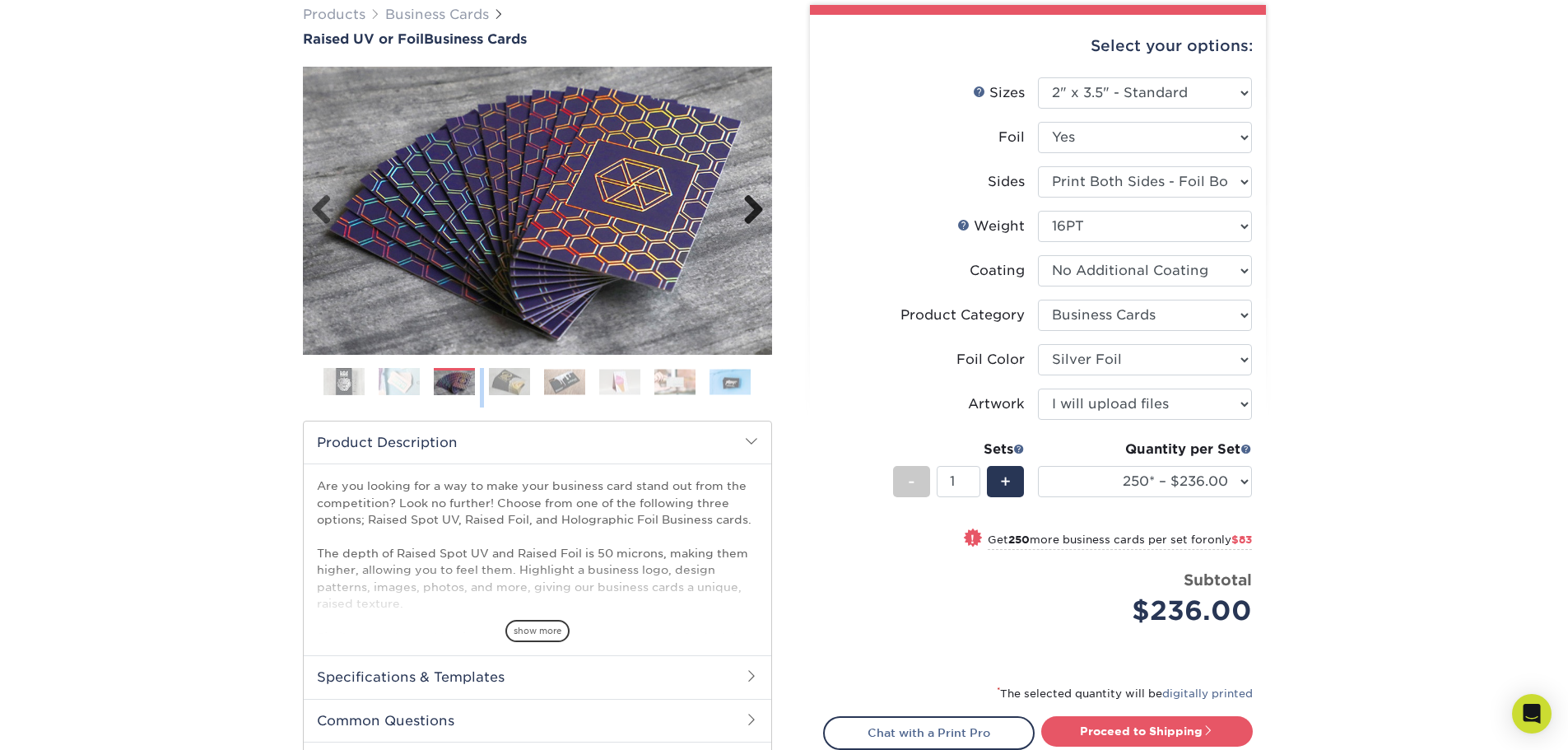
click at [749, 204] on link "Next" at bounding box center [747, 211] width 33 height 33
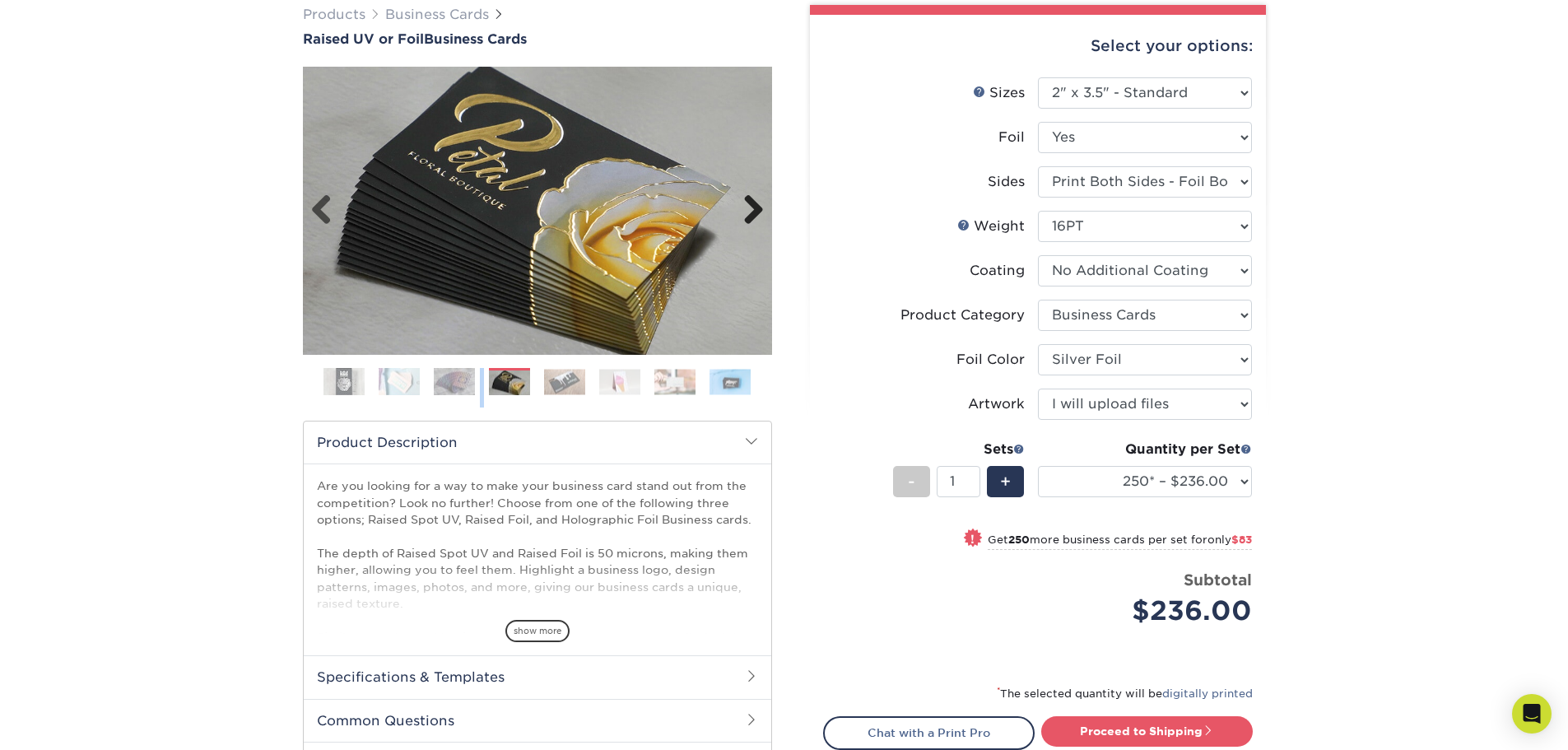
click at [761, 206] on link "Next" at bounding box center [747, 211] width 33 height 33
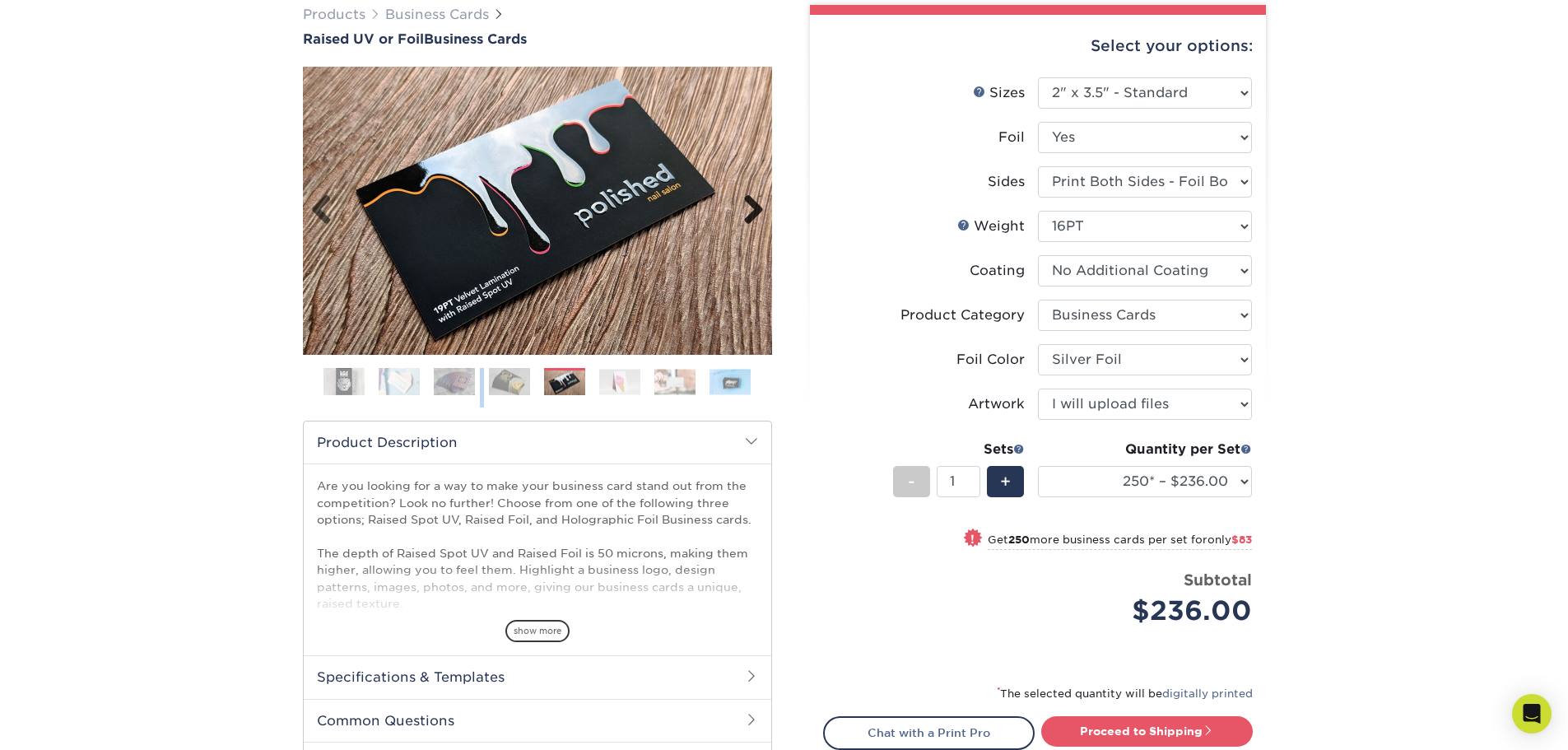
click at [754, 207] on link "Next" at bounding box center [747, 211] width 33 height 33
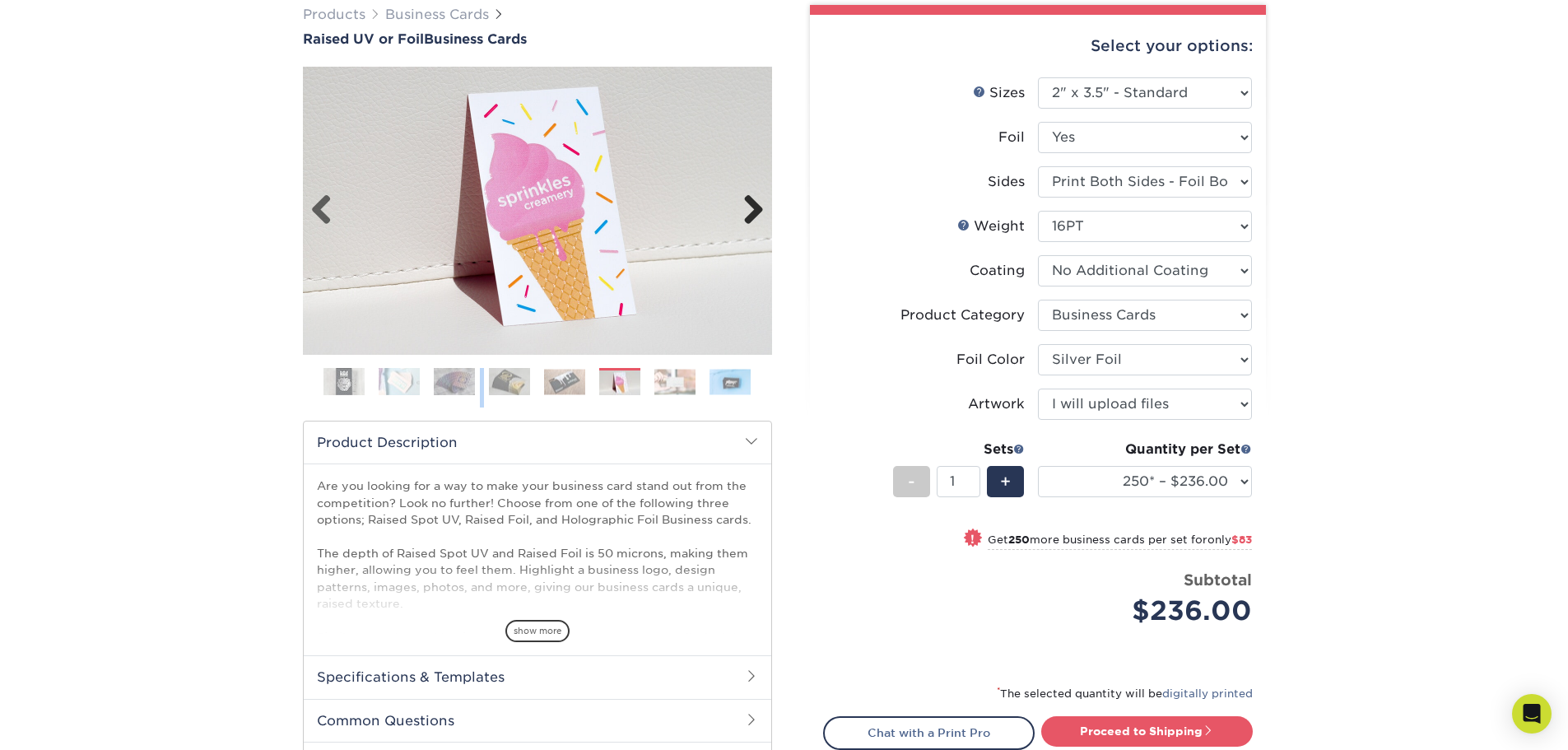
click at [763, 206] on link "Next" at bounding box center [747, 211] width 33 height 33
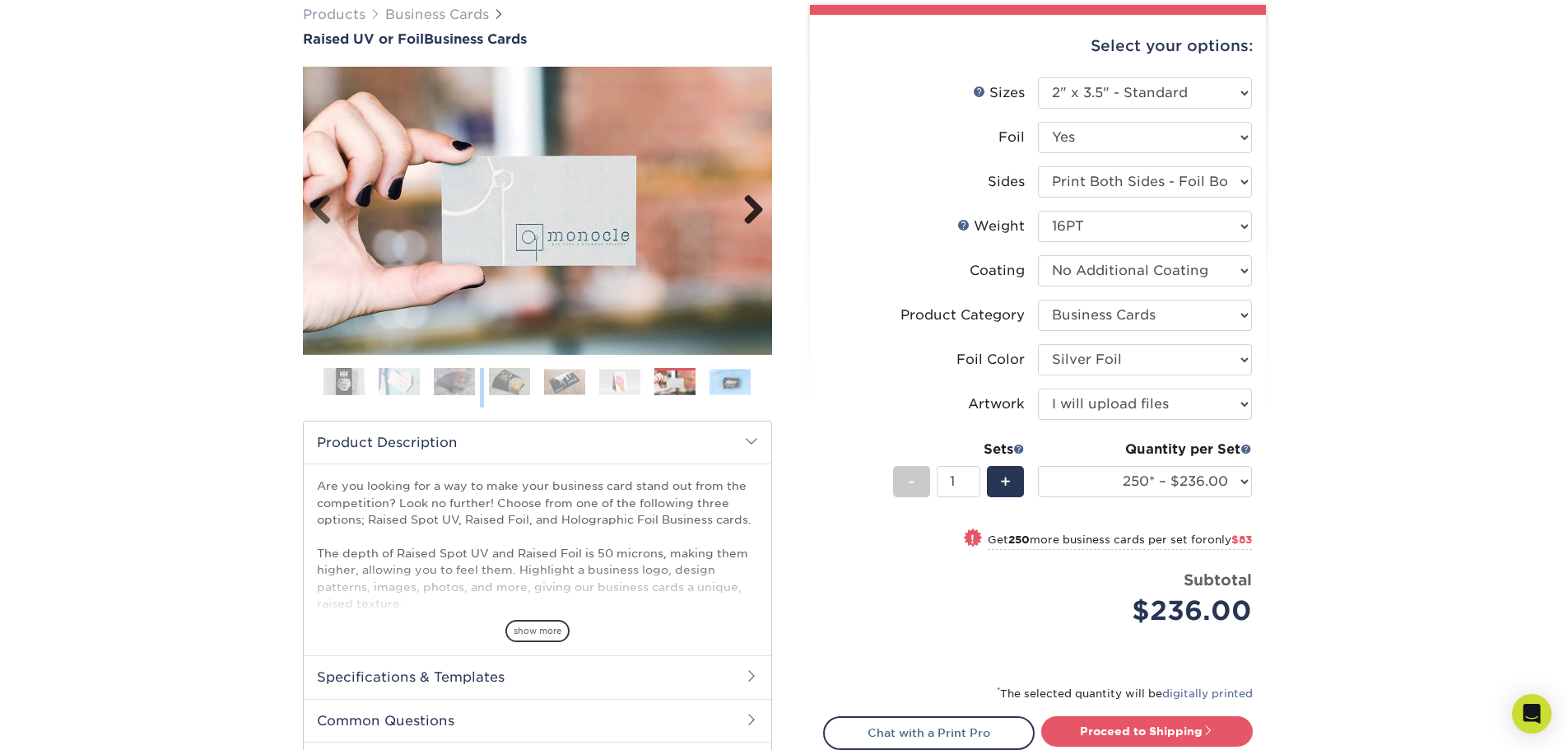
click at [763, 206] on link "Next" at bounding box center [747, 211] width 33 height 33
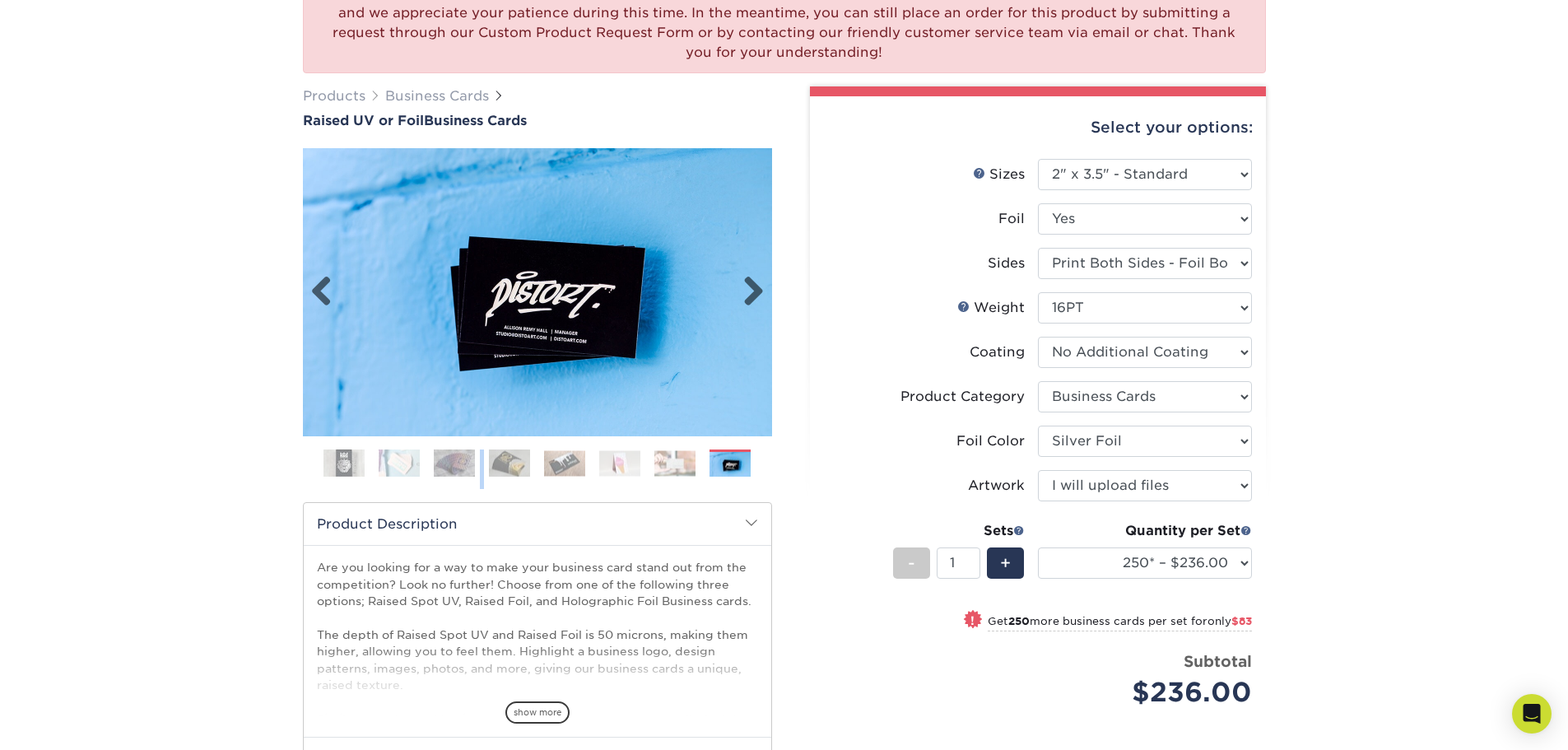
scroll to position [0, 0]
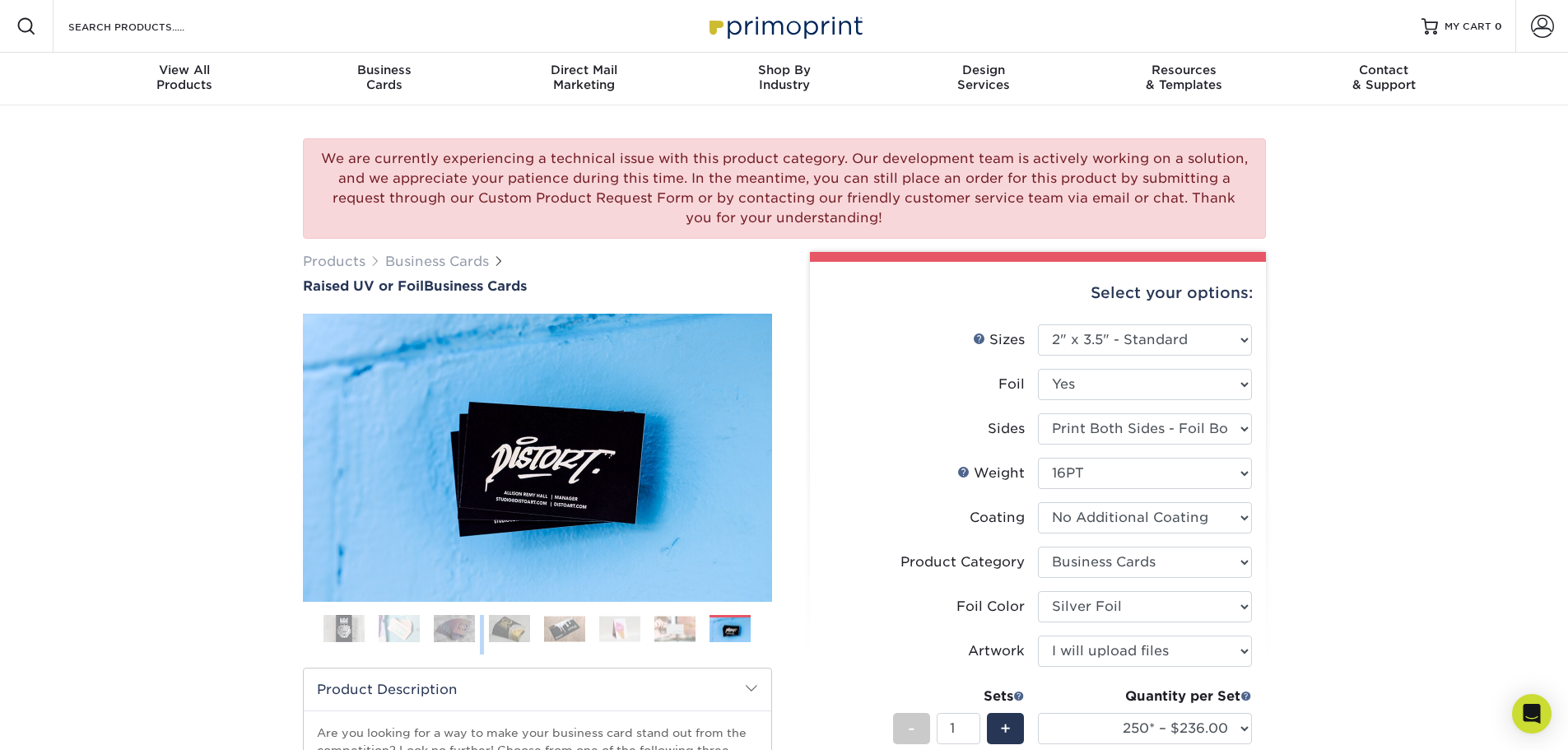
click at [745, 640] on img at bounding box center [730, 630] width 42 height 26
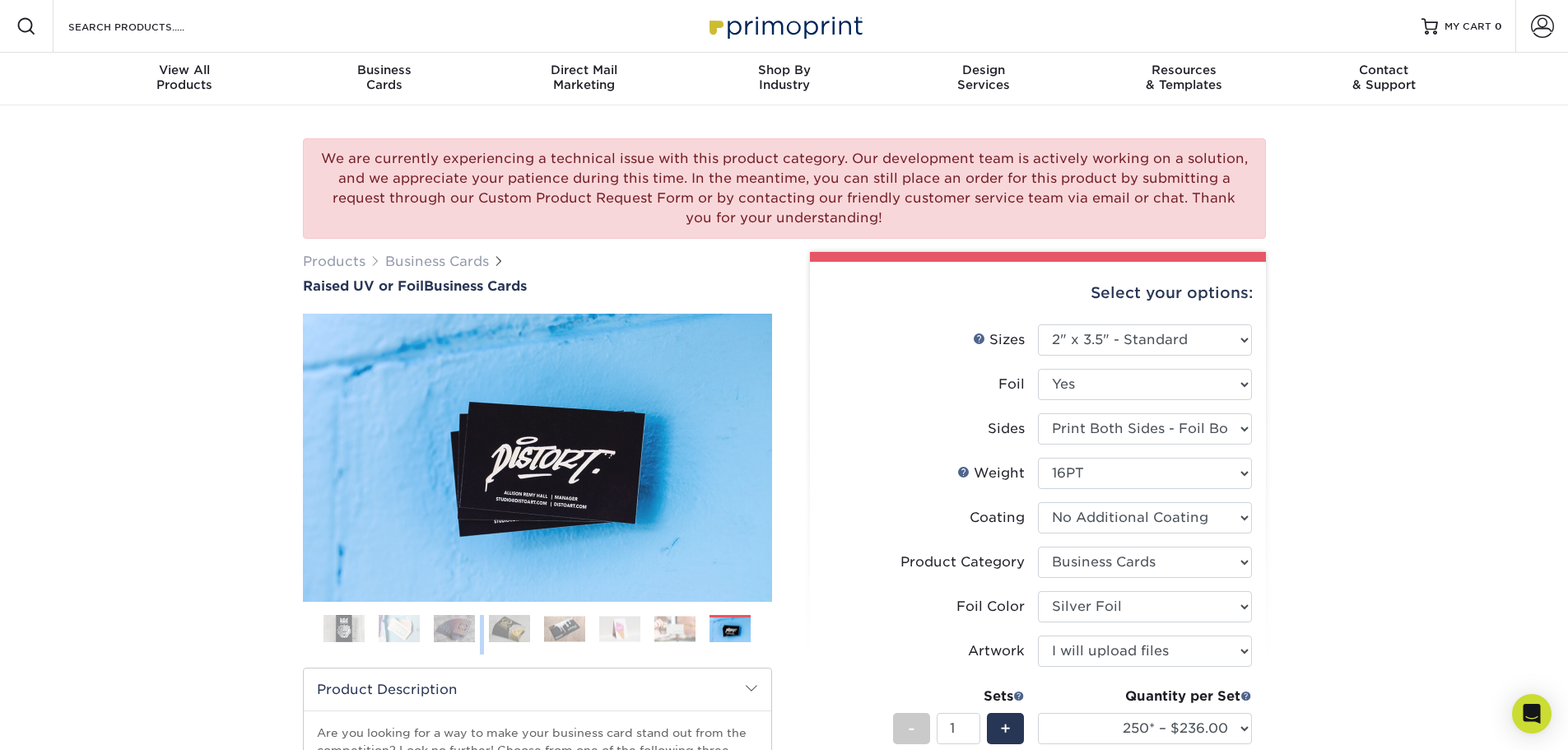
click at [660, 621] on img at bounding box center [675, 629] width 42 height 26
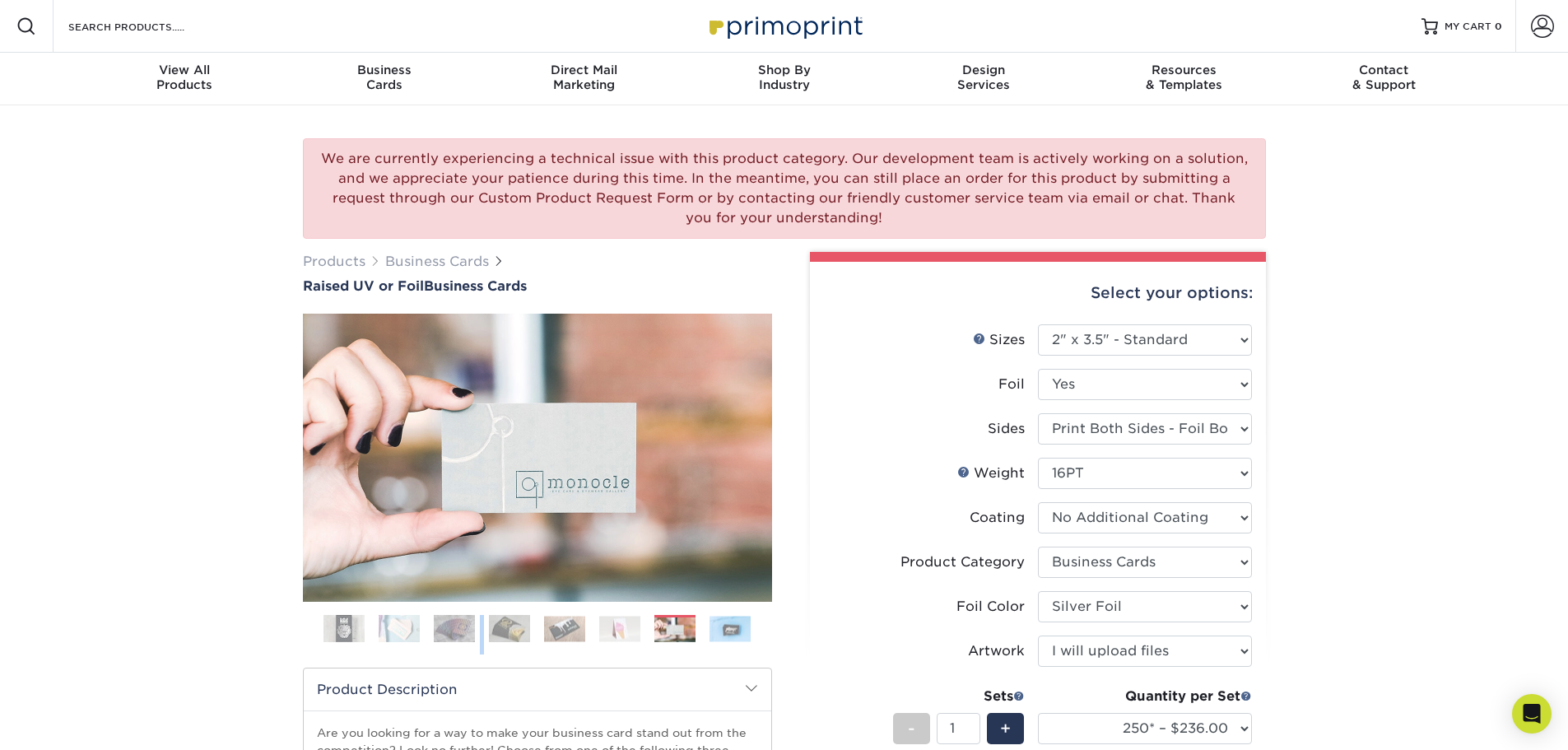
click at [610, 631] on img at bounding box center [620, 629] width 42 height 26
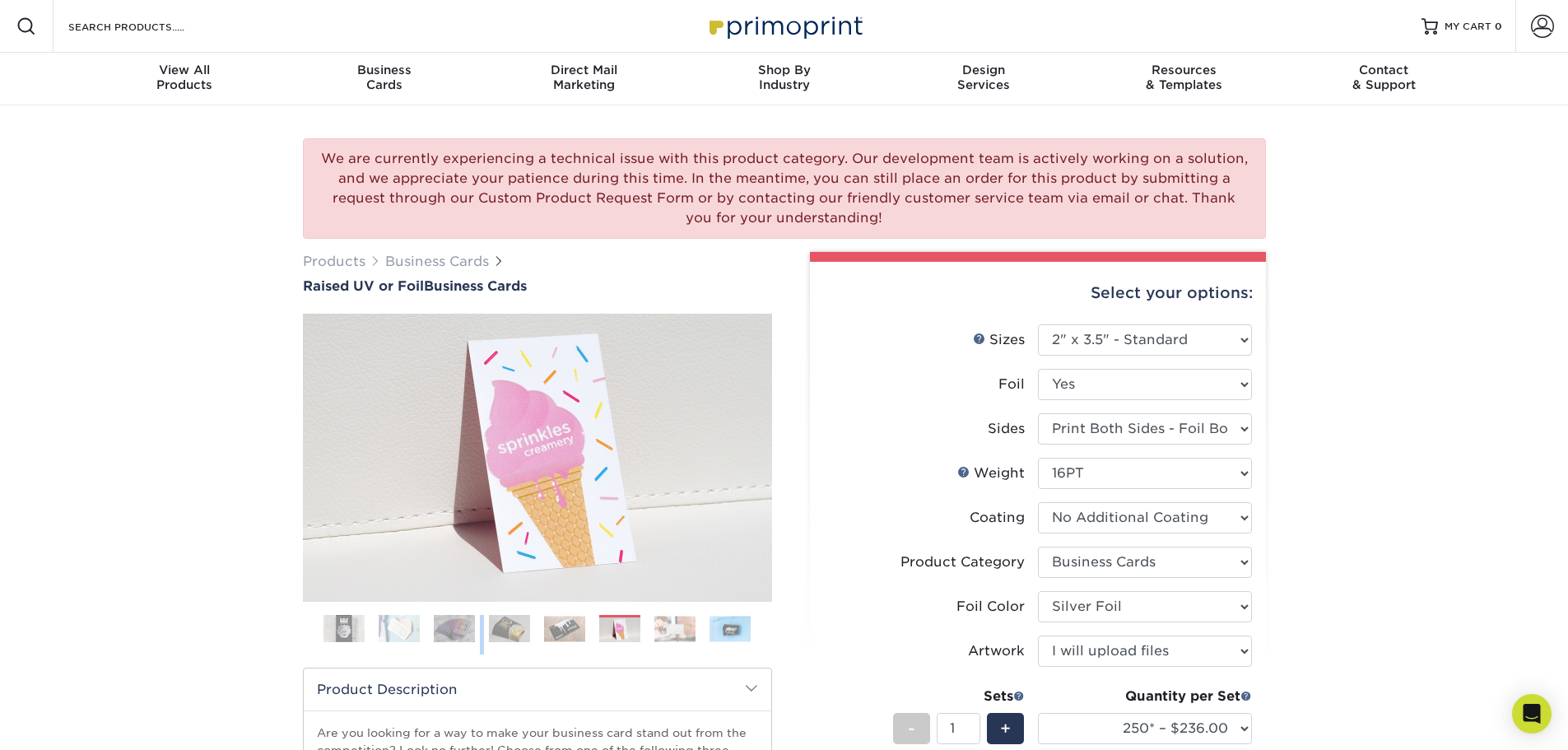
click at [665, 628] on img at bounding box center [675, 629] width 42 height 26
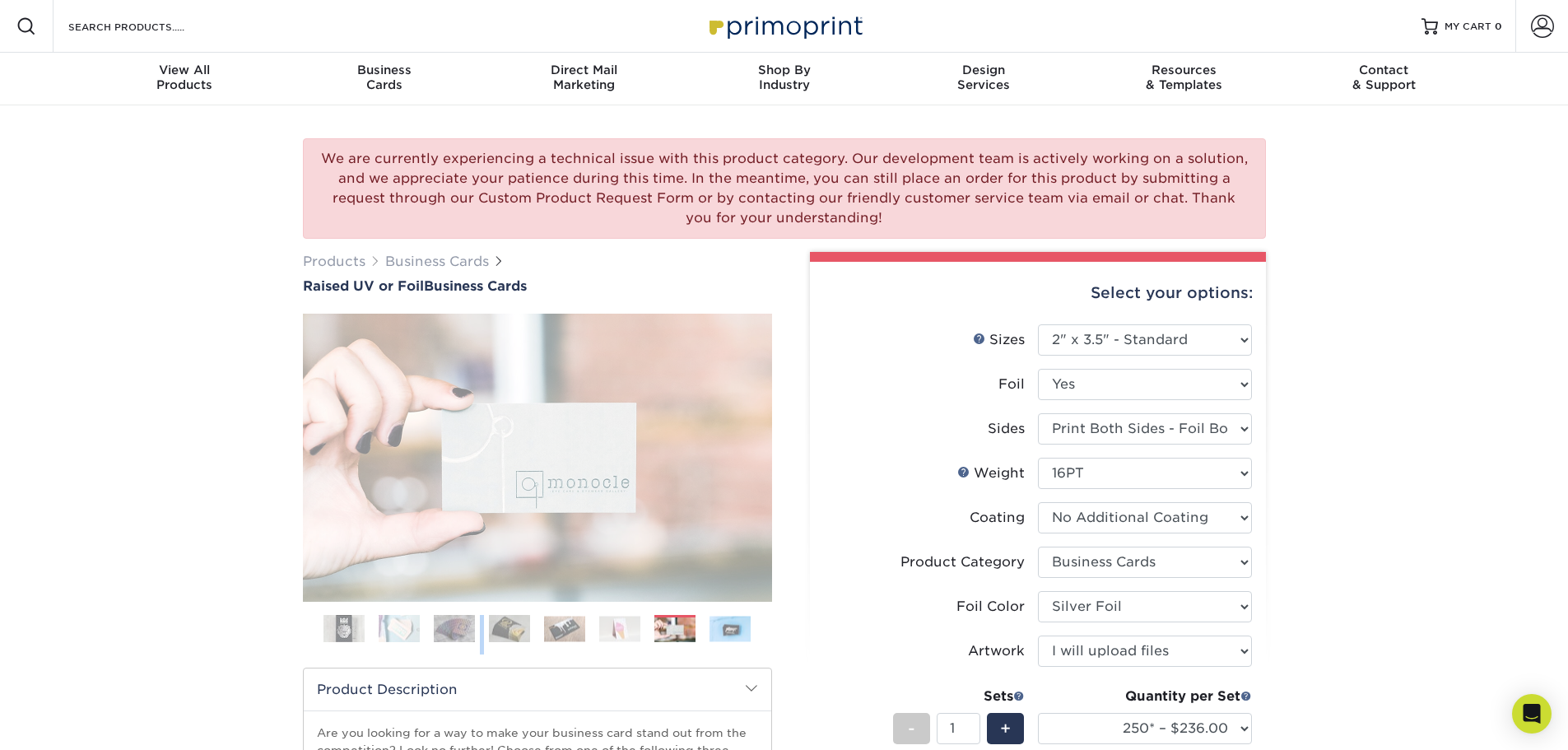
click at [722, 628] on img at bounding box center [730, 629] width 42 height 26
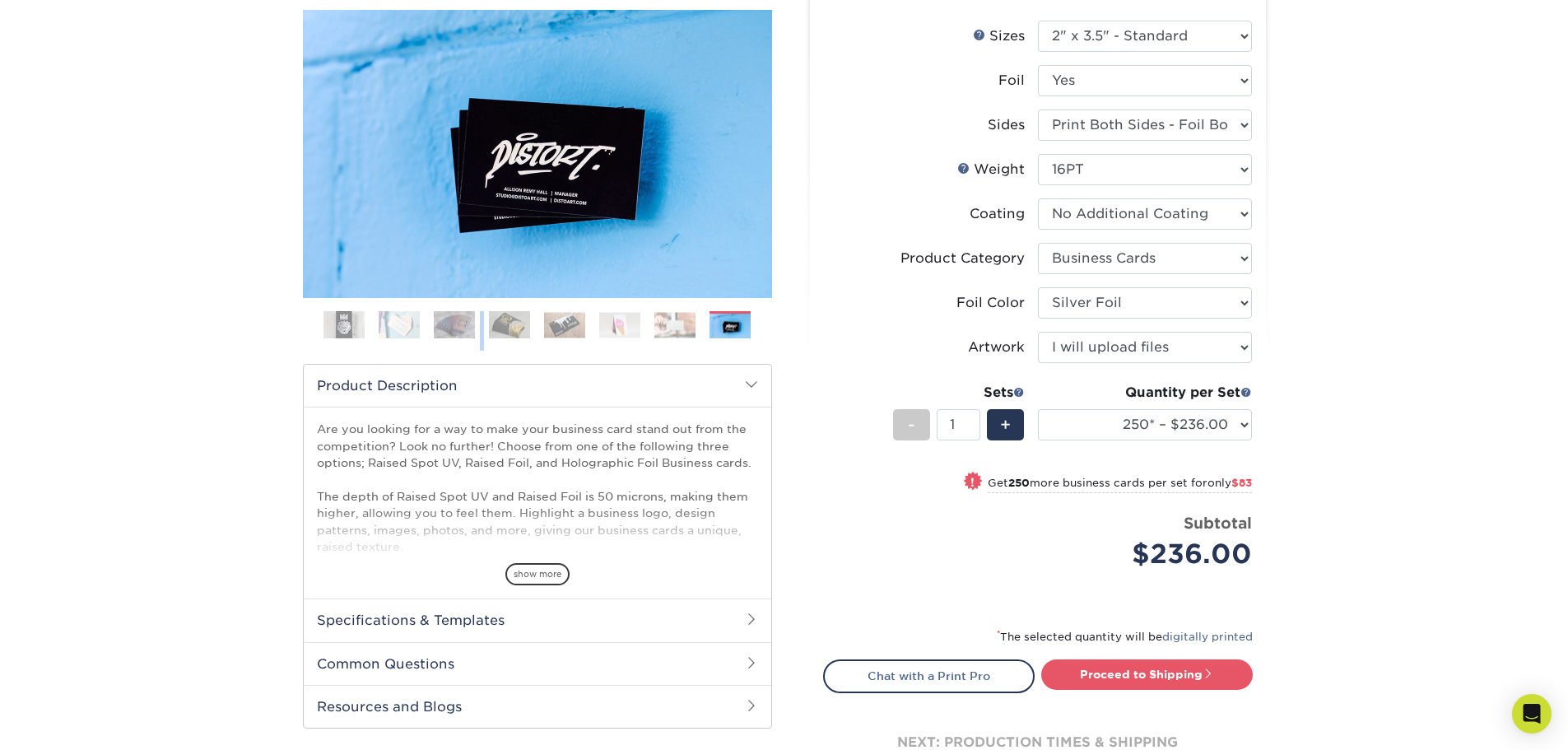
scroll to position [329, 0]
